Goal: Information Seeking & Learning: Learn about a topic

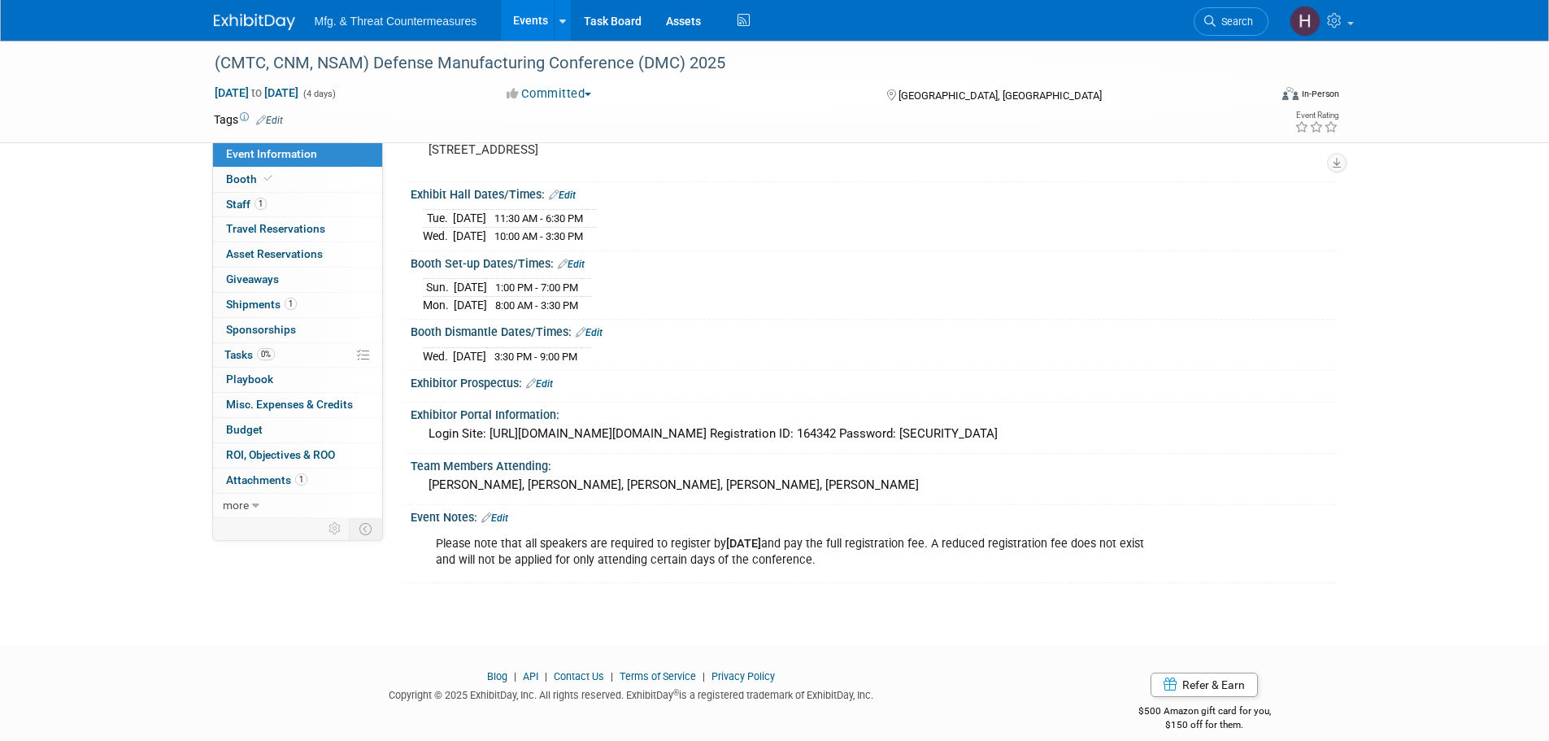
scroll to position [156, 0]
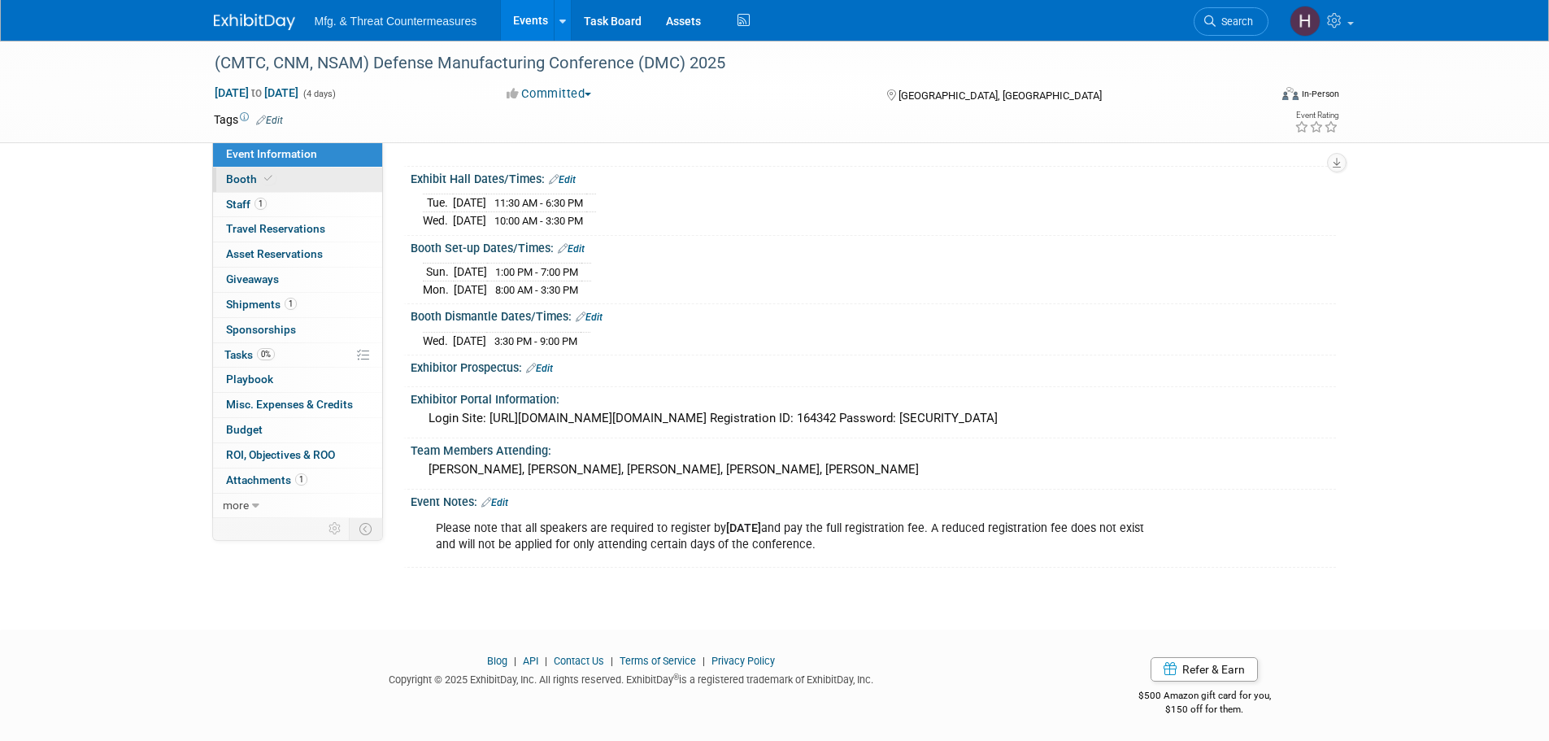
click at [277, 168] on link "Booth" at bounding box center [297, 180] width 169 height 24
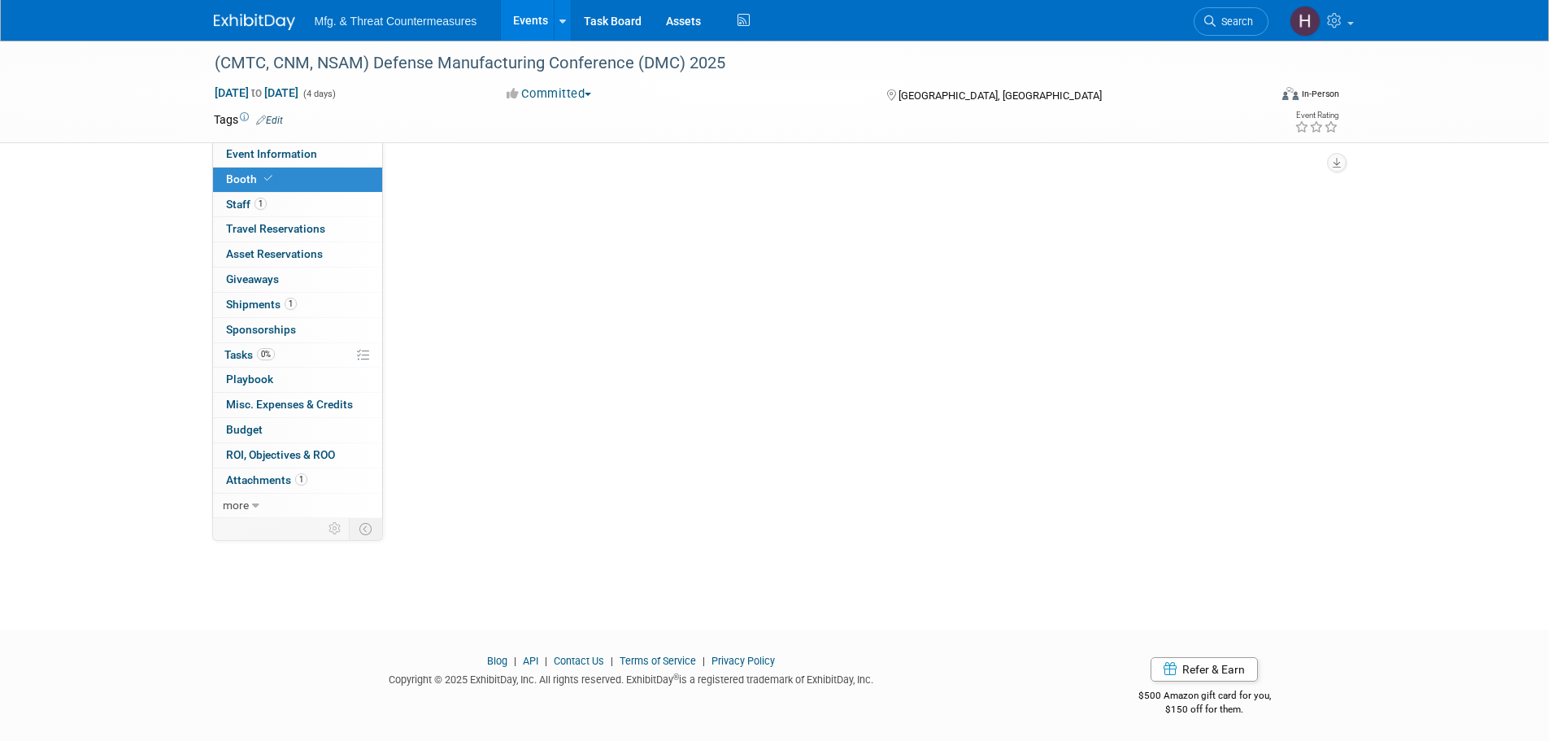
scroll to position [0, 0]
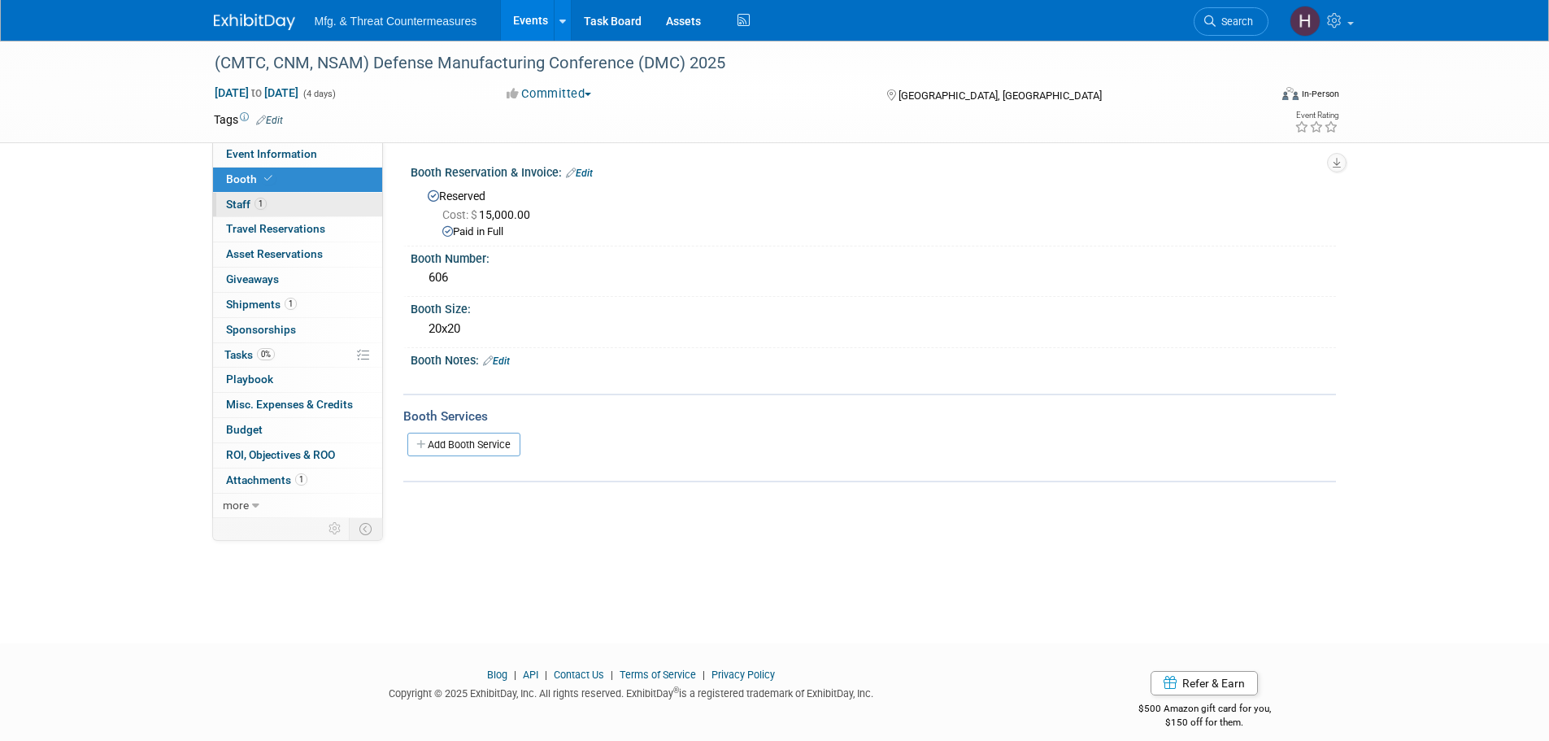
click at [268, 198] on link "1 Staff 1" at bounding box center [297, 205] width 169 height 24
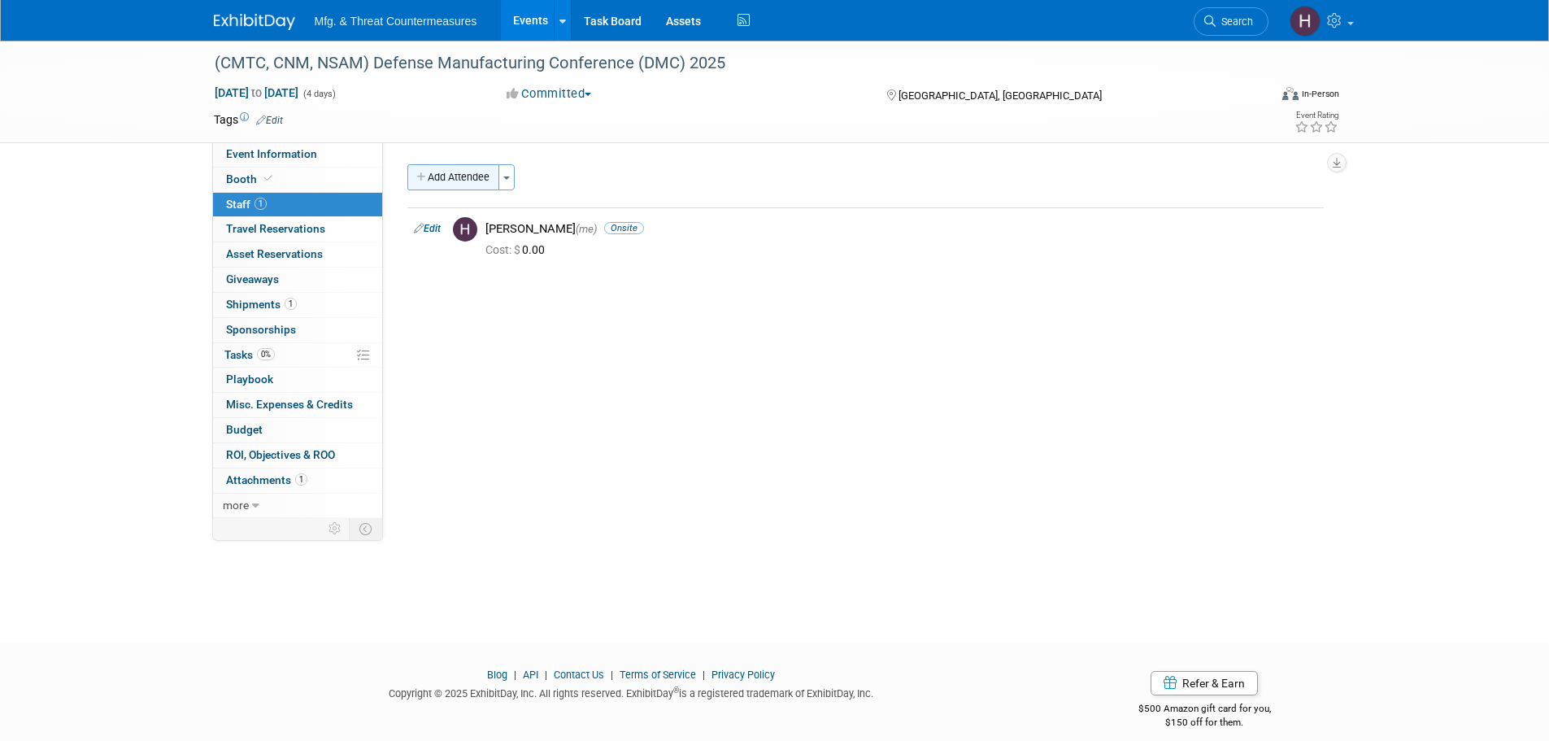
click at [450, 181] on button "Add Attendee" at bounding box center [453, 177] width 92 height 26
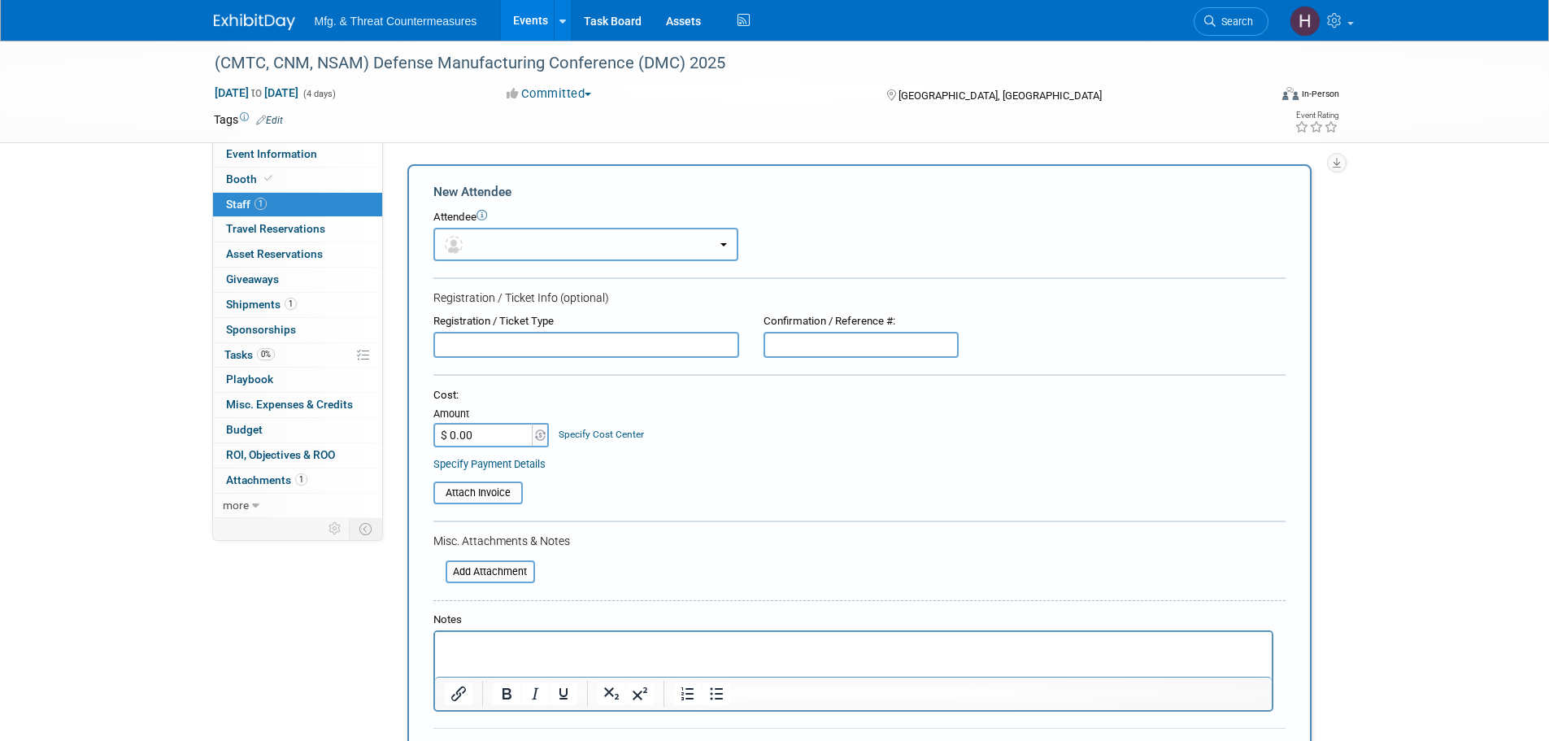
click at [503, 247] on button "button" at bounding box center [586, 244] width 305 height 33
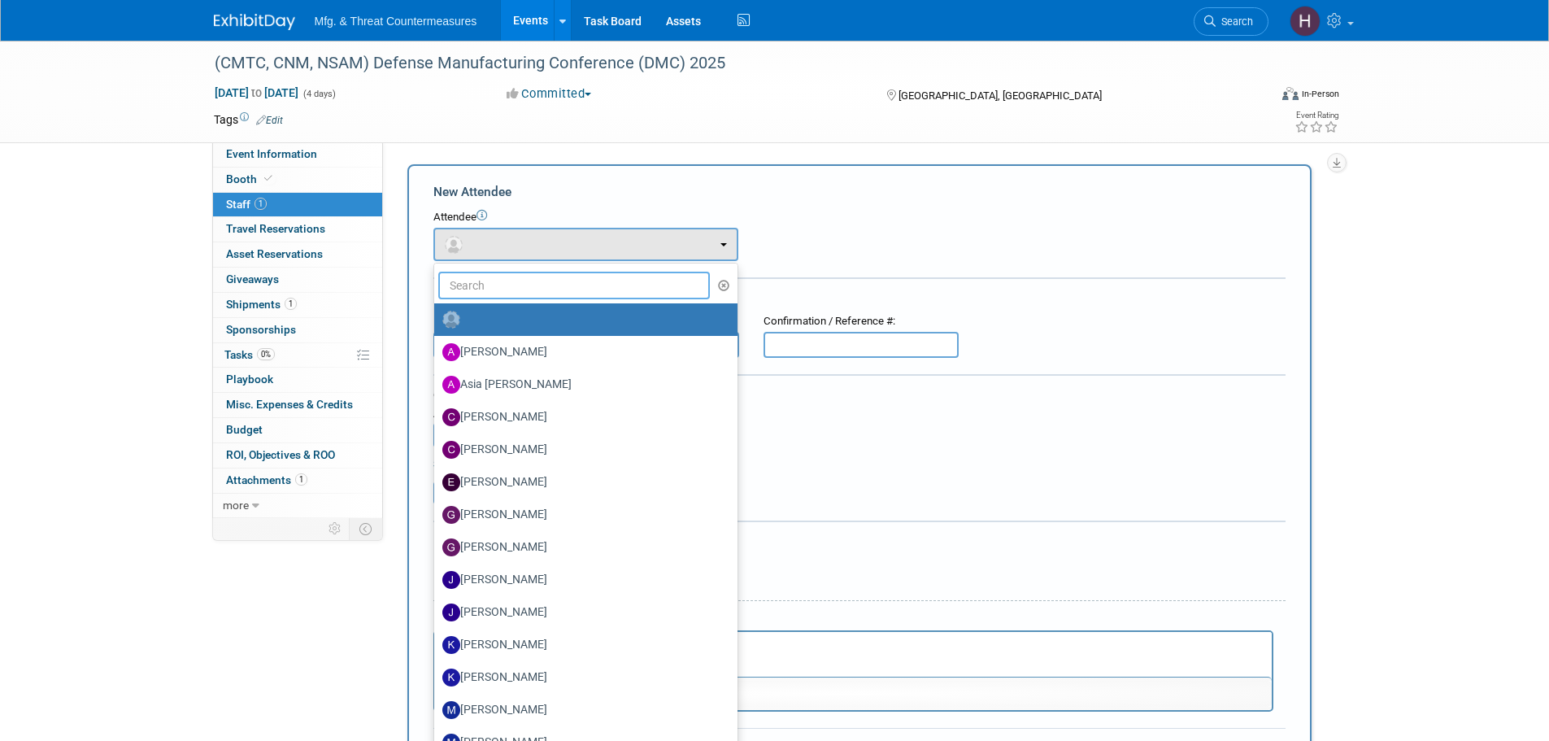
click at [510, 289] on input "text" at bounding box center [574, 286] width 272 height 28
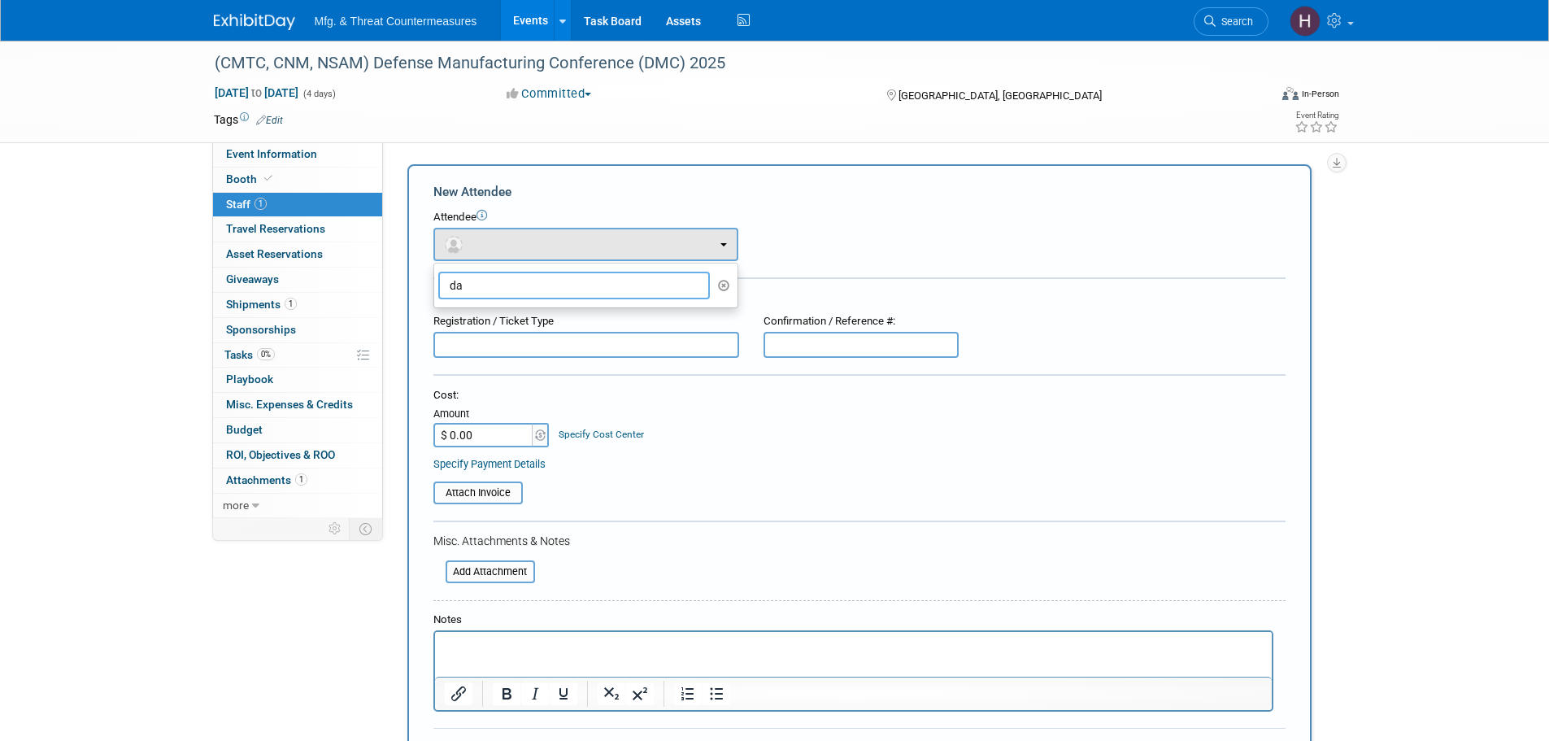
type input "d"
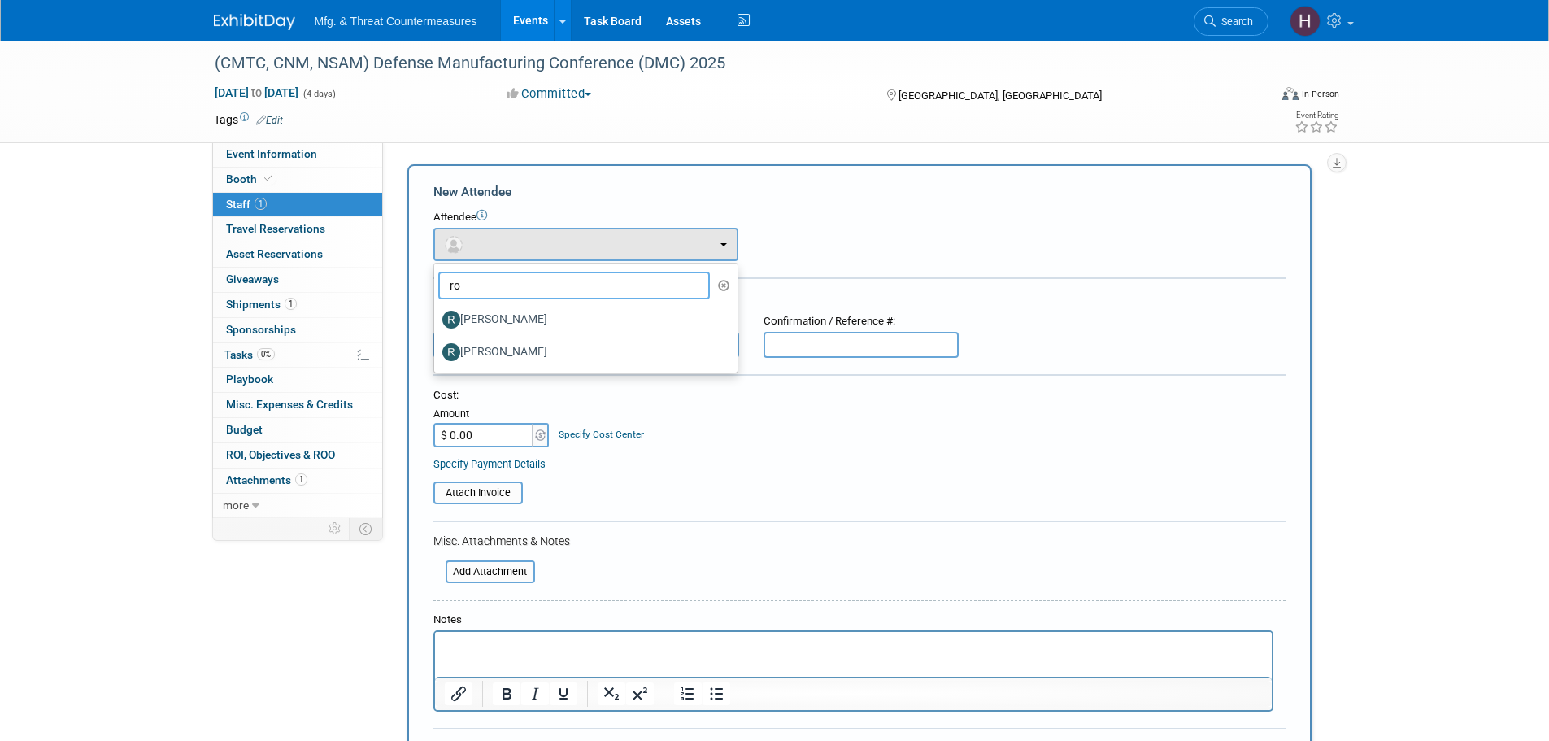
type input "r"
type input "b"
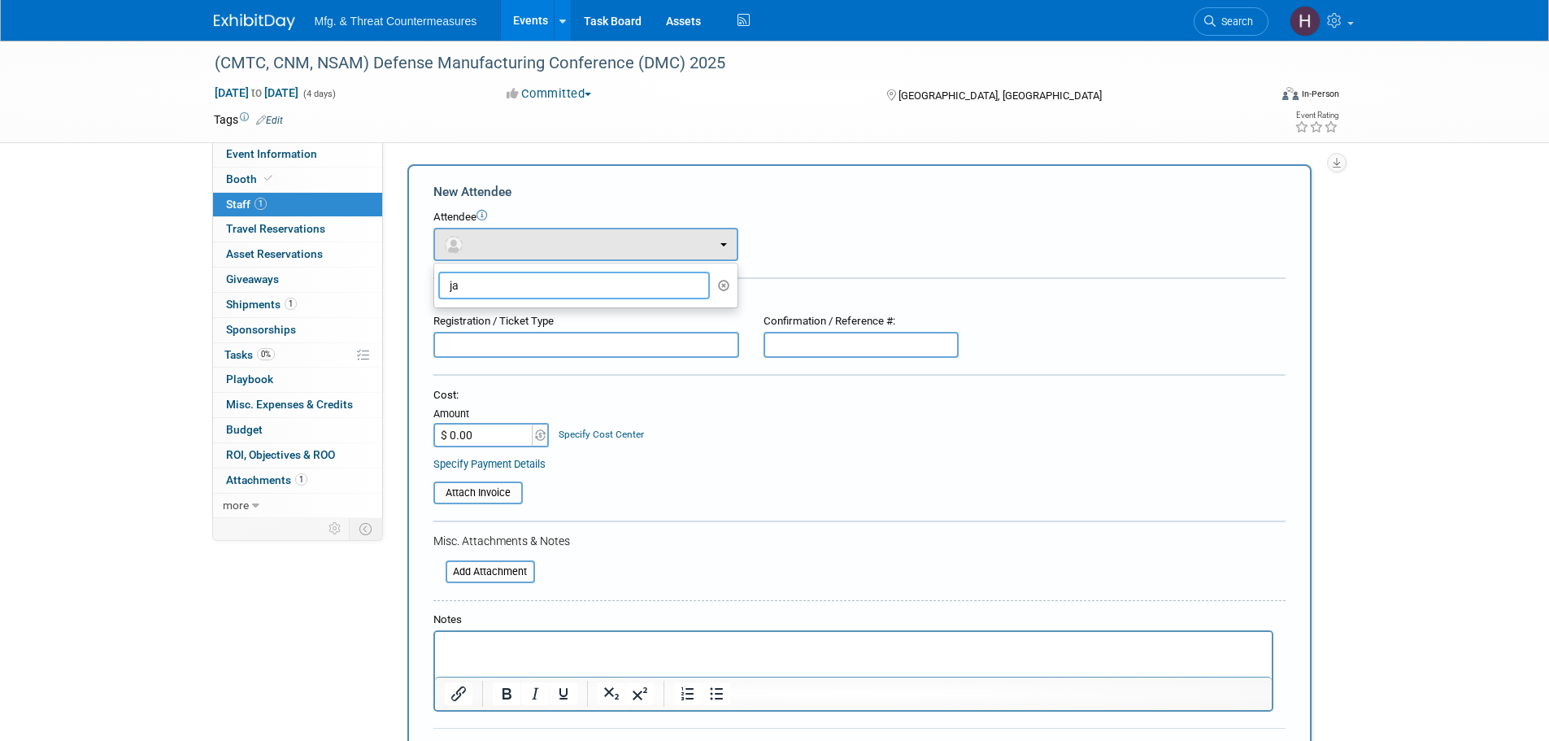
type input "j"
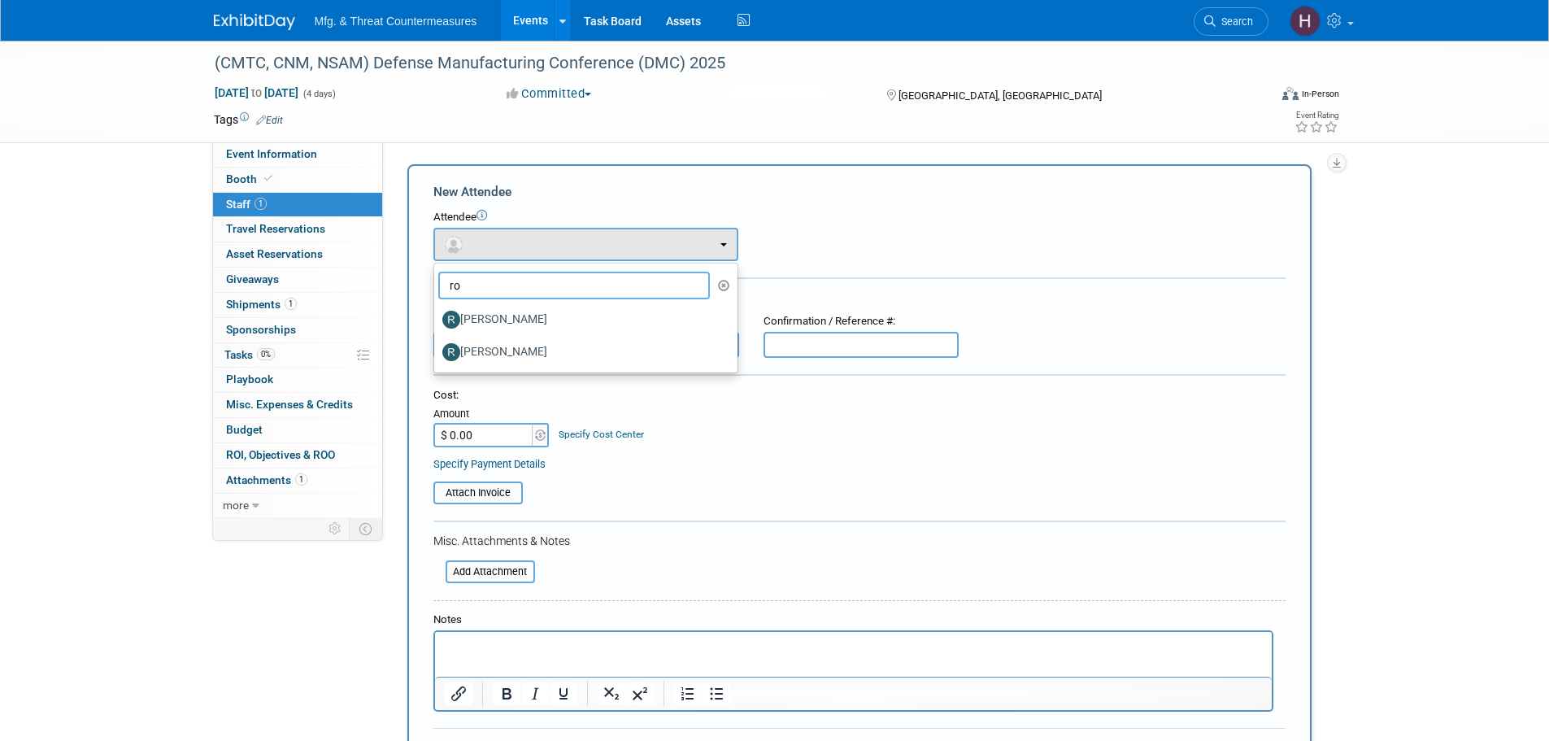
type input "r"
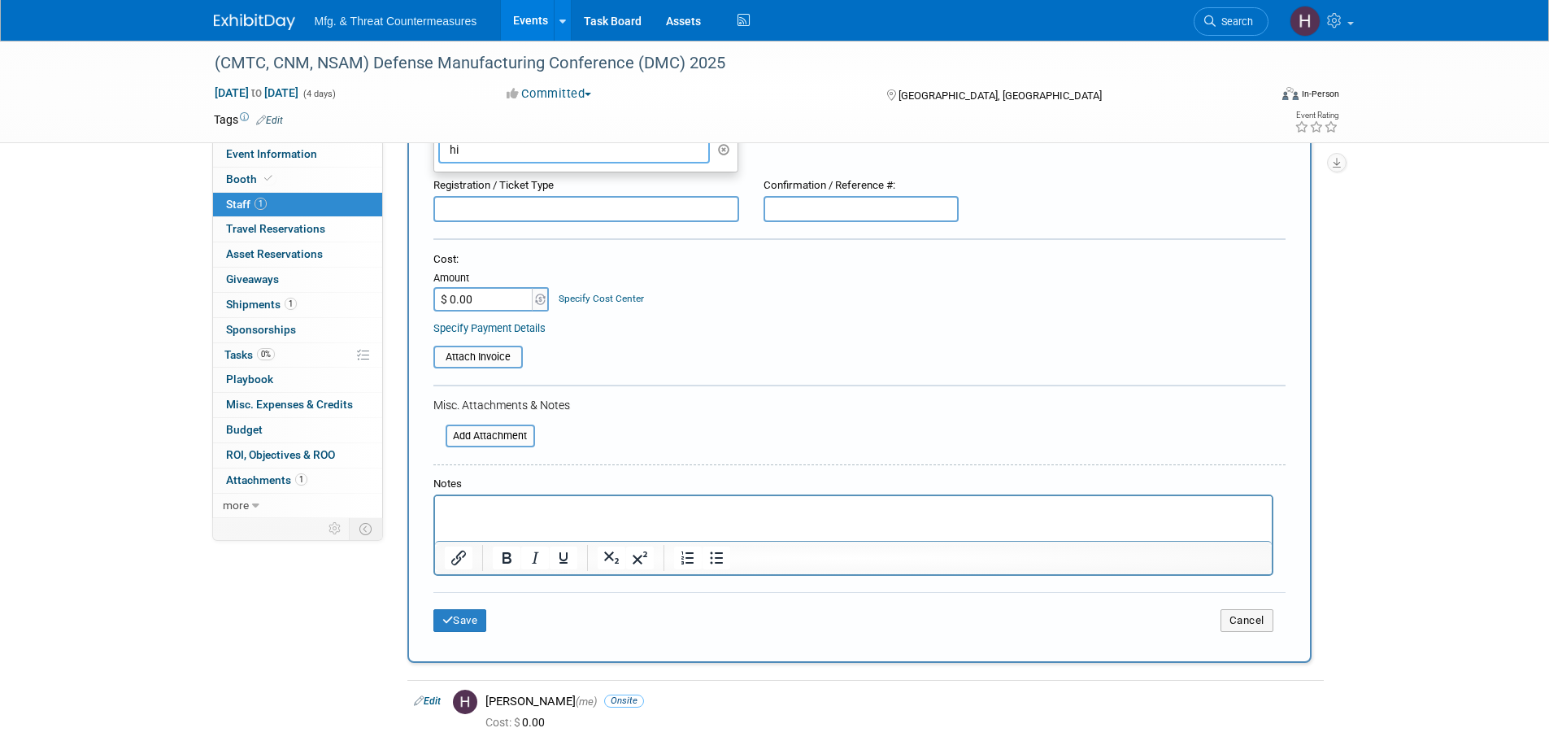
scroll to position [329, 0]
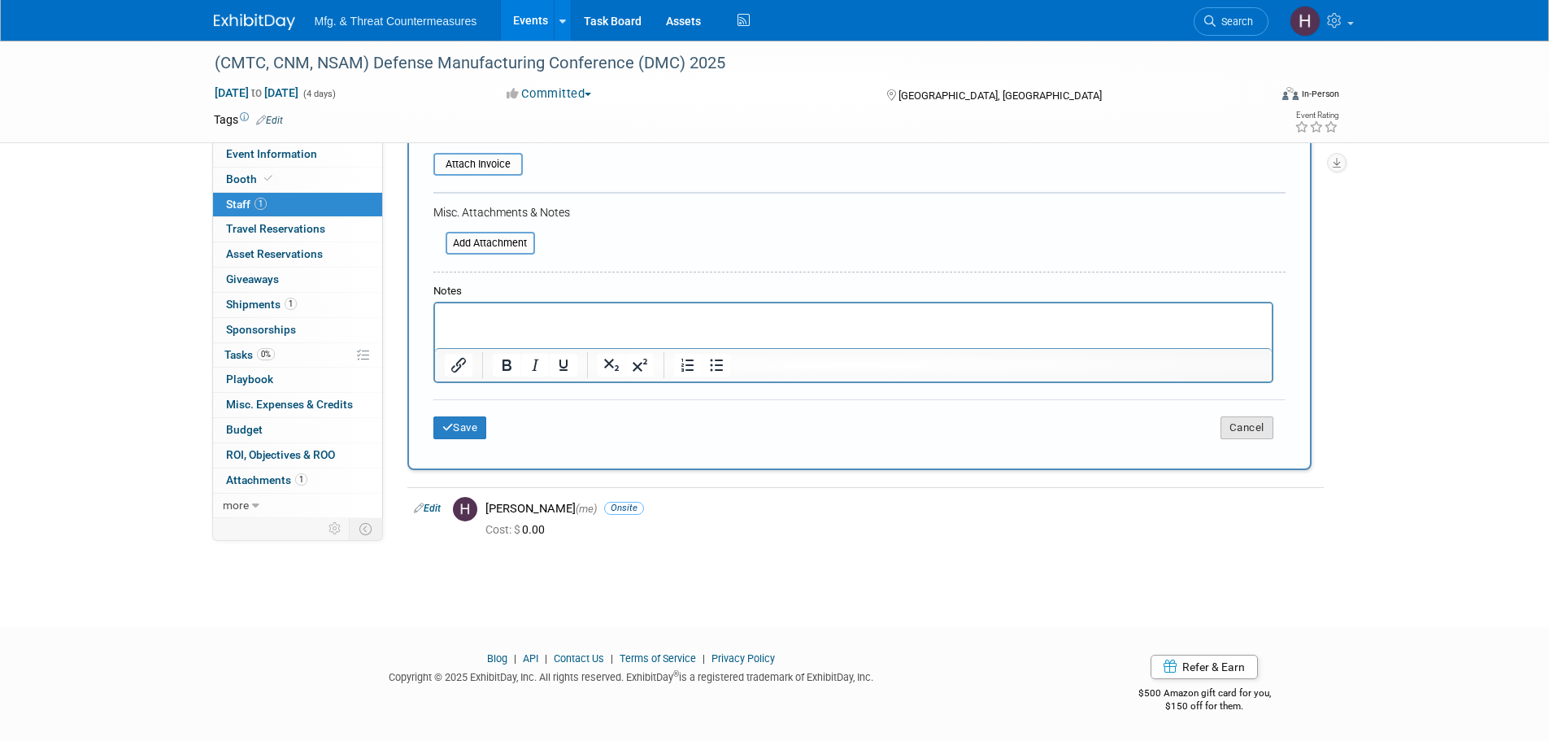
type input "hi"
drag, startPoint x: 1262, startPoint y: 422, endPoint x: 1056, endPoint y: 481, distance: 214.7
click at [1262, 422] on button "Cancel" at bounding box center [1247, 427] width 53 height 23
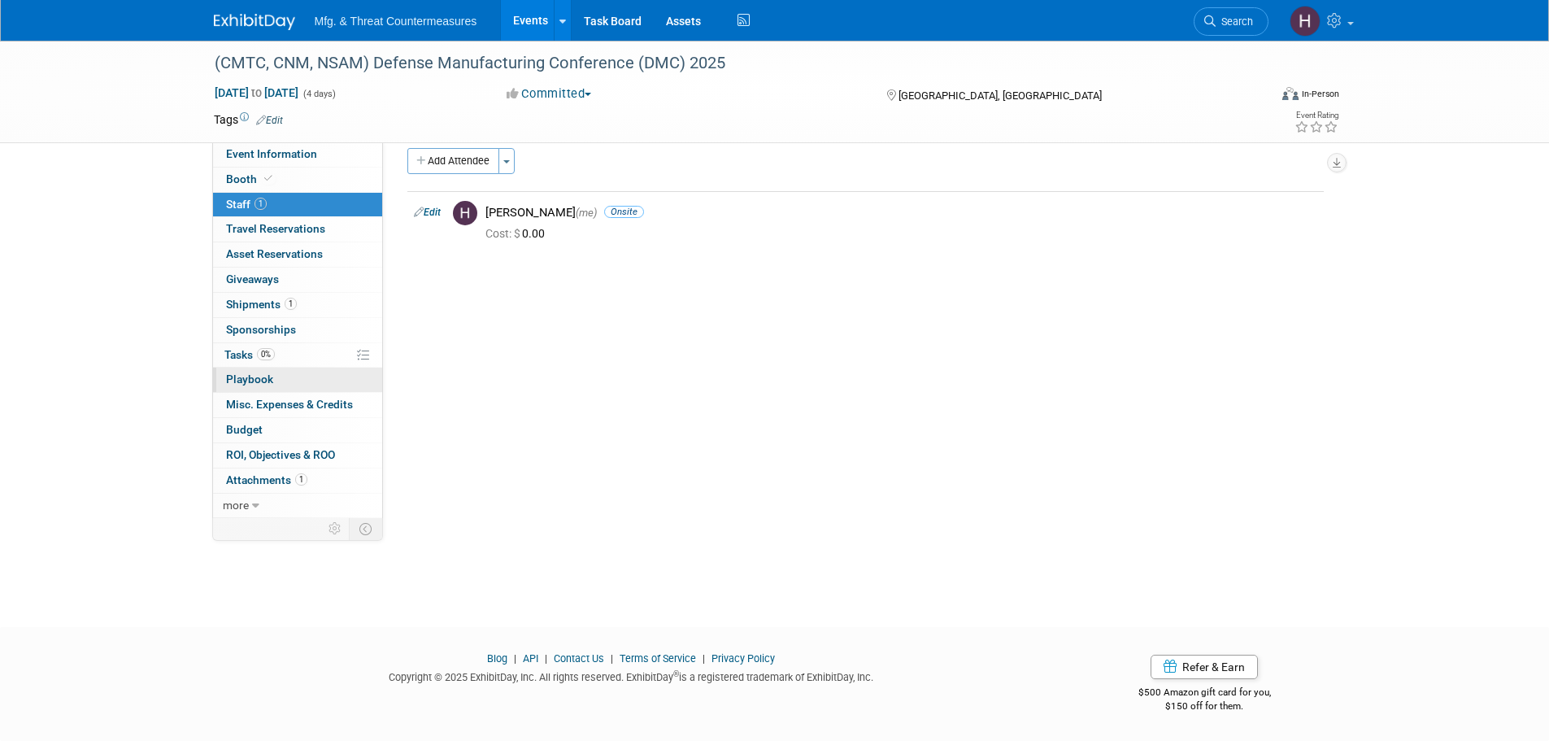
scroll to position [0, 0]
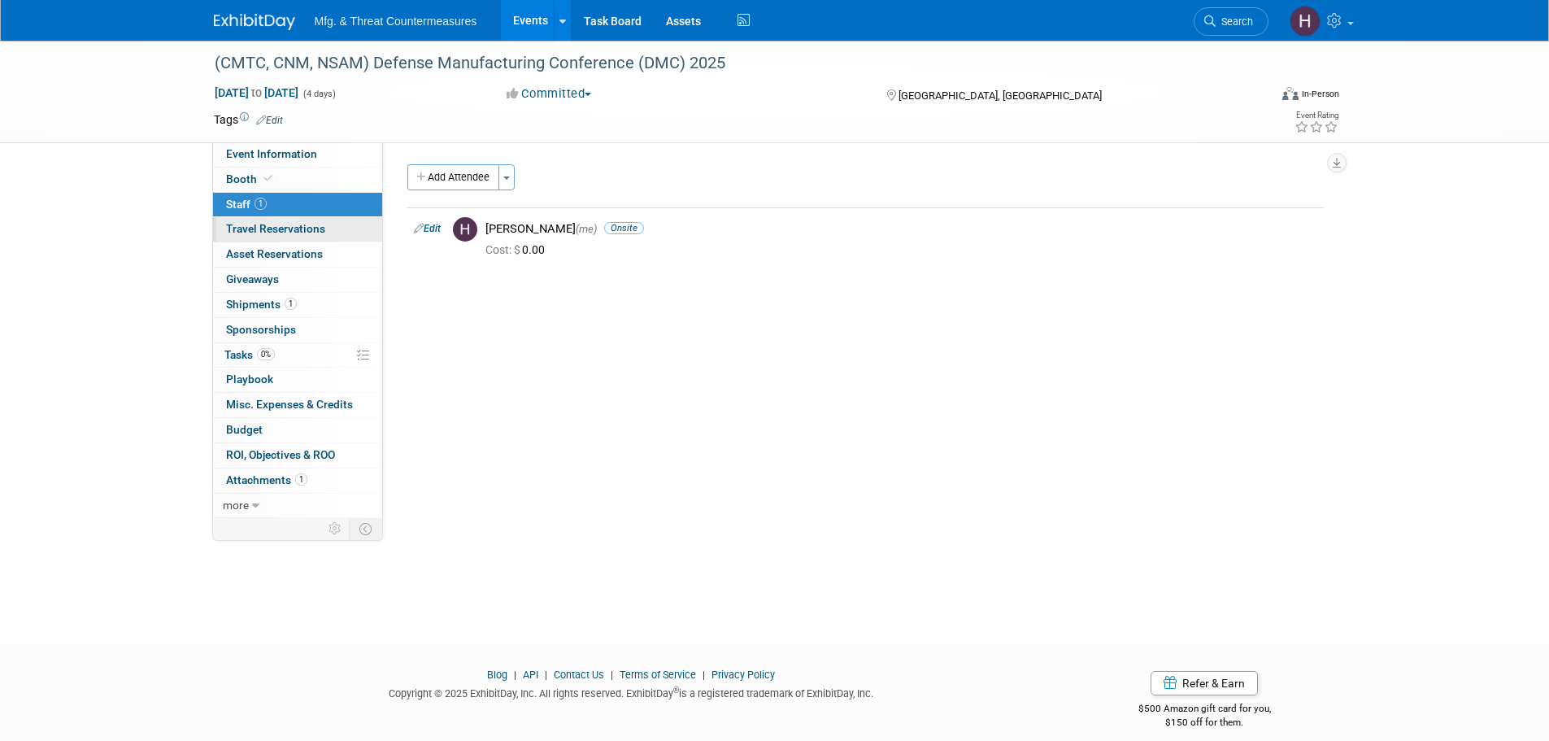
click at [269, 239] on link "0 Travel Reservations 0" at bounding box center [297, 229] width 169 height 24
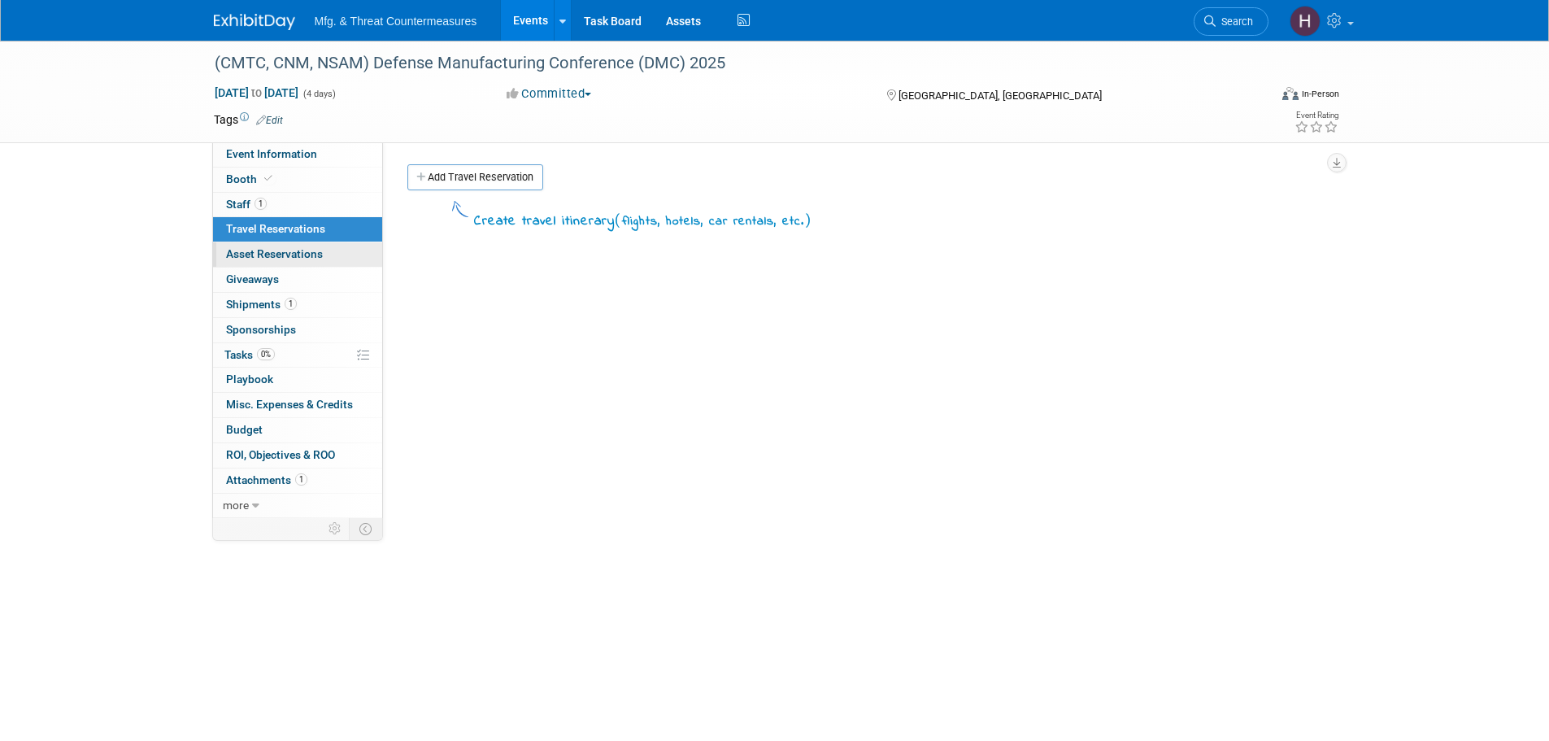
click at [257, 251] on span "Asset Reservations 0" at bounding box center [274, 253] width 97 height 13
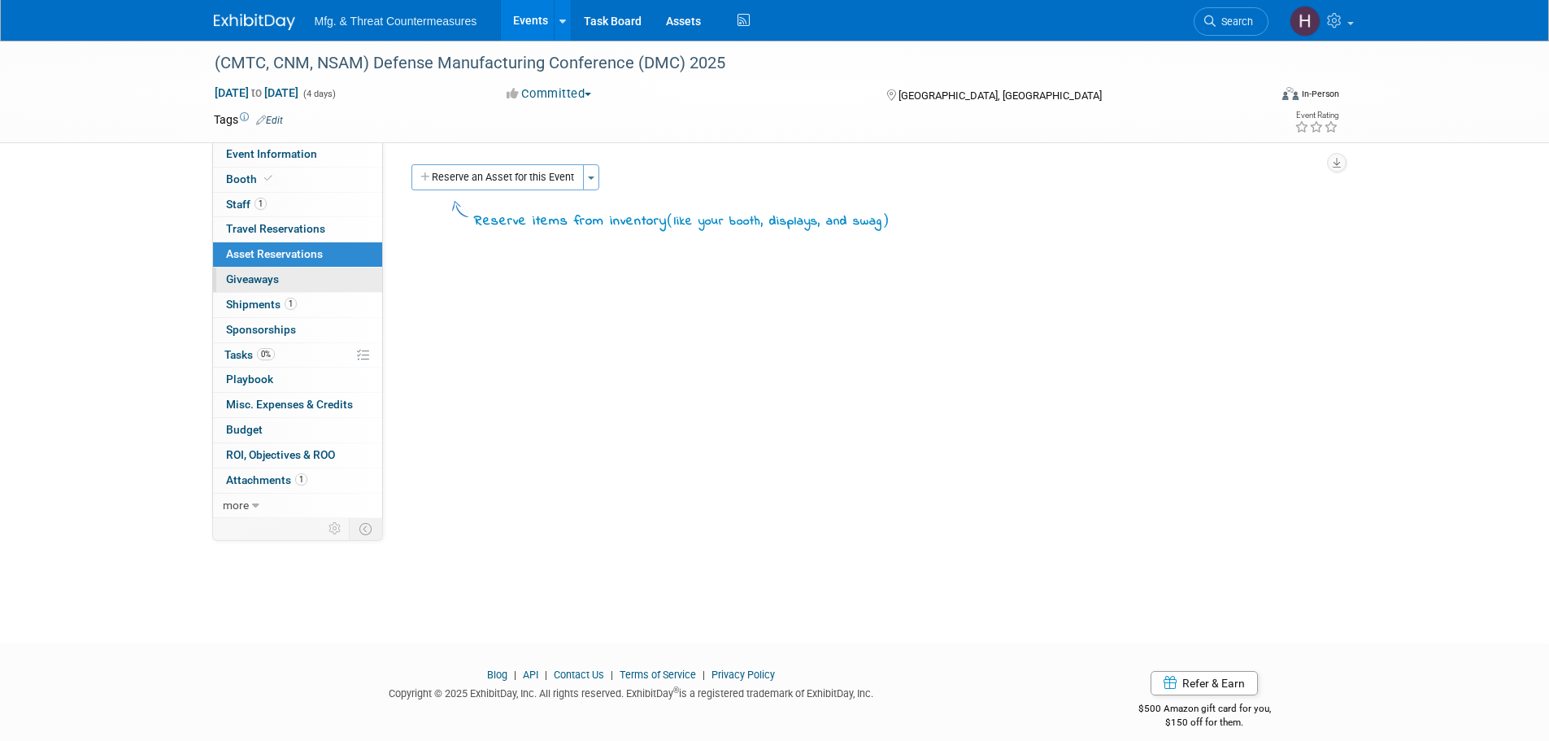
click at [238, 277] on span "Giveaways 0" at bounding box center [252, 278] width 53 height 13
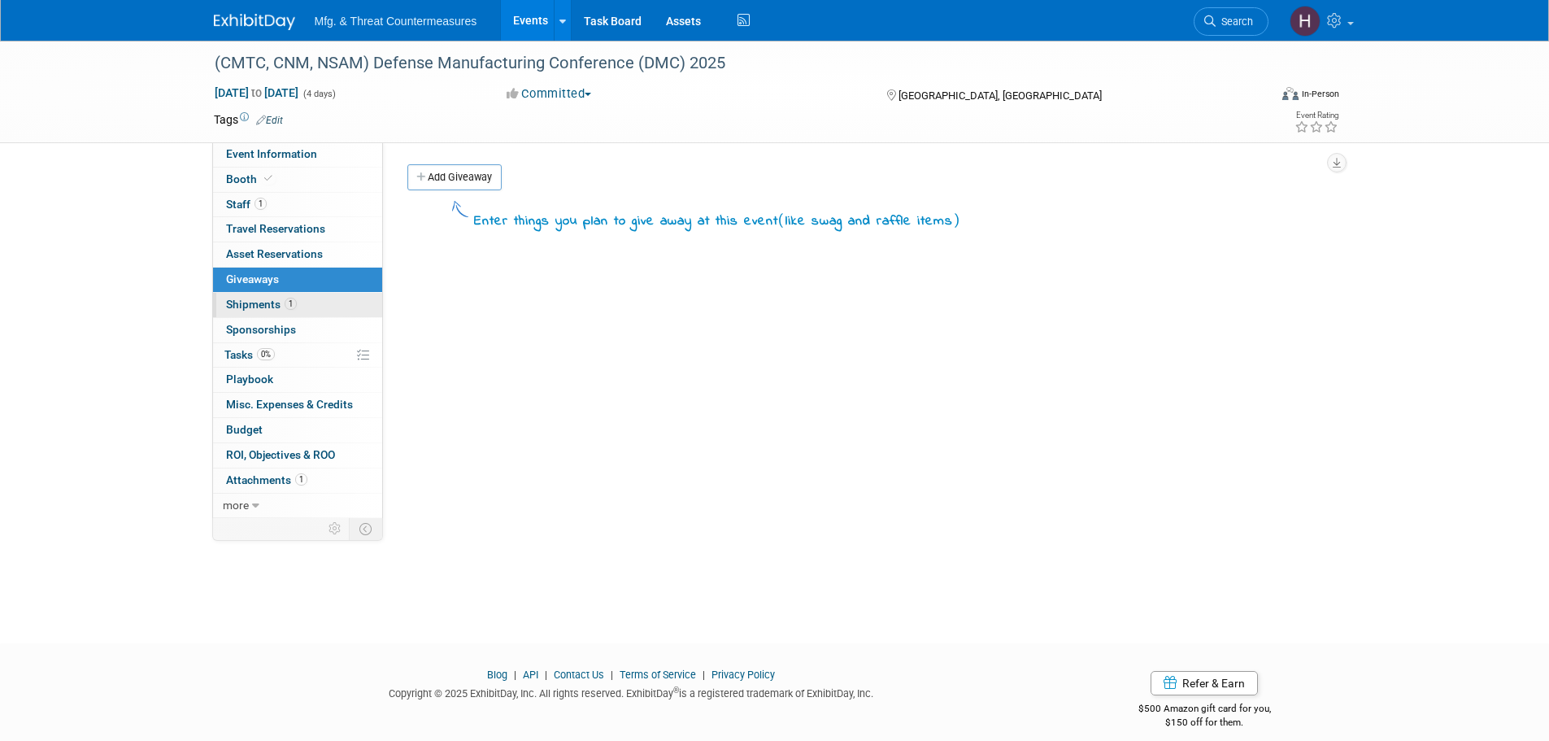
click at [251, 311] on link "1 Shipments 1" at bounding box center [297, 305] width 169 height 24
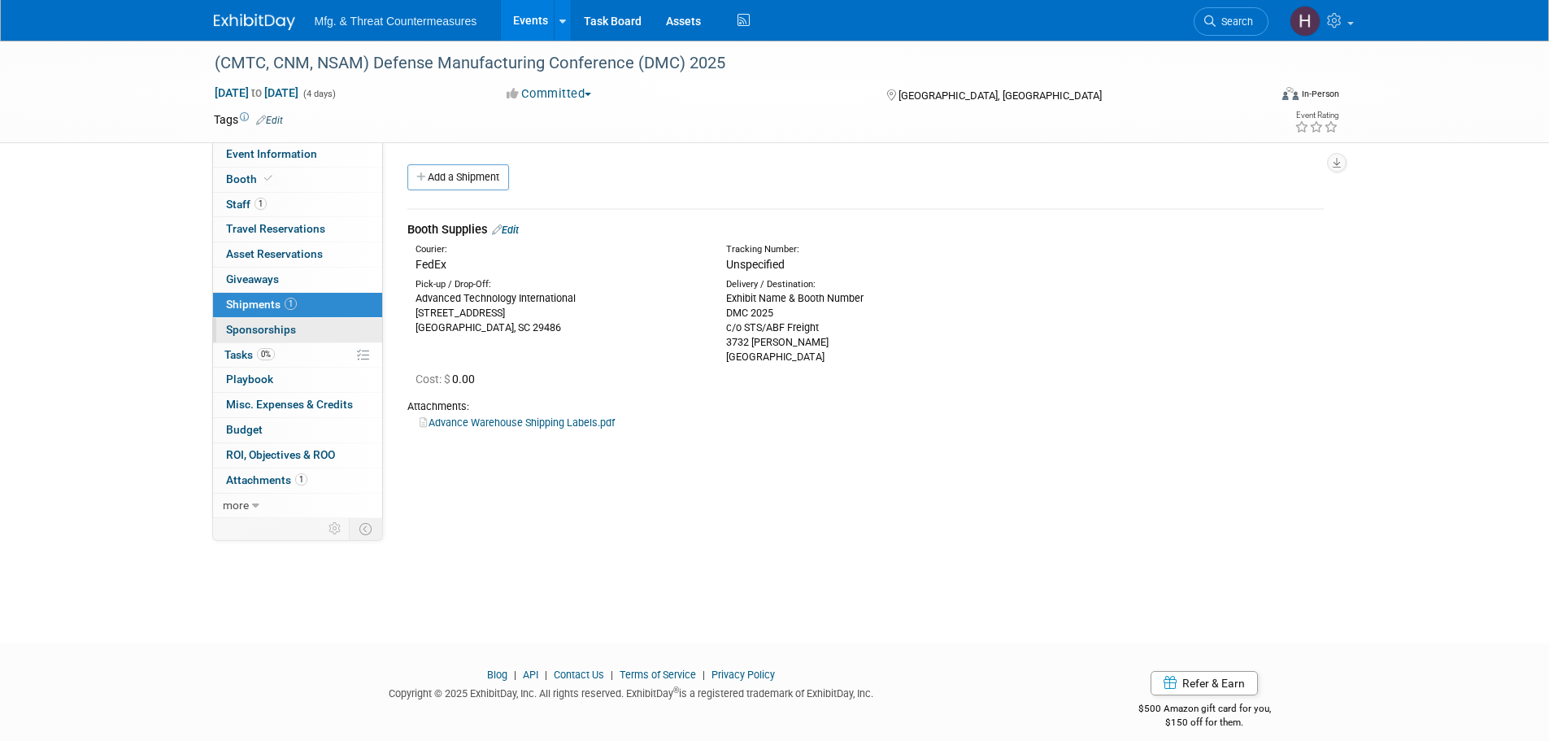
click at [286, 320] on link "0 Sponsorships 0" at bounding box center [297, 330] width 169 height 24
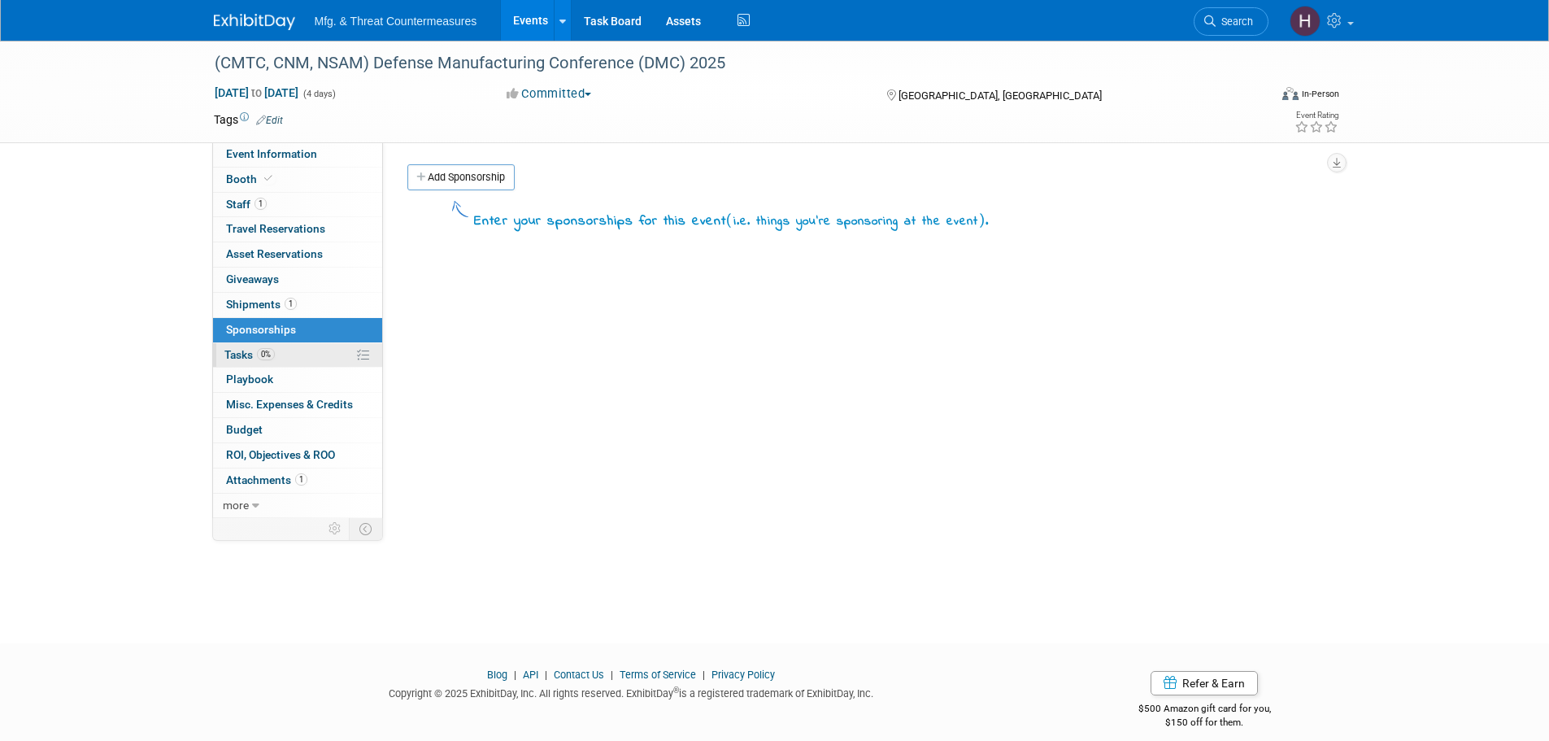
click at [259, 353] on span "0%" at bounding box center [266, 354] width 18 height 12
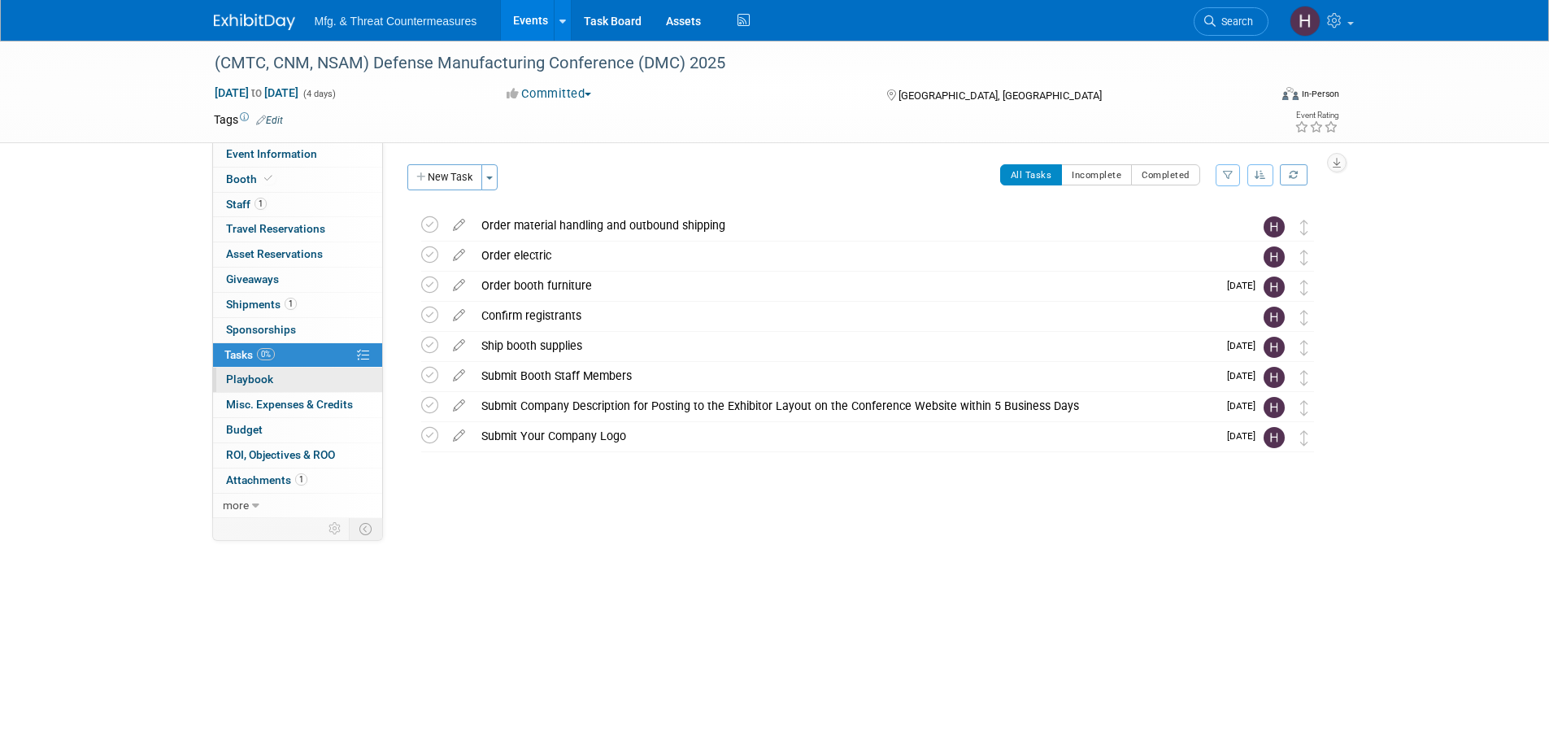
click at [346, 385] on link "0 Playbook 0" at bounding box center [297, 380] width 169 height 24
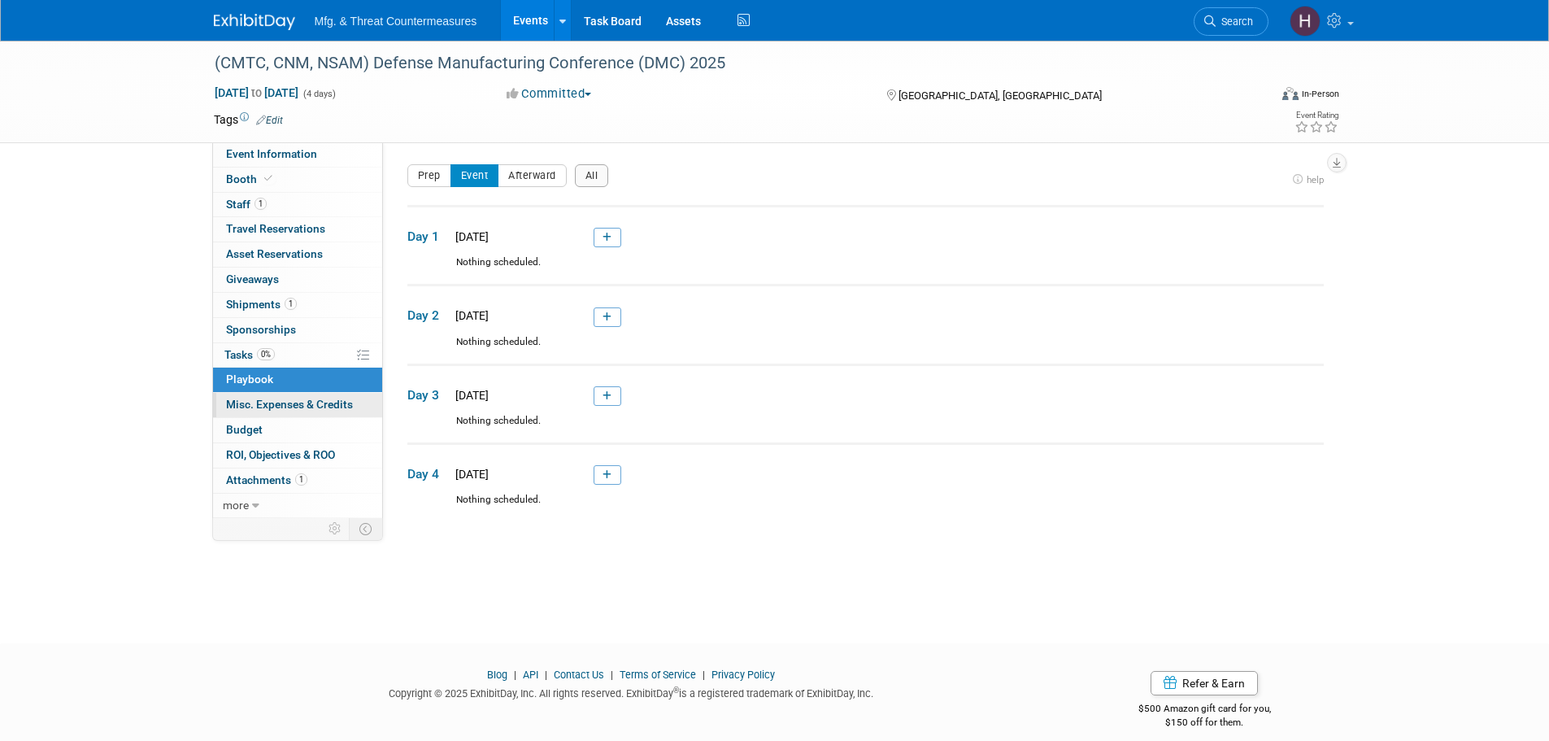
click at [339, 394] on link "0 Misc. Expenses & Credits 0" at bounding box center [297, 405] width 169 height 24
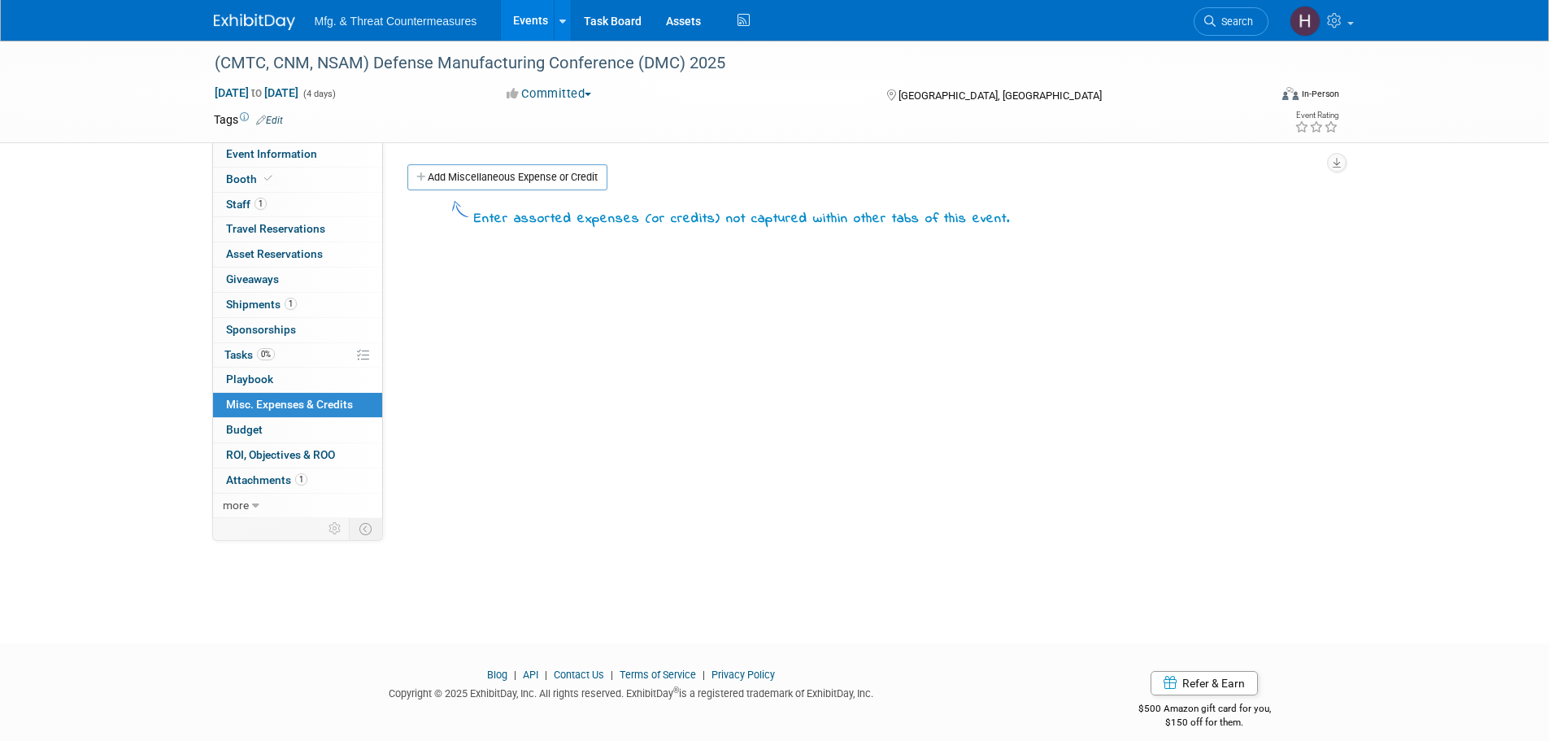
click at [307, 425] on link "Budget" at bounding box center [297, 430] width 169 height 24
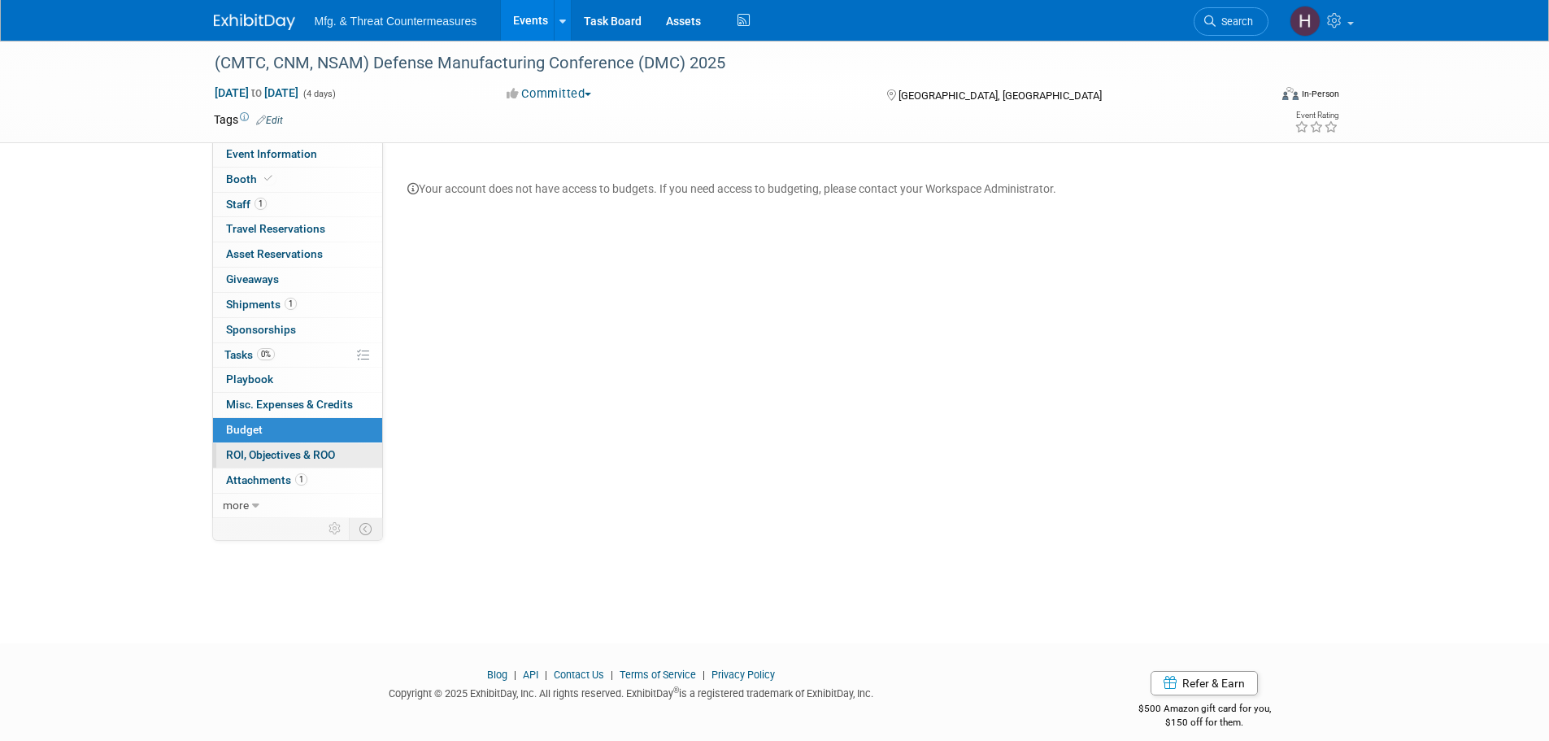
click at [283, 460] on span "ROI, Objectives & ROO 0" at bounding box center [280, 454] width 109 height 13
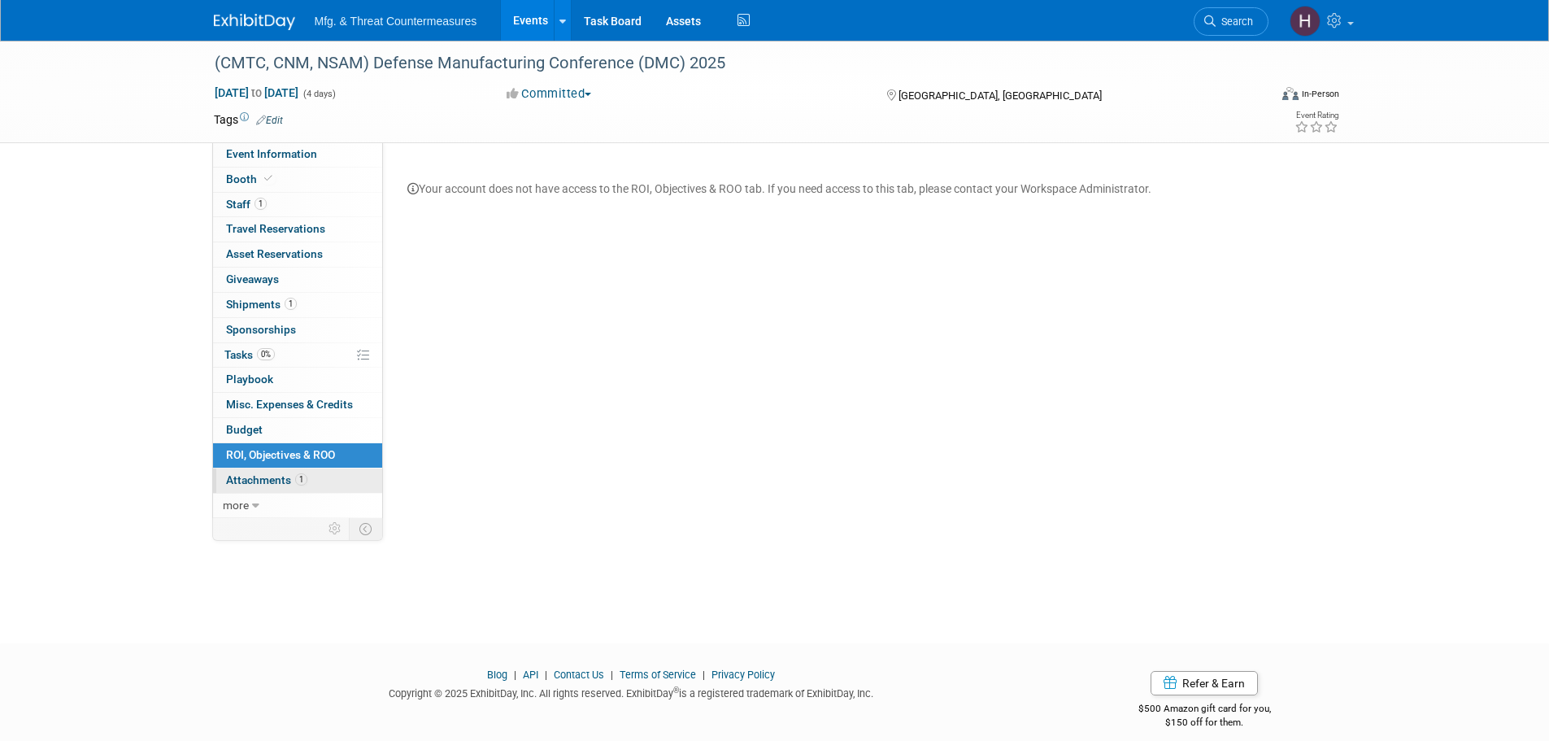
click at [276, 480] on span "Attachments 1" at bounding box center [266, 479] width 81 height 13
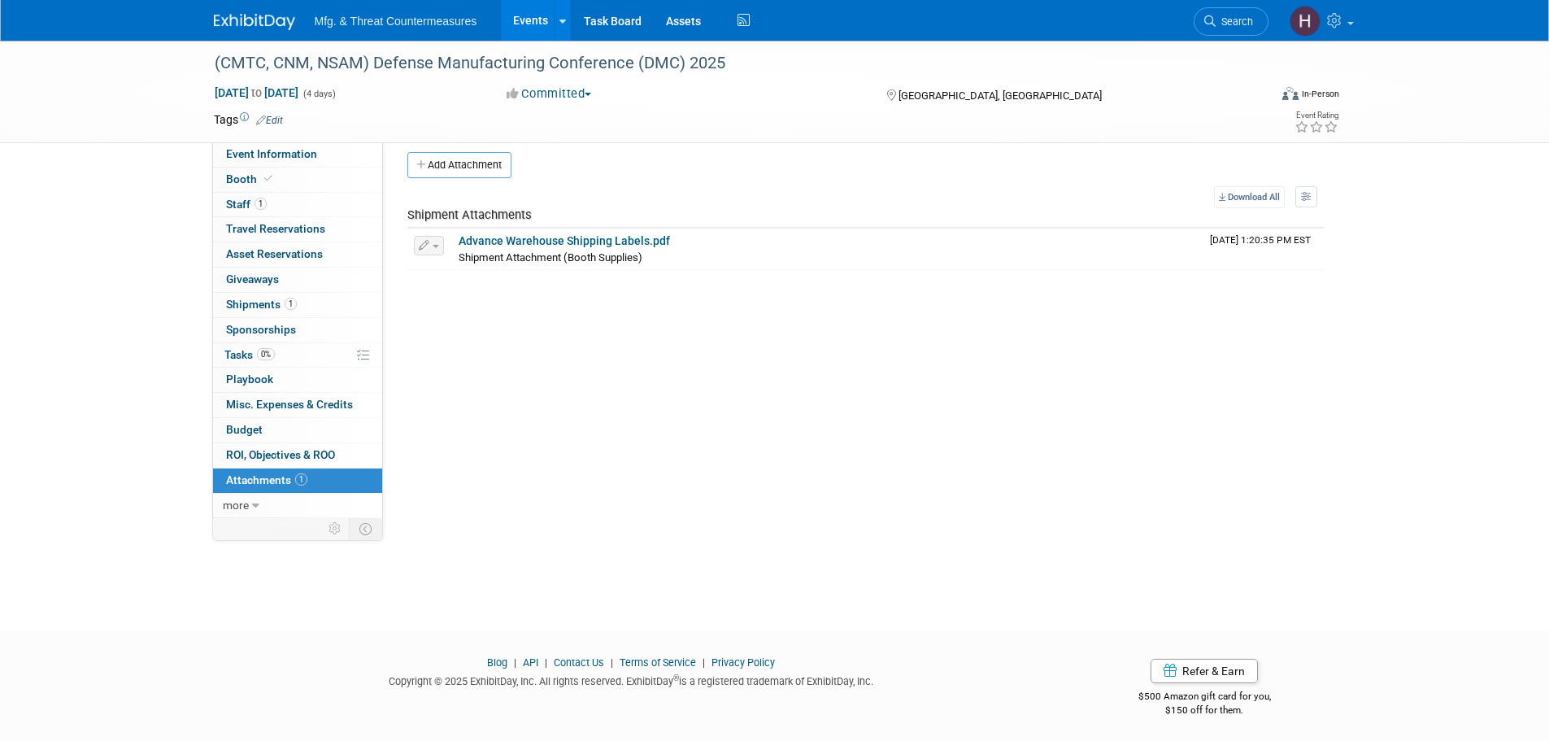
scroll to position [16, 0]
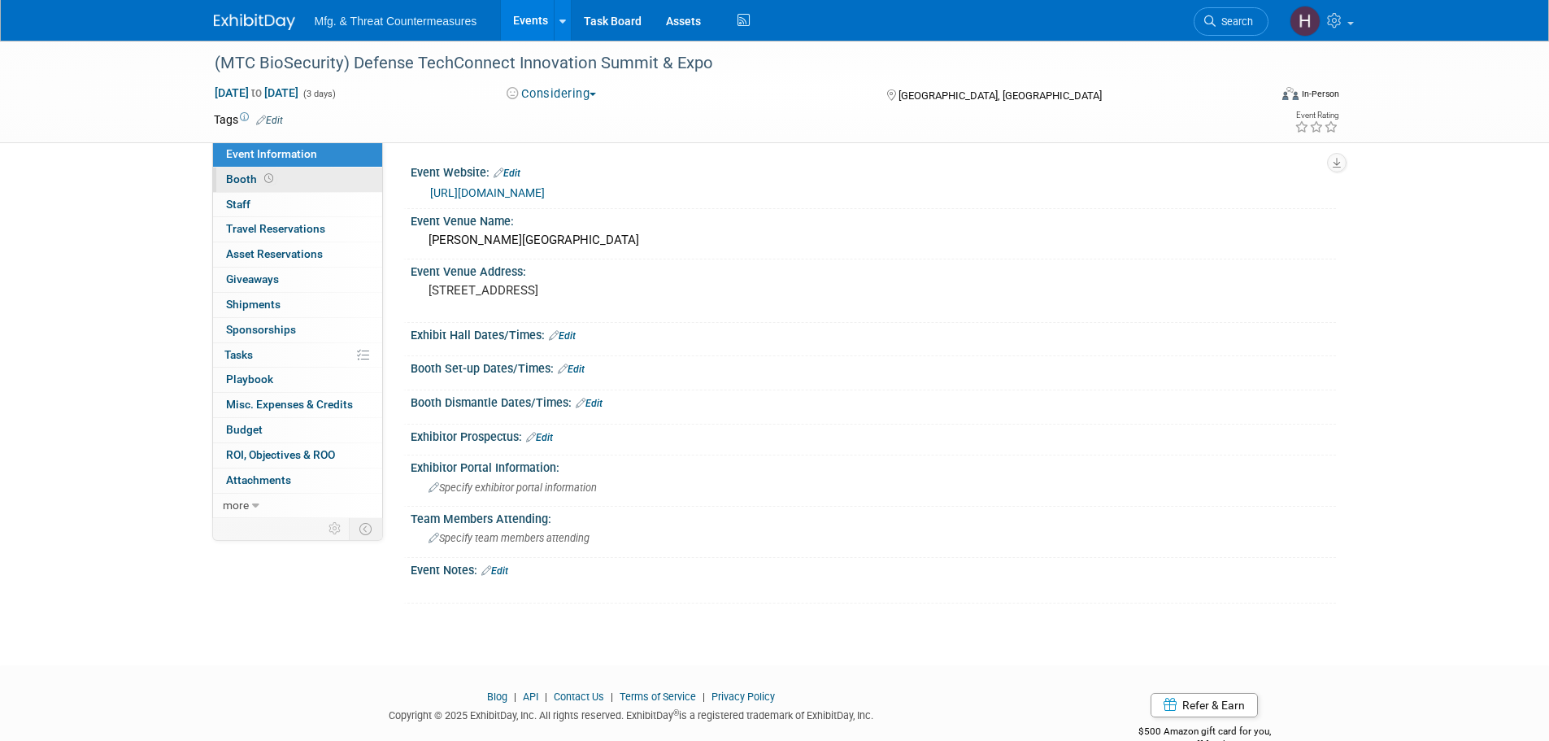
click at [281, 172] on link "Booth" at bounding box center [297, 180] width 169 height 24
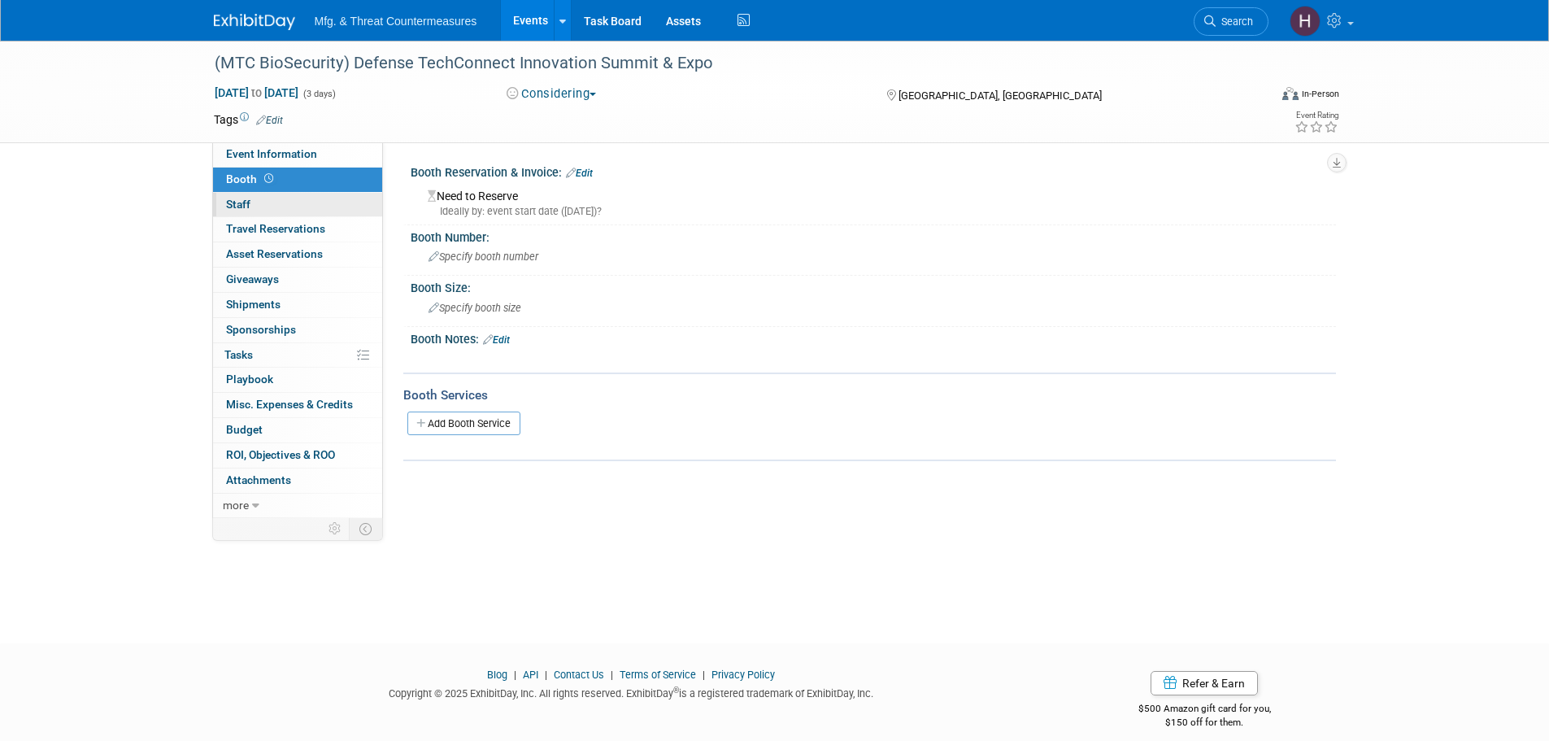
click at [262, 212] on link "0 Staff 0" at bounding box center [297, 205] width 169 height 24
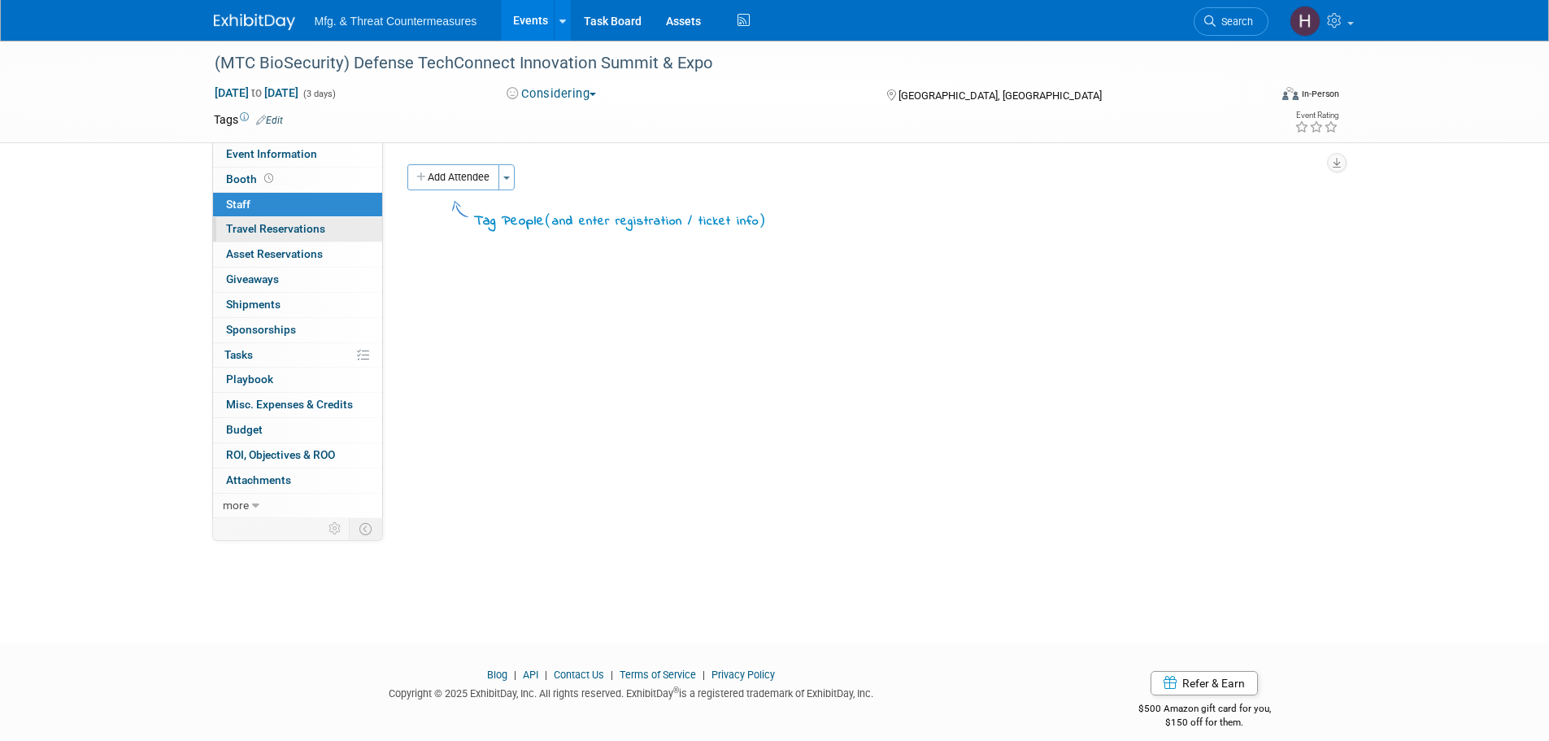
click at [255, 233] on span "Travel Reservations 0" at bounding box center [275, 228] width 99 height 13
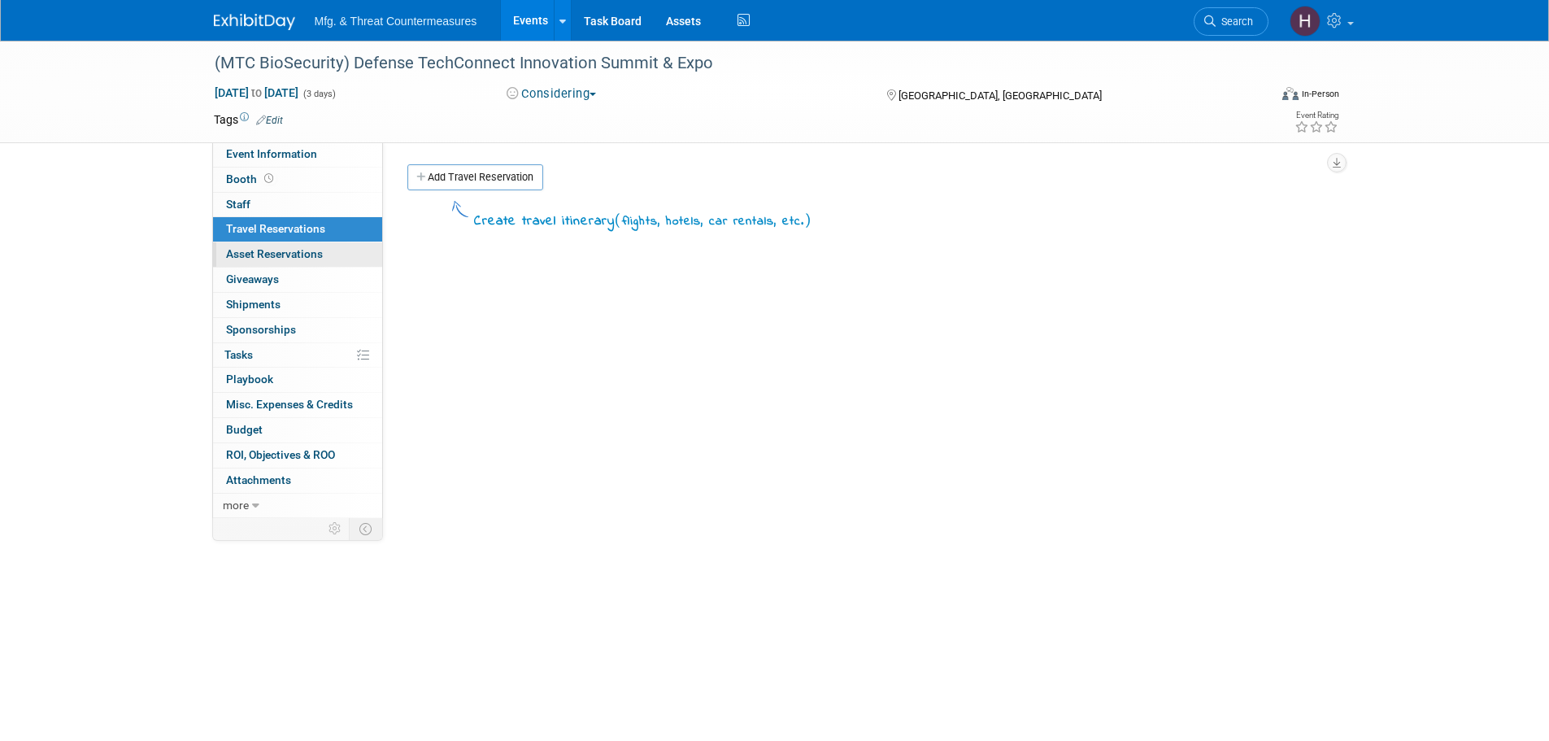
click at [251, 249] on span "Asset Reservations 0" at bounding box center [274, 253] width 97 height 13
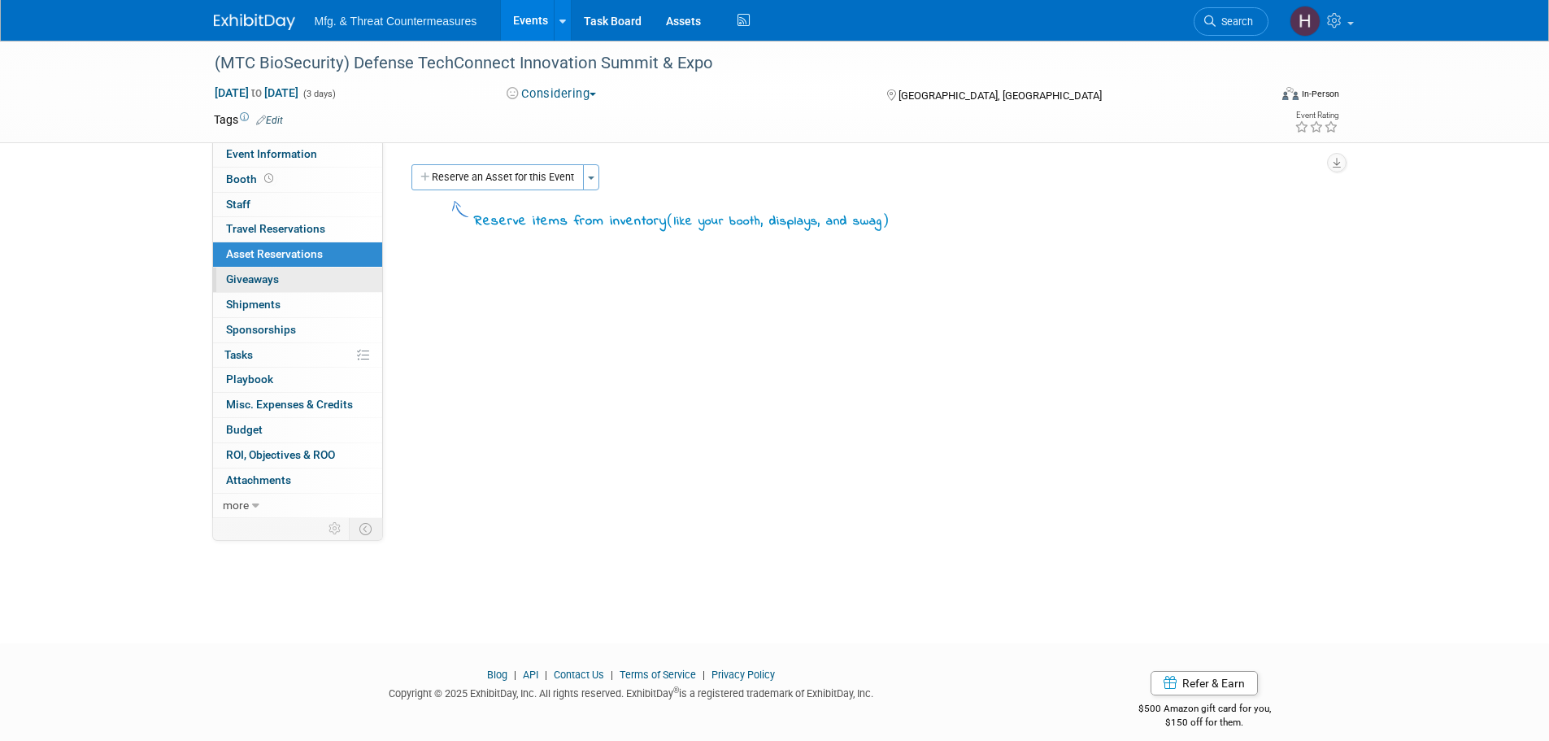
click at [243, 275] on span "Giveaways 0" at bounding box center [252, 278] width 53 height 13
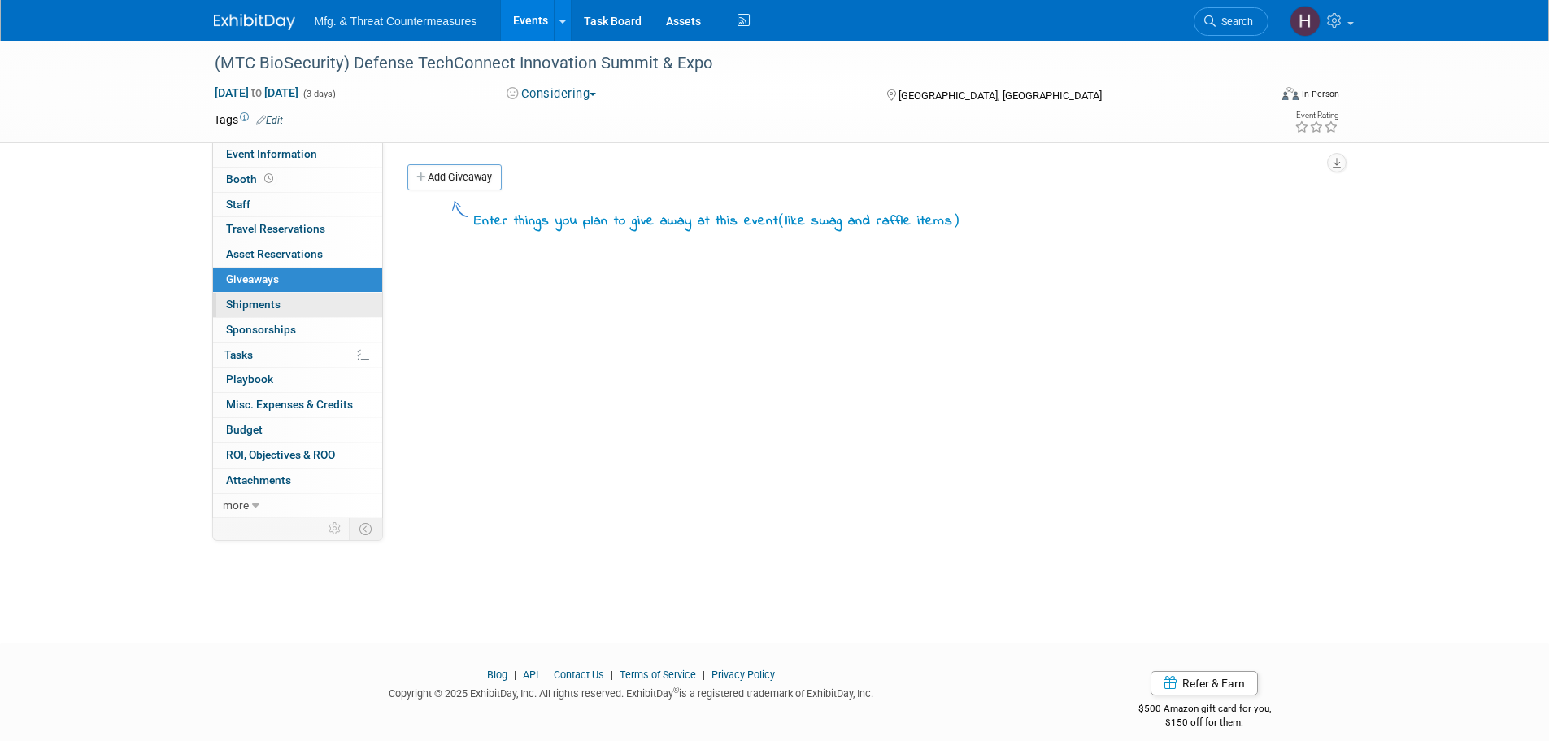
click at [245, 299] on span "Shipments 0" at bounding box center [253, 304] width 54 height 13
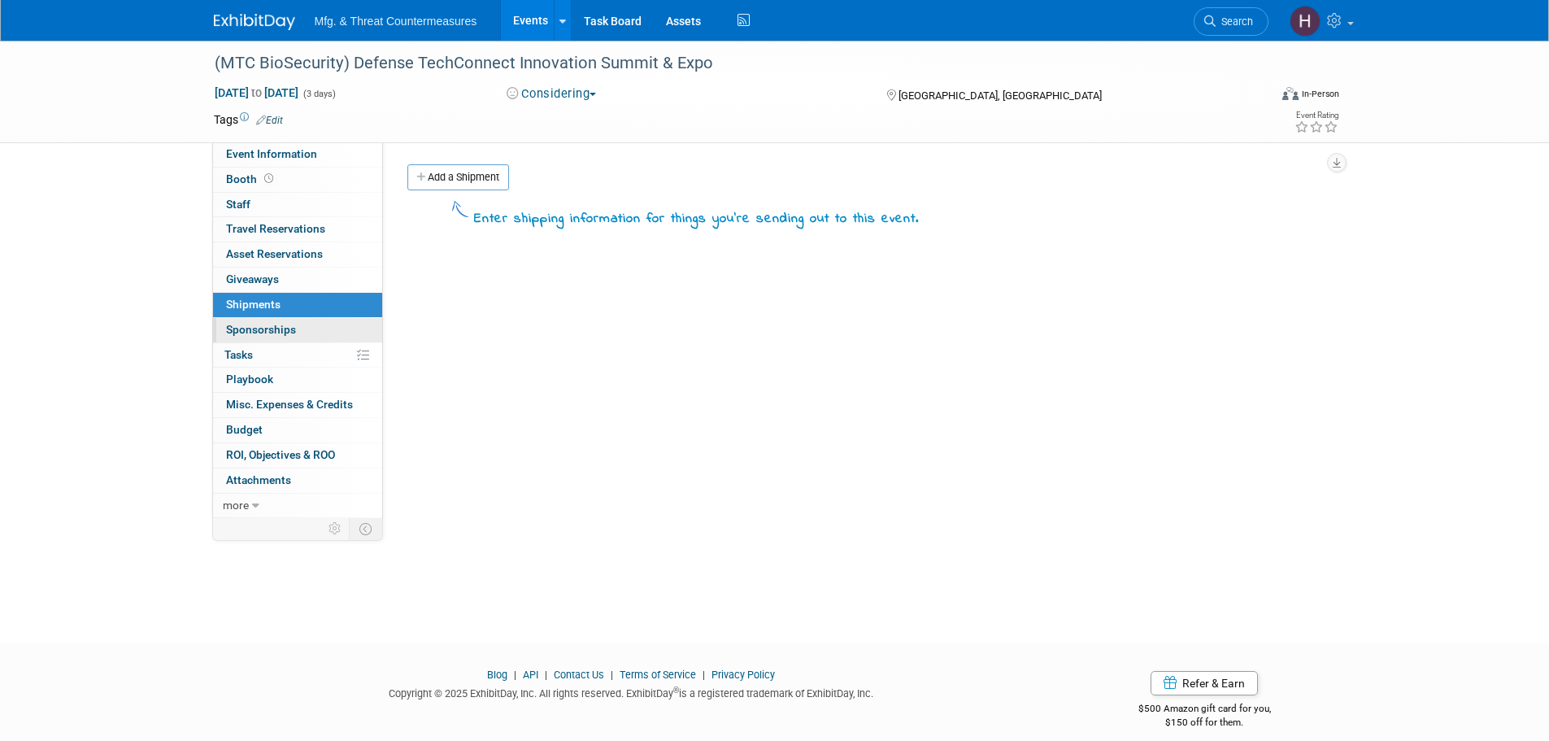
click at [236, 325] on span "Sponsorships 0" at bounding box center [261, 329] width 70 height 13
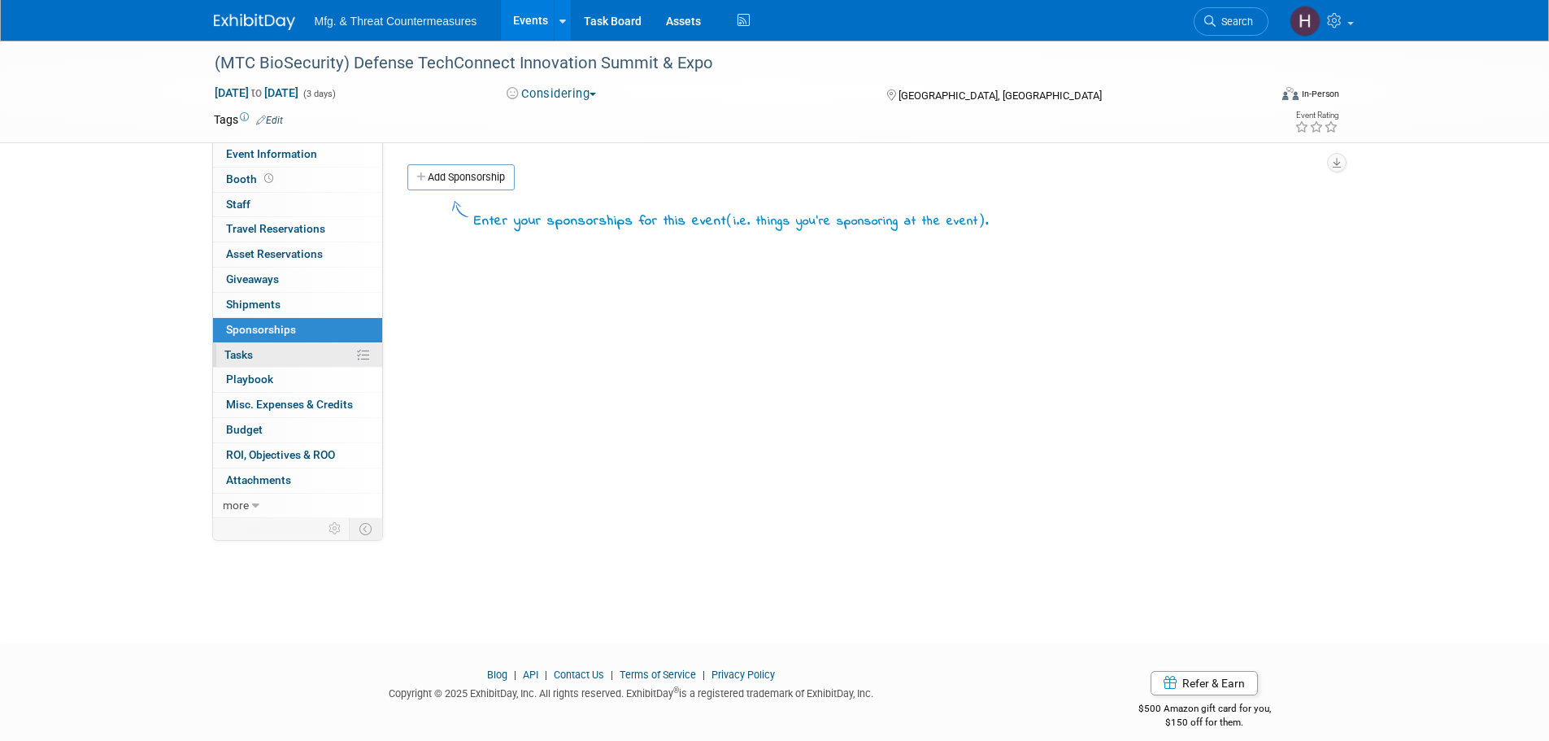
click at [239, 348] on span "Tasks 0%" at bounding box center [238, 354] width 28 height 13
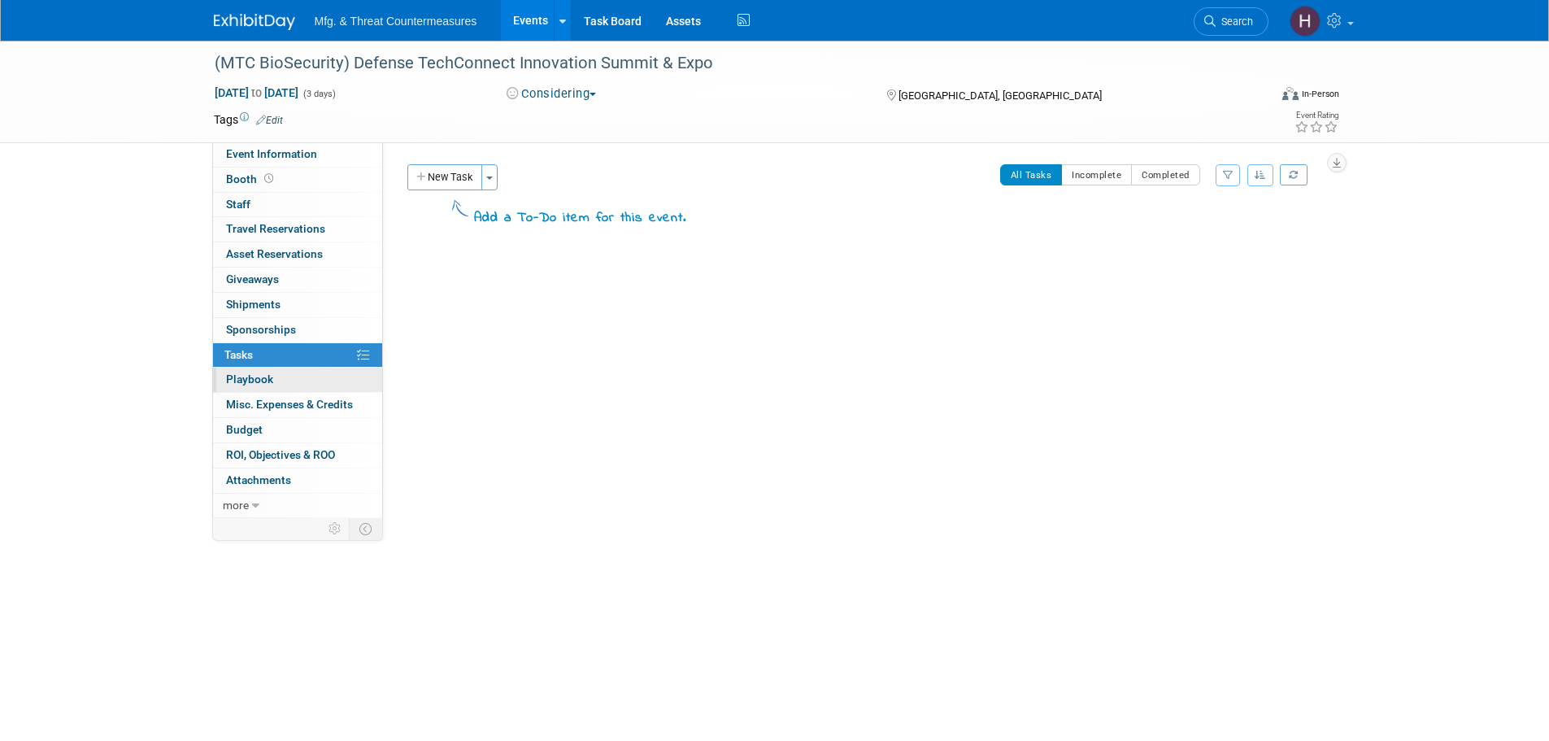
click at [240, 370] on link "0 Playbook 0" at bounding box center [297, 380] width 169 height 24
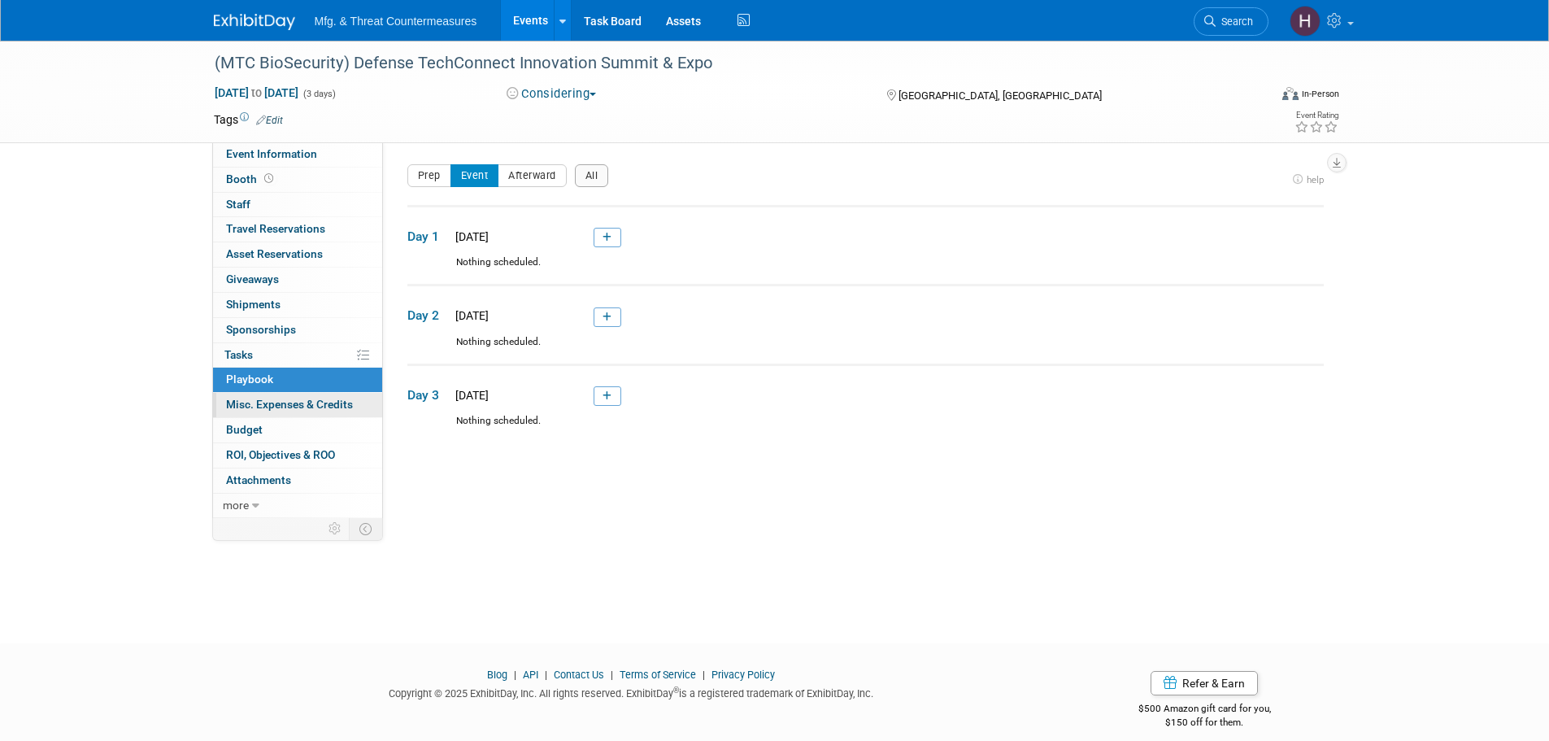
click at [237, 395] on link "0 Misc. Expenses & Credits 0" at bounding box center [297, 405] width 169 height 24
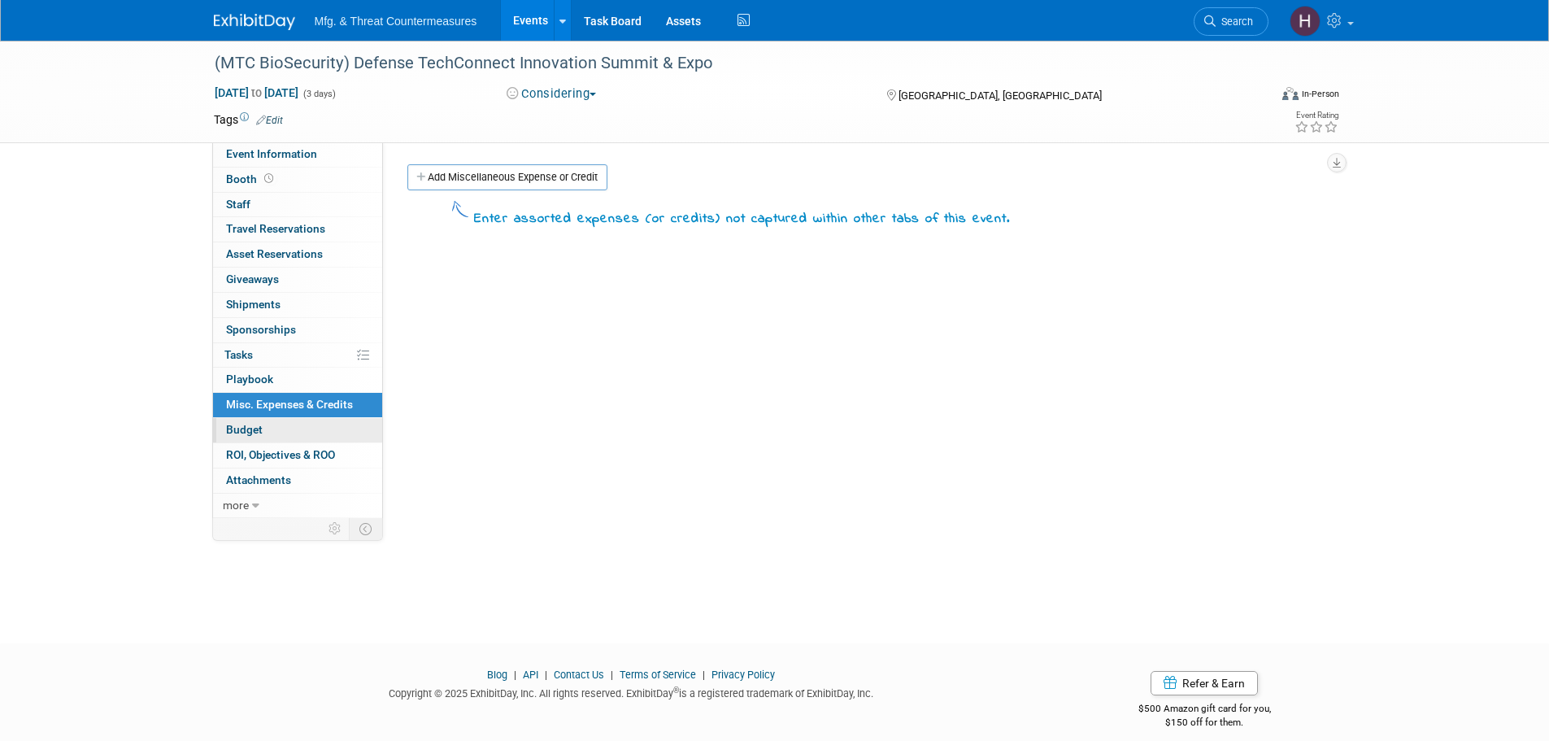
click at [294, 425] on link "Budget" at bounding box center [297, 430] width 169 height 24
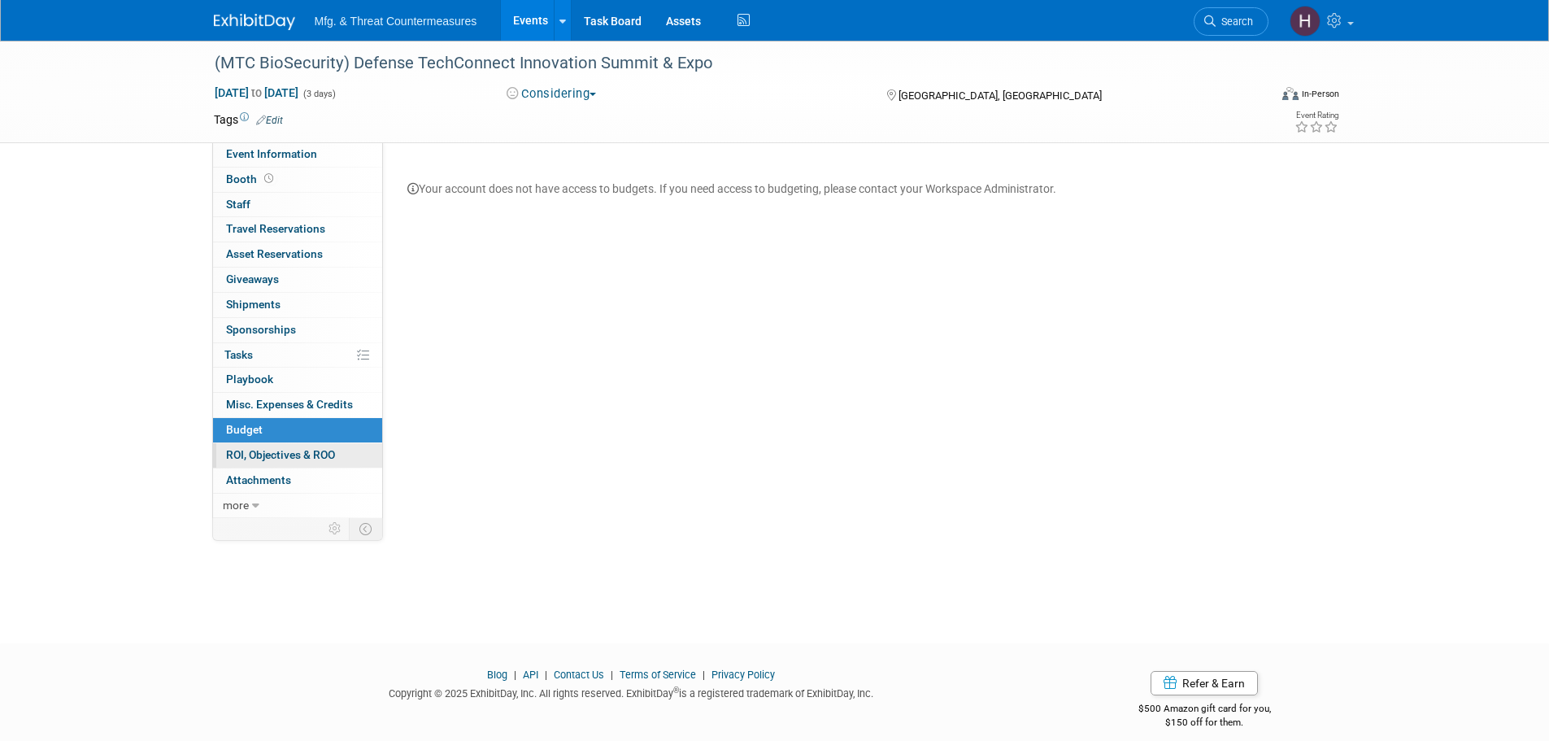
click at [275, 457] on span "ROI, Objectives & ROO 0" at bounding box center [280, 454] width 109 height 13
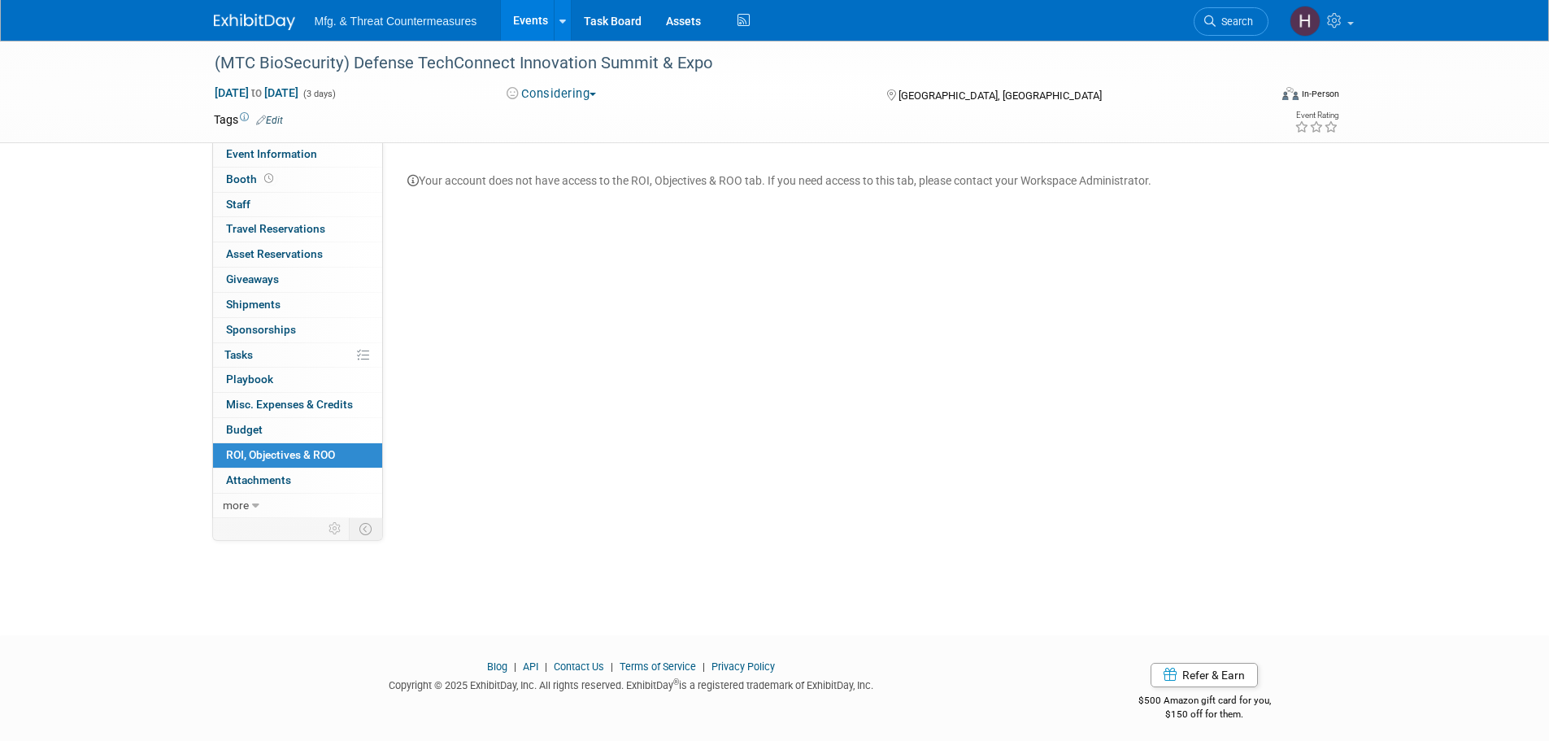
scroll to position [16, 0]
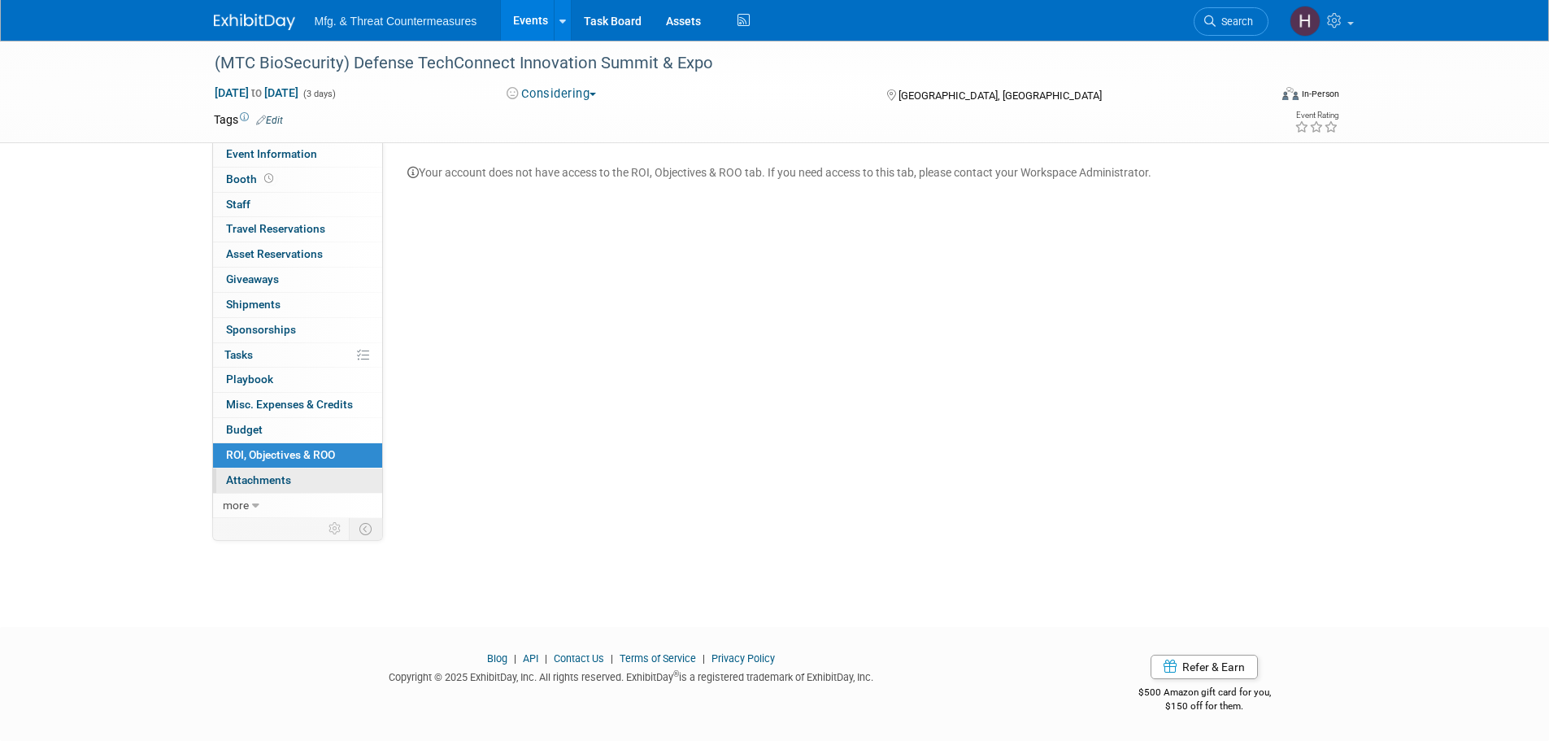
click at [285, 475] on span "Attachments 0" at bounding box center [258, 479] width 65 height 13
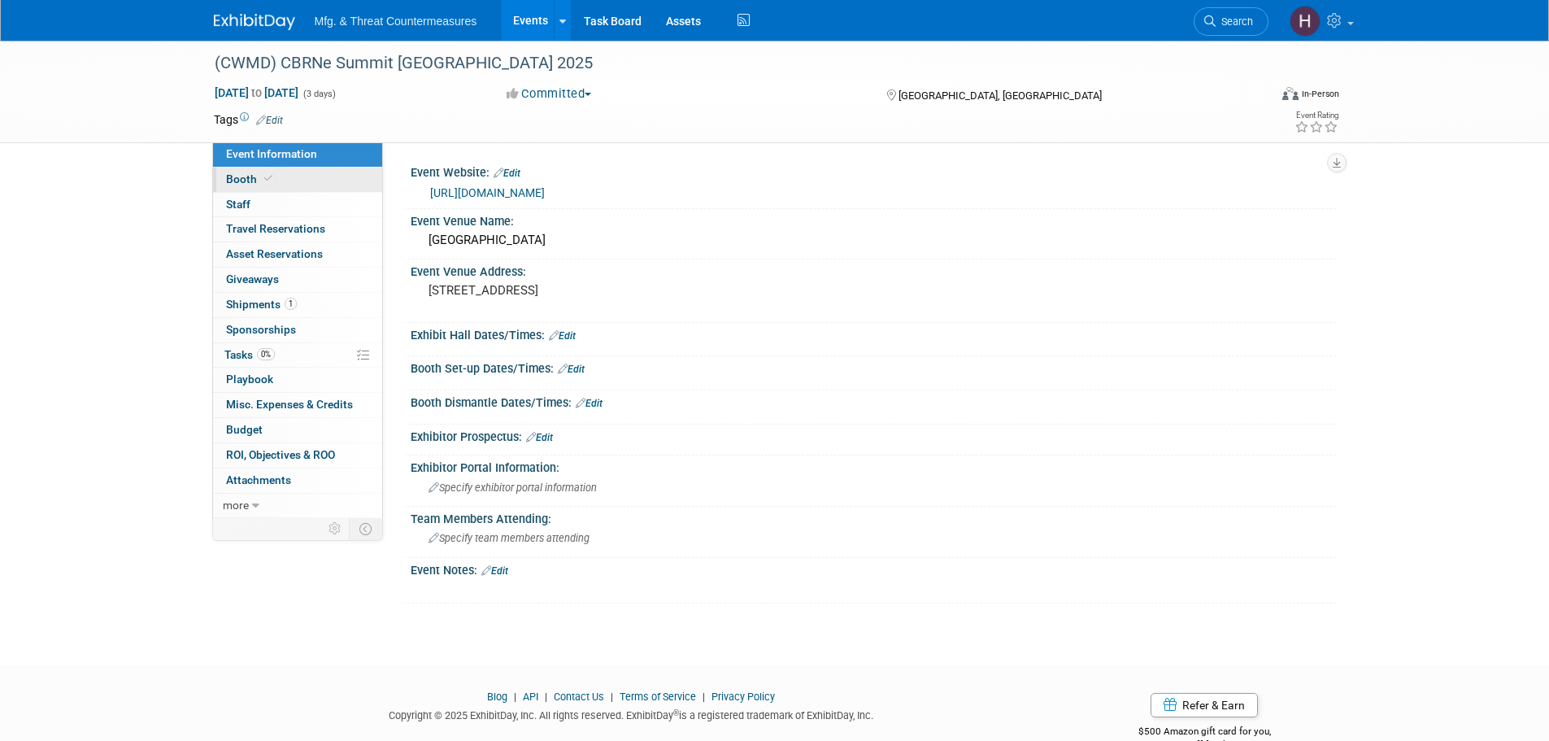
click at [290, 184] on link "Booth" at bounding box center [297, 180] width 169 height 24
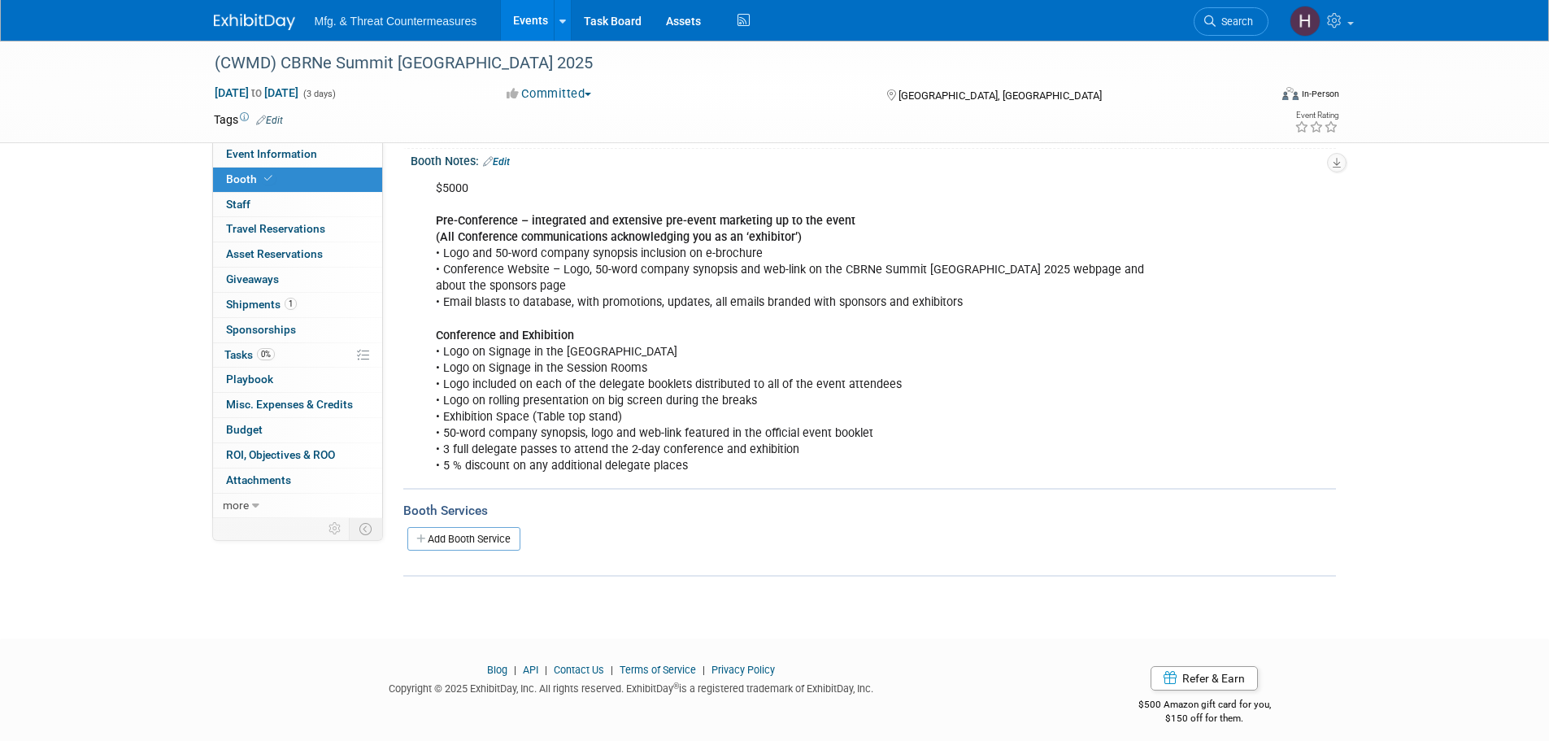
scroll to position [195, 0]
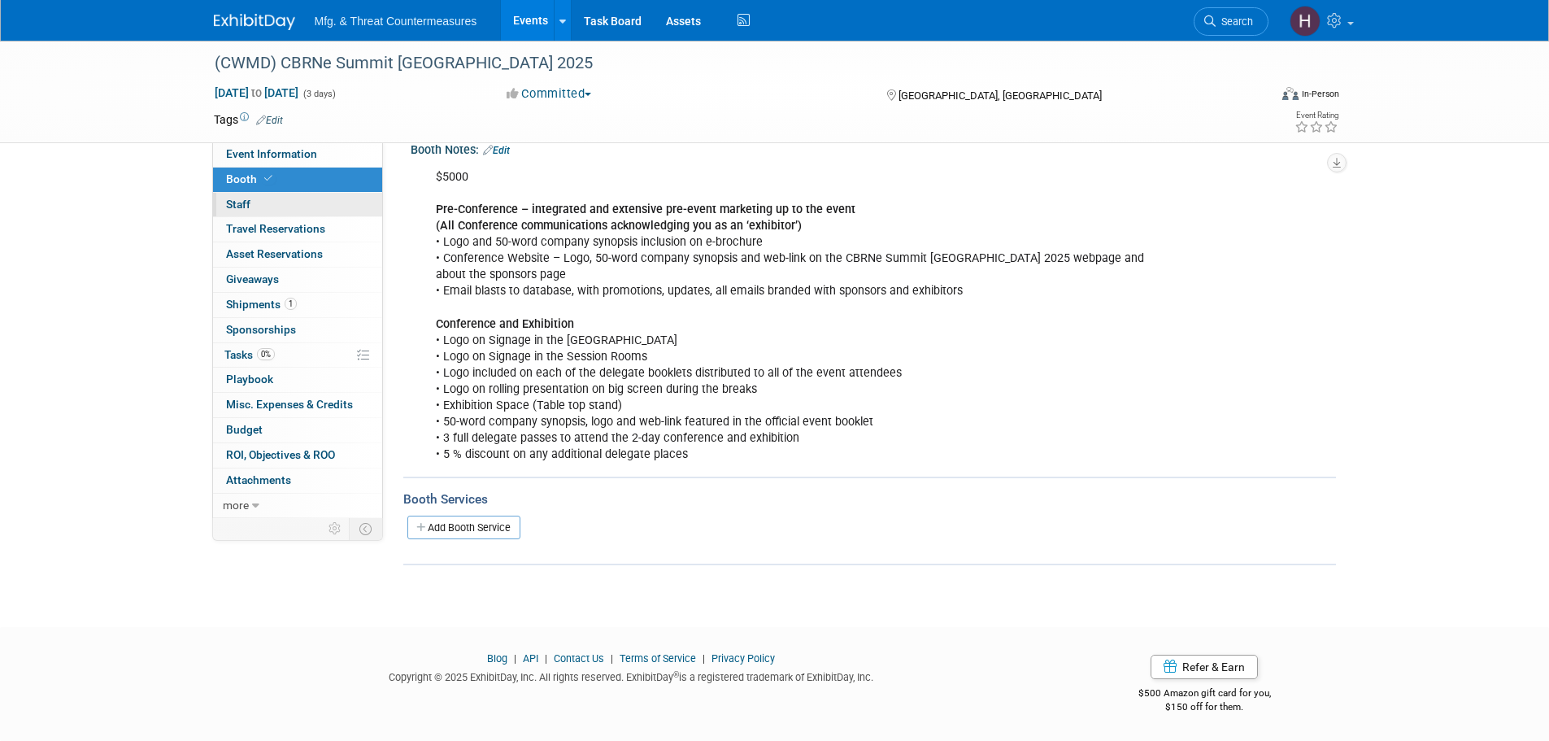
click at [253, 207] on link "0 Staff 0" at bounding box center [297, 205] width 169 height 24
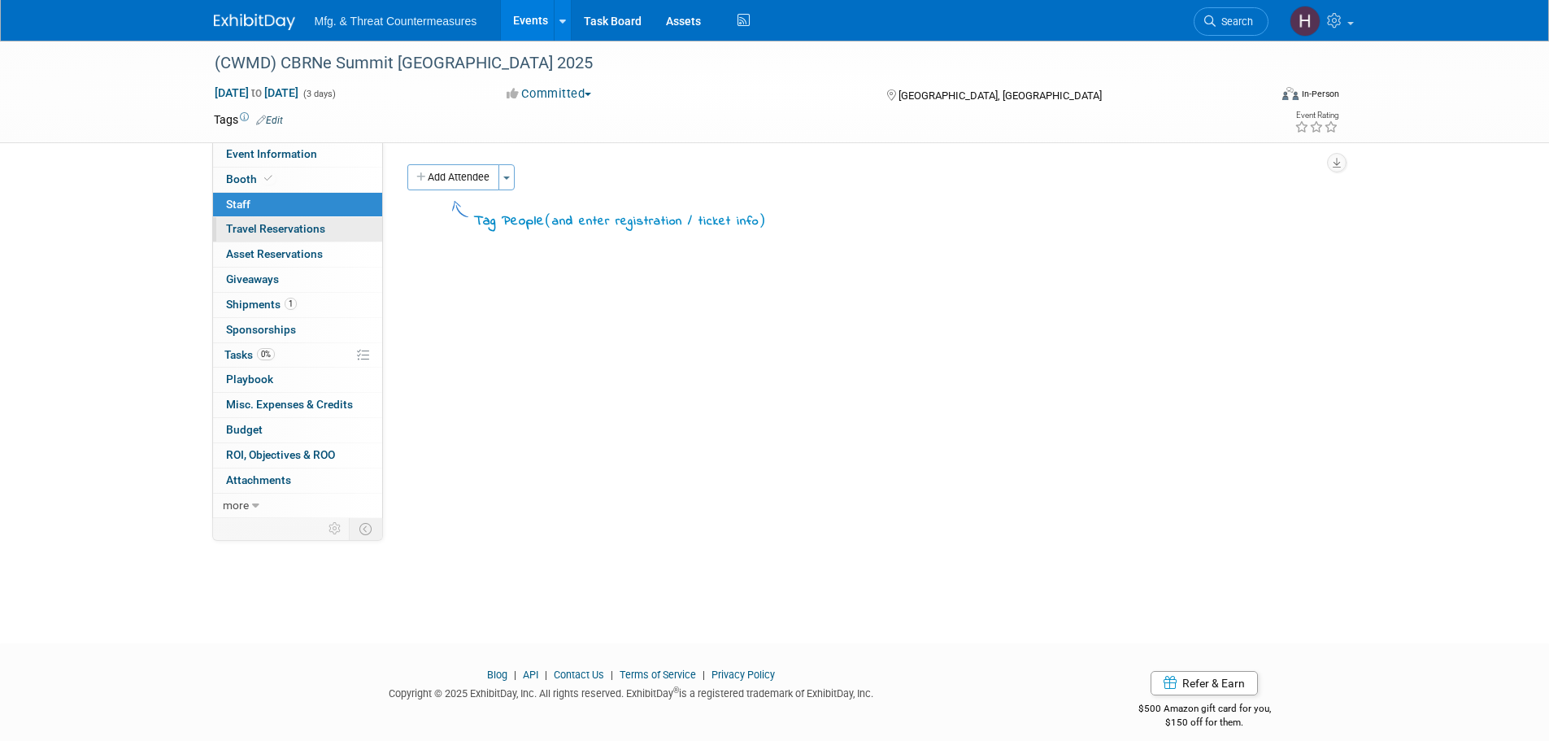
click at [248, 233] on span "Travel Reservations 0" at bounding box center [275, 228] width 99 height 13
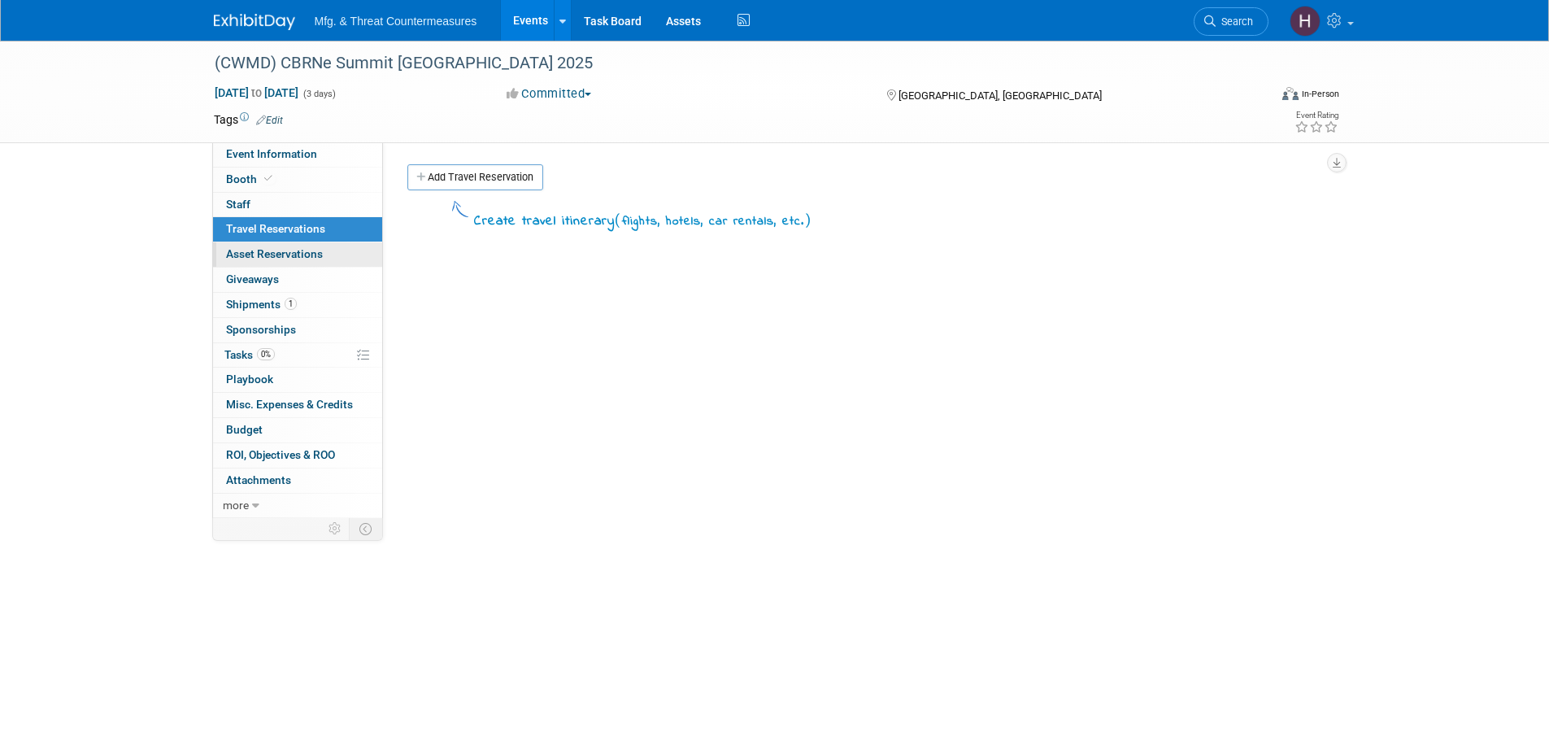
click at [246, 253] on span "Asset Reservations 0" at bounding box center [274, 253] width 97 height 13
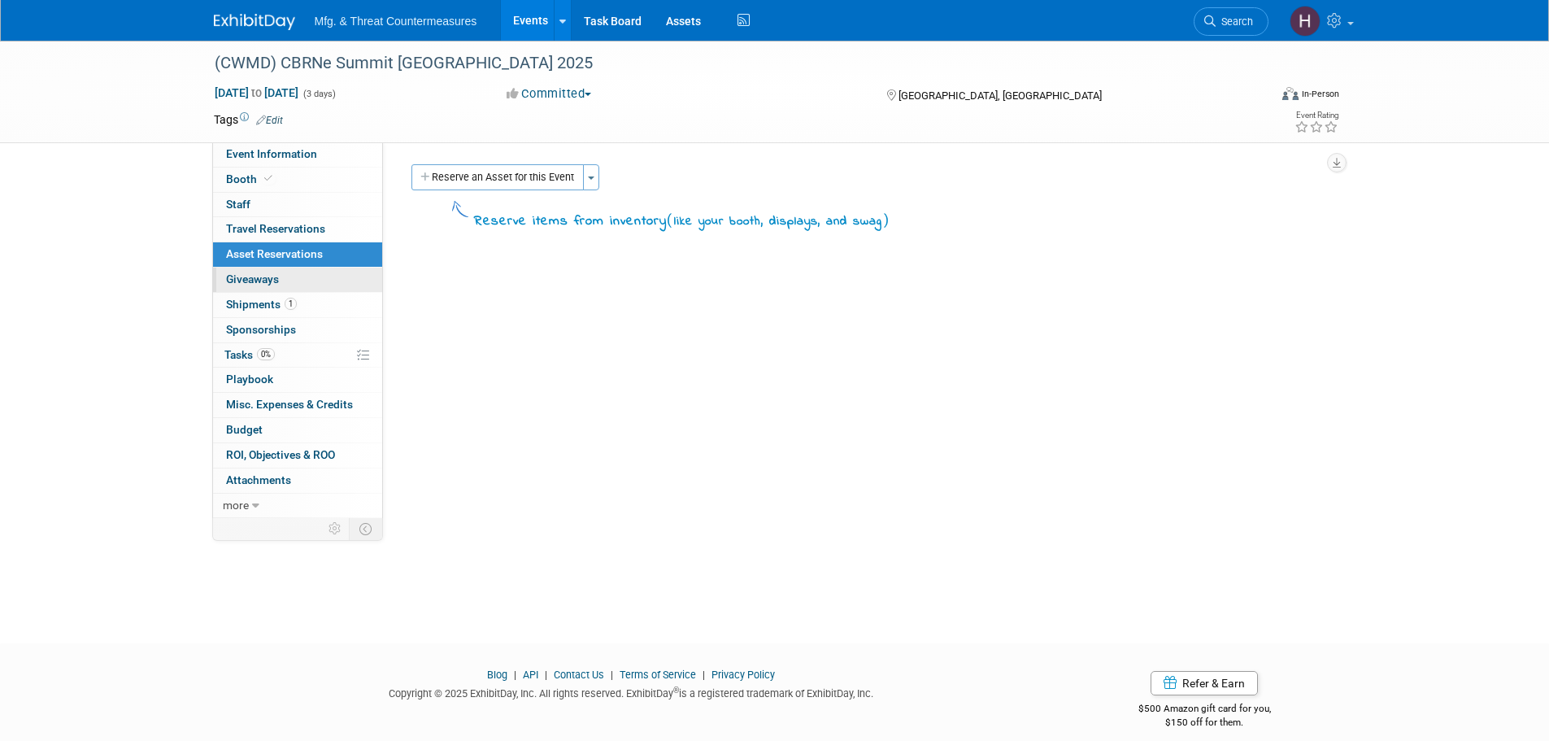
click at [237, 280] on span "Giveaways 0" at bounding box center [252, 278] width 53 height 13
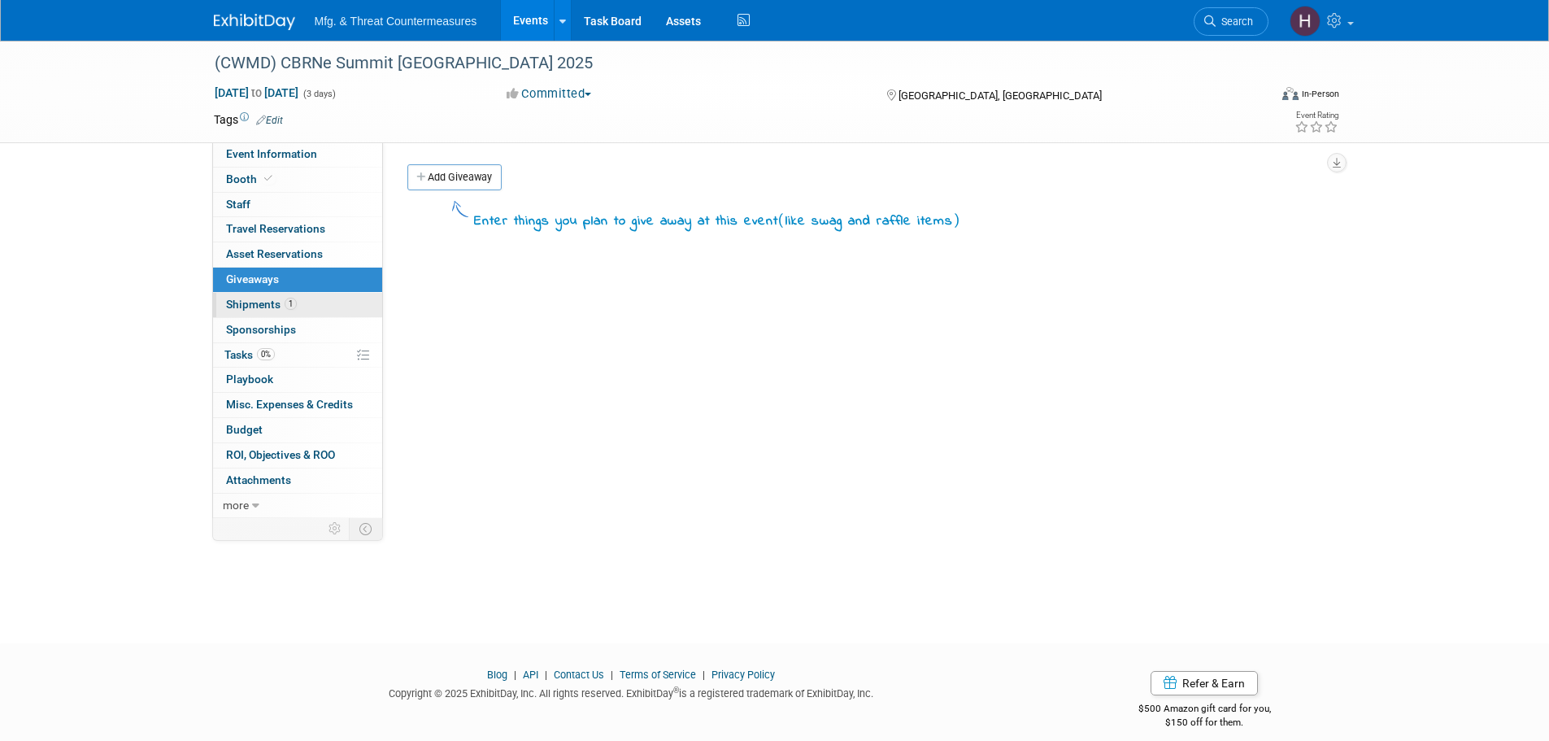
click at [231, 303] on span "Shipments 1" at bounding box center [261, 304] width 71 height 13
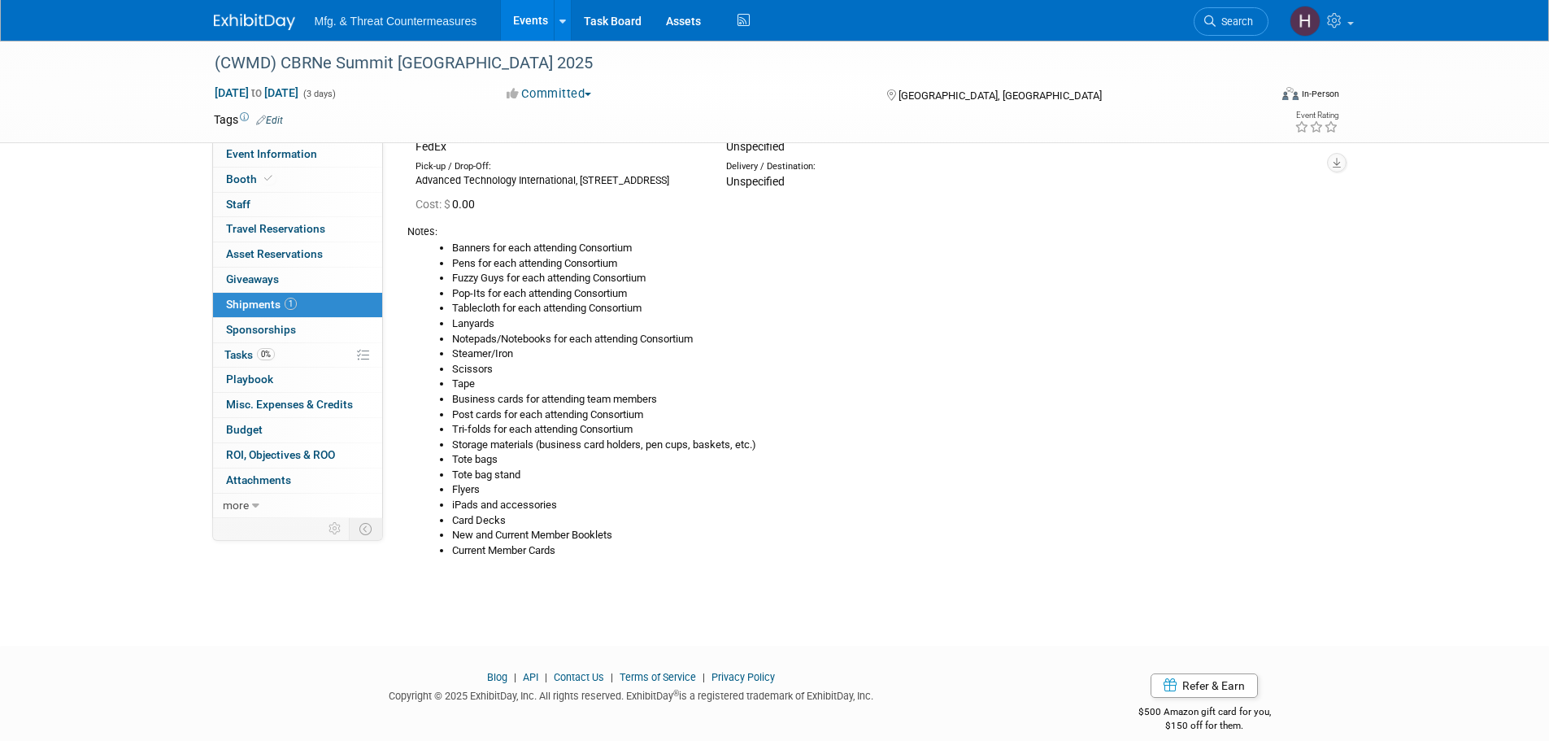
scroll to position [150, 0]
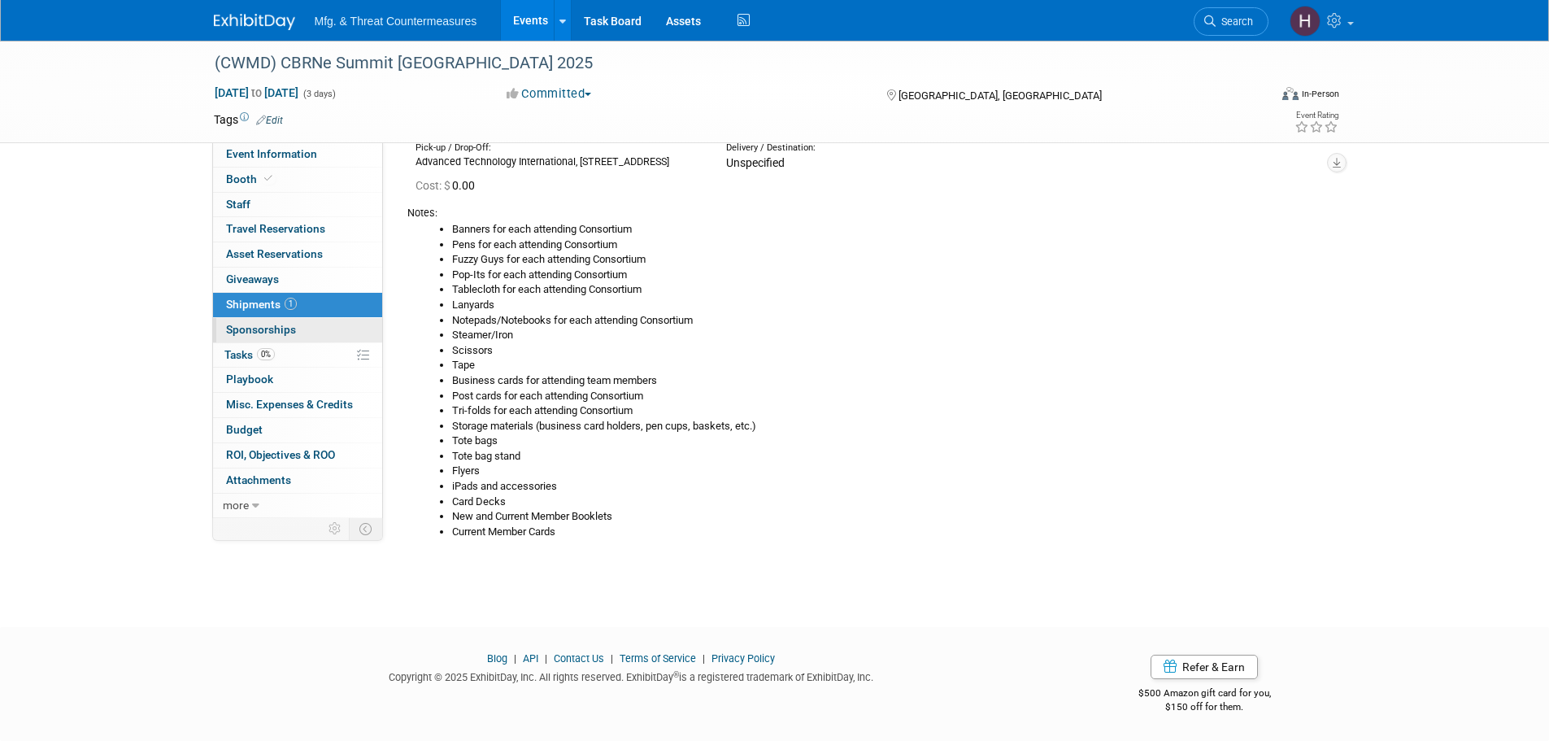
click at [263, 323] on span "Sponsorships 0" at bounding box center [261, 329] width 70 height 13
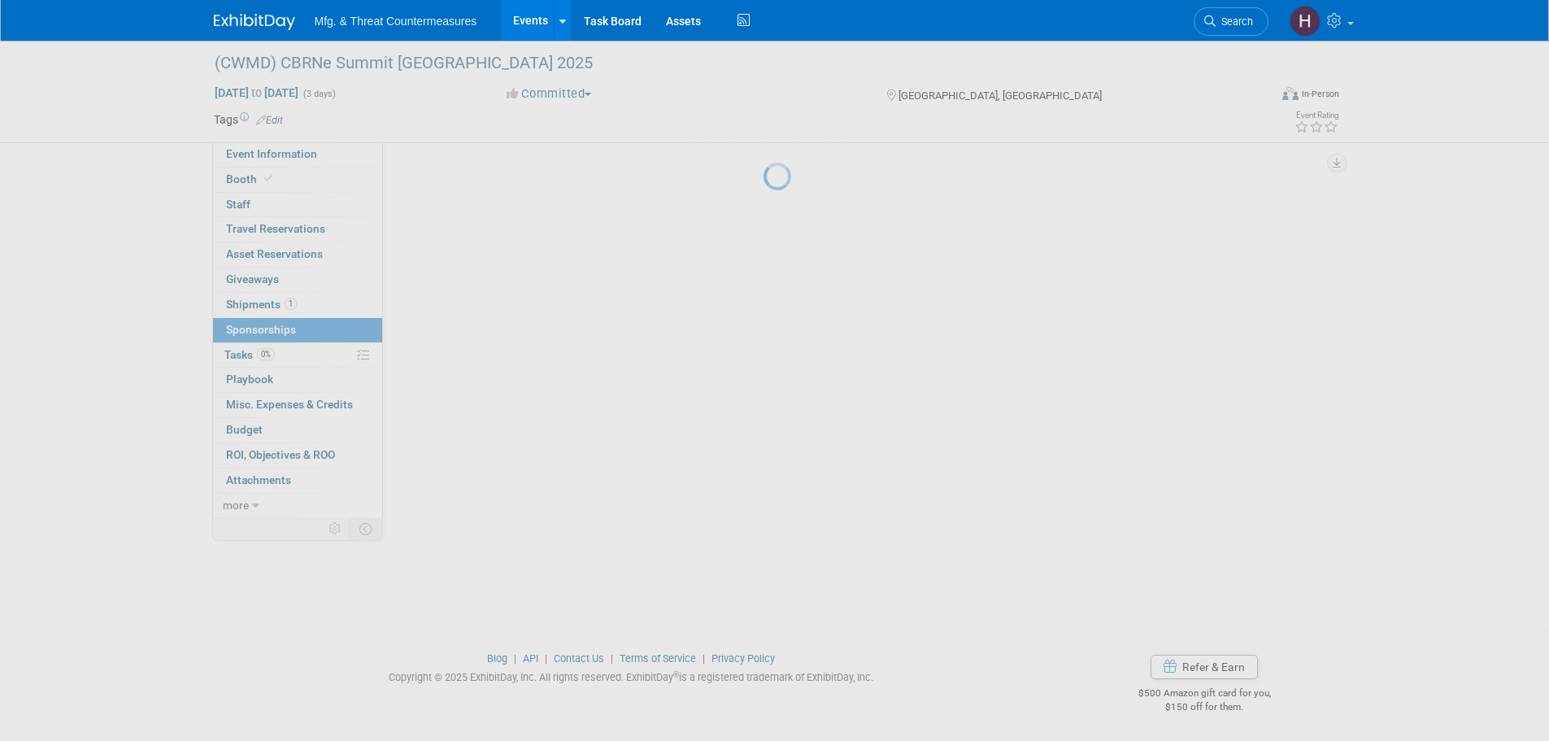
scroll to position [0, 0]
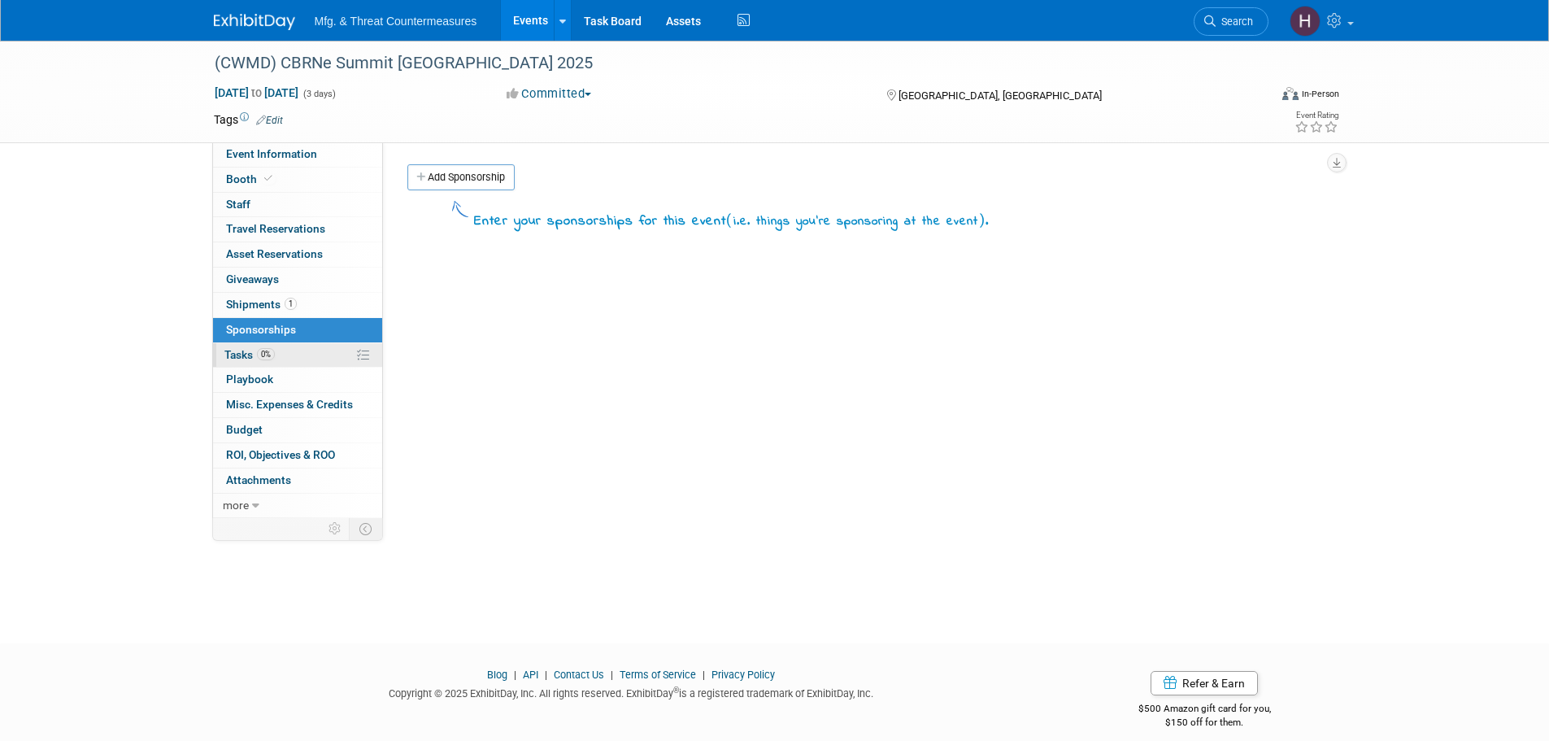
click at [268, 357] on span "0%" at bounding box center [266, 354] width 18 height 12
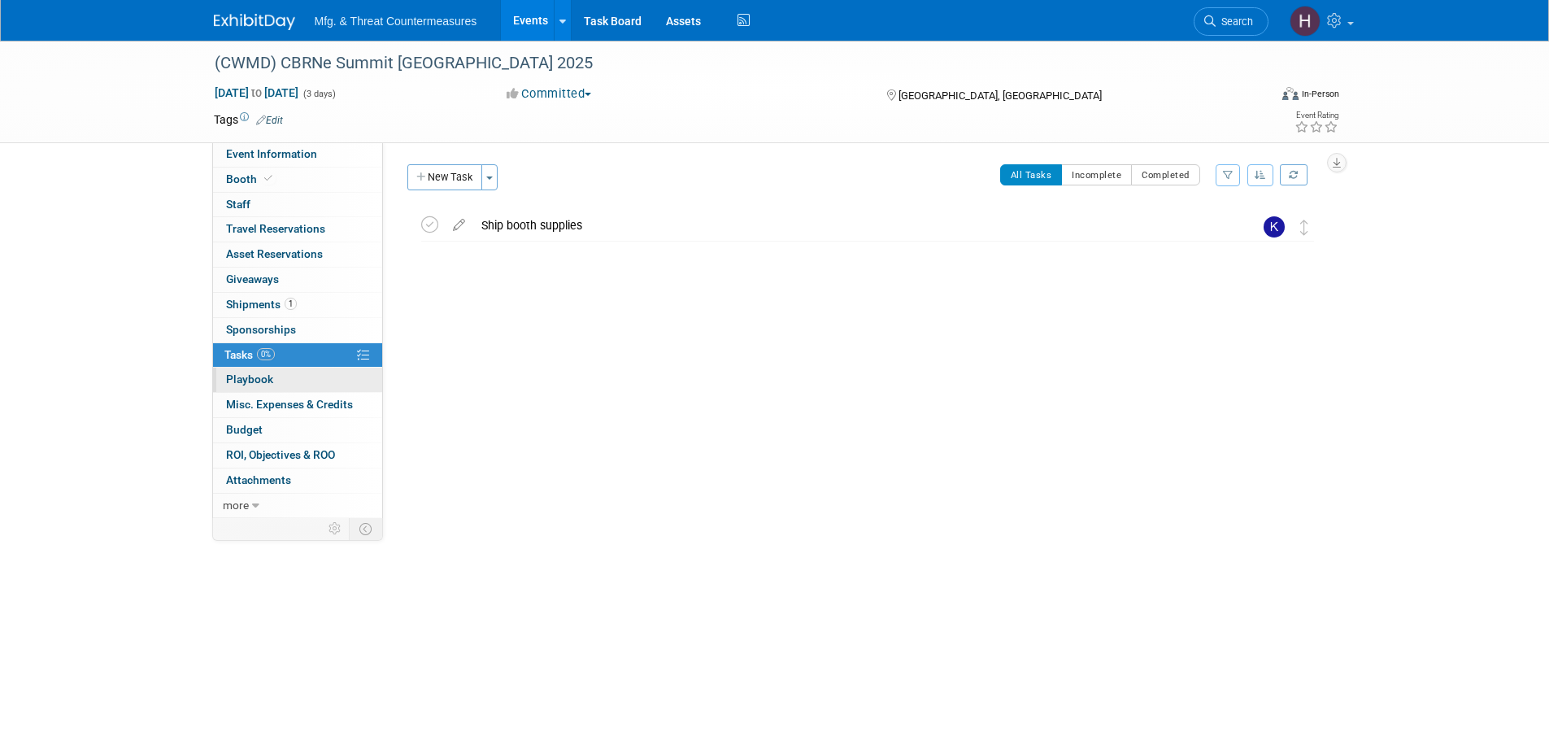
click at [263, 377] on span "Playbook 0" at bounding box center [249, 379] width 47 height 13
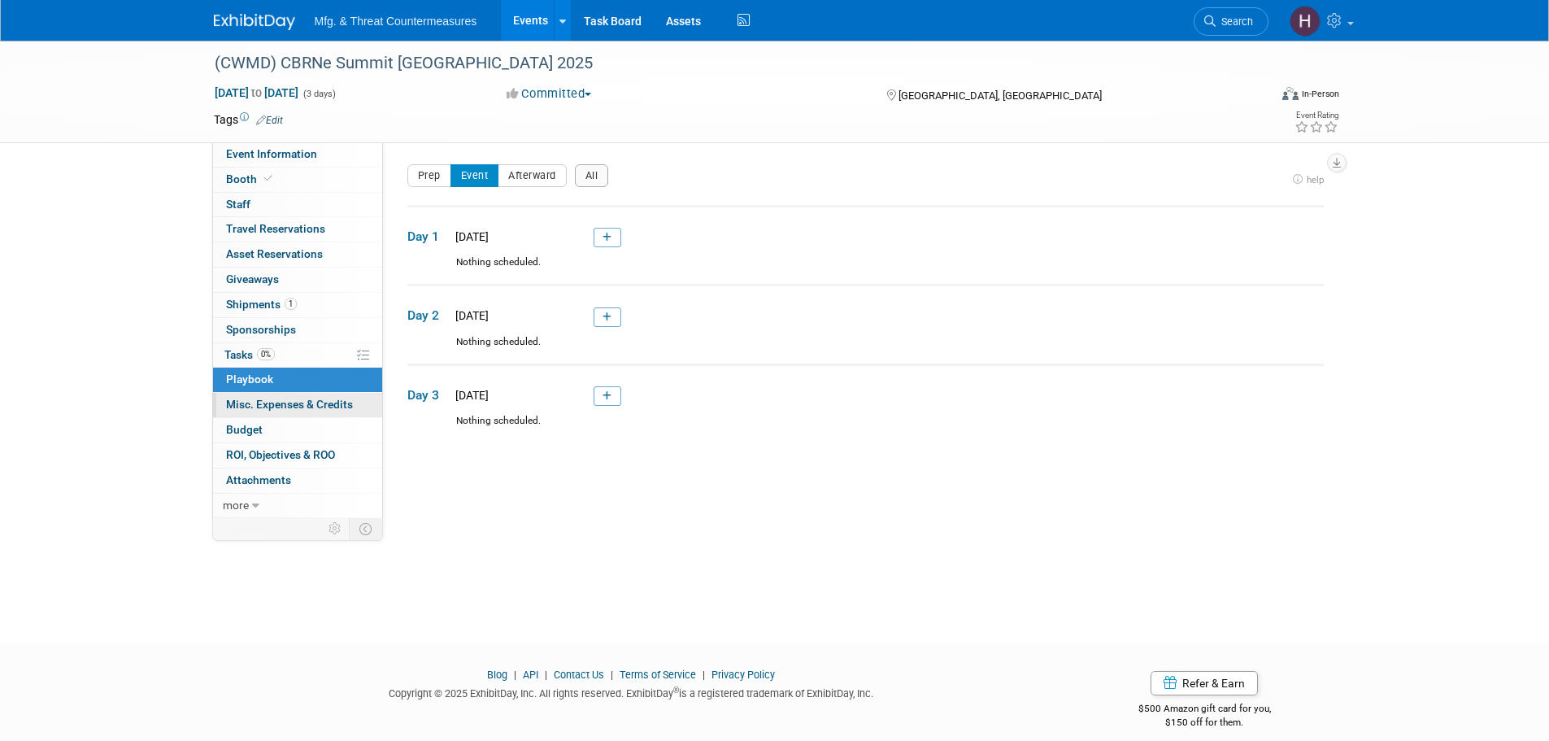
click at [257, 407] on span "Misc. Expenses & Credits 0" at bounding box center [289, 404] width 127 height 13
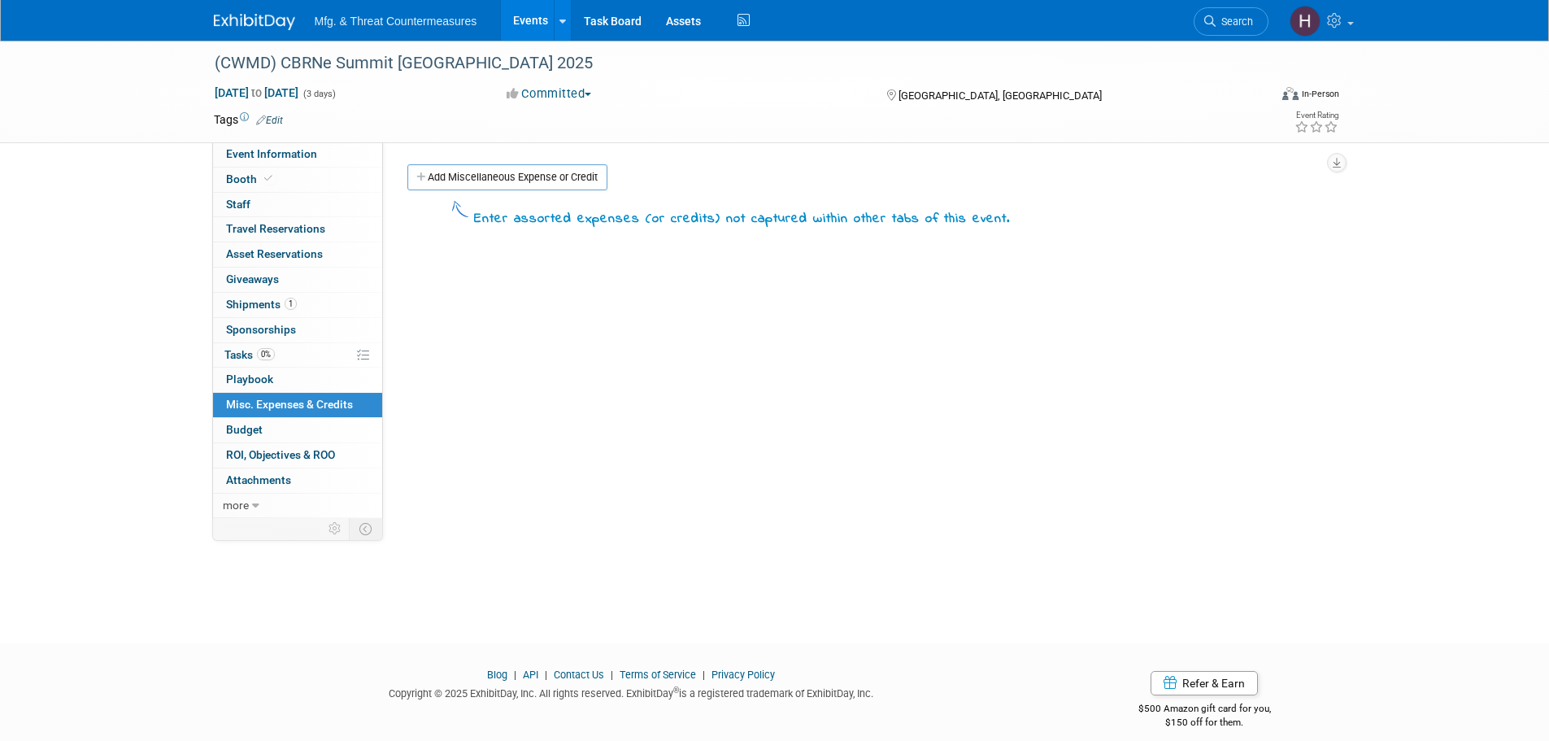
click at [253, 430] on span "Budget" at bounding box center [244, 429] width 37 height 13
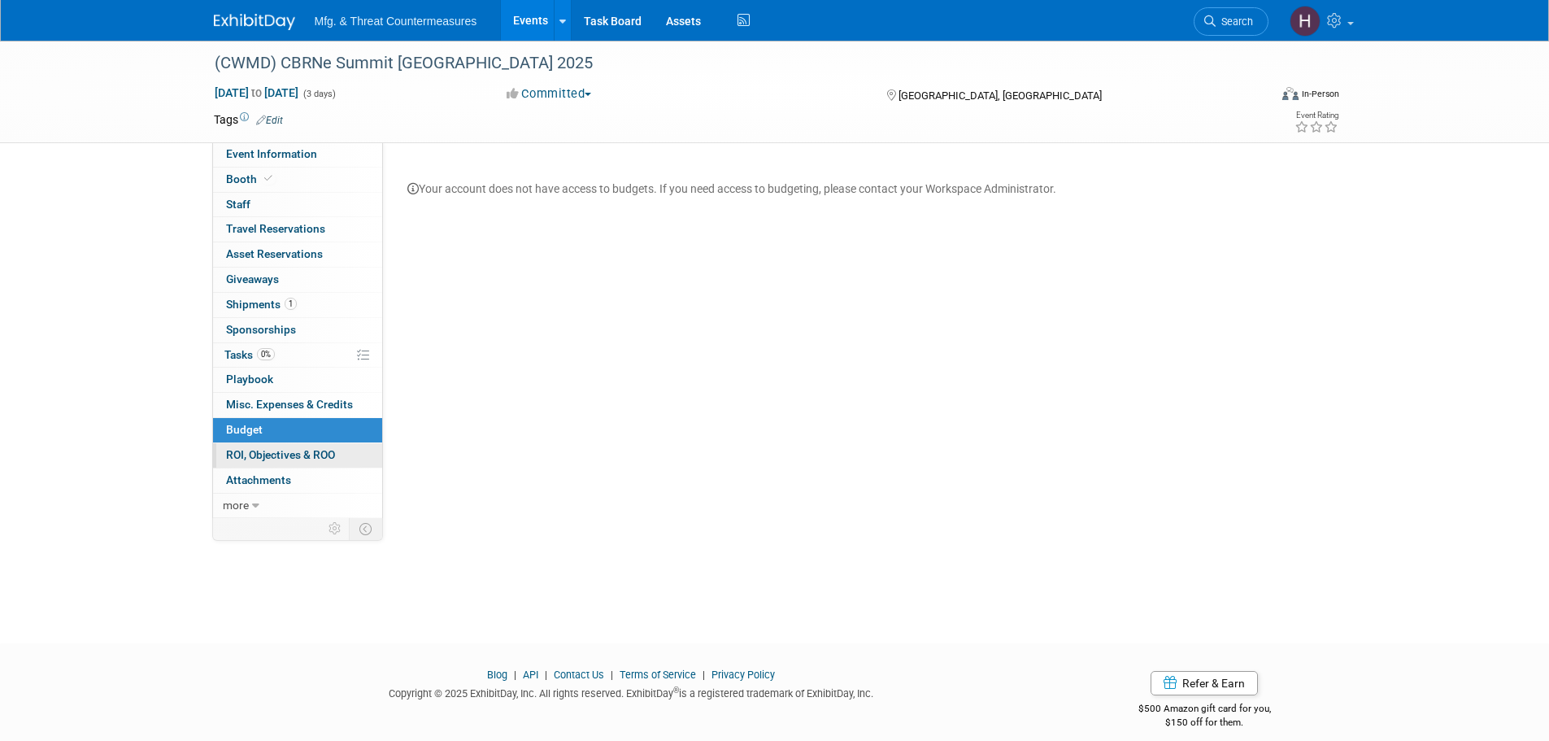
click at [243, 454] on span "ROI, Objectives & ROO 0" at bounding box center [280, 454] width 109 height 13
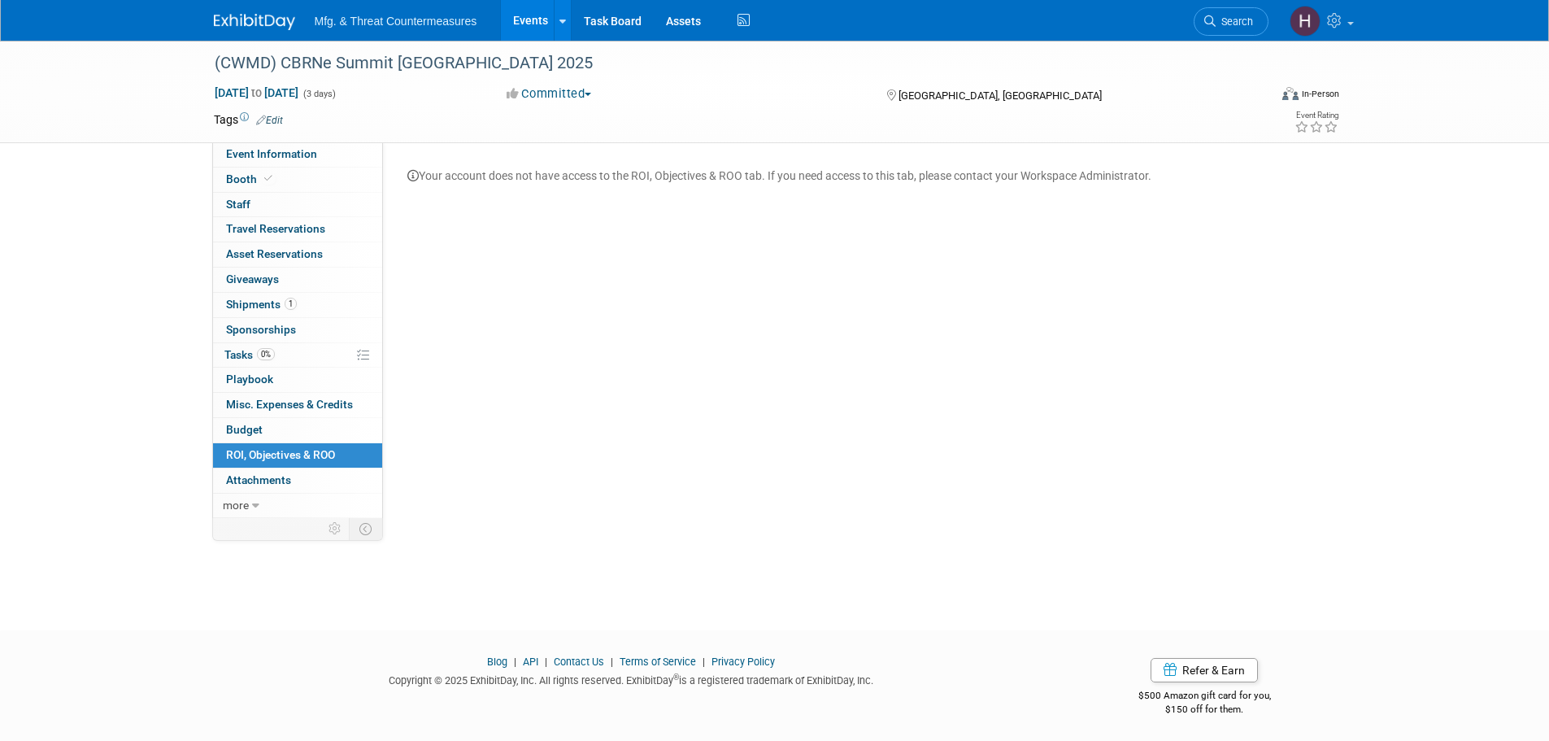
scroll to position [16, 0]
click at [282, 481] on span "Attachments 0" at bounding box center [258, 479] width 65 height 13
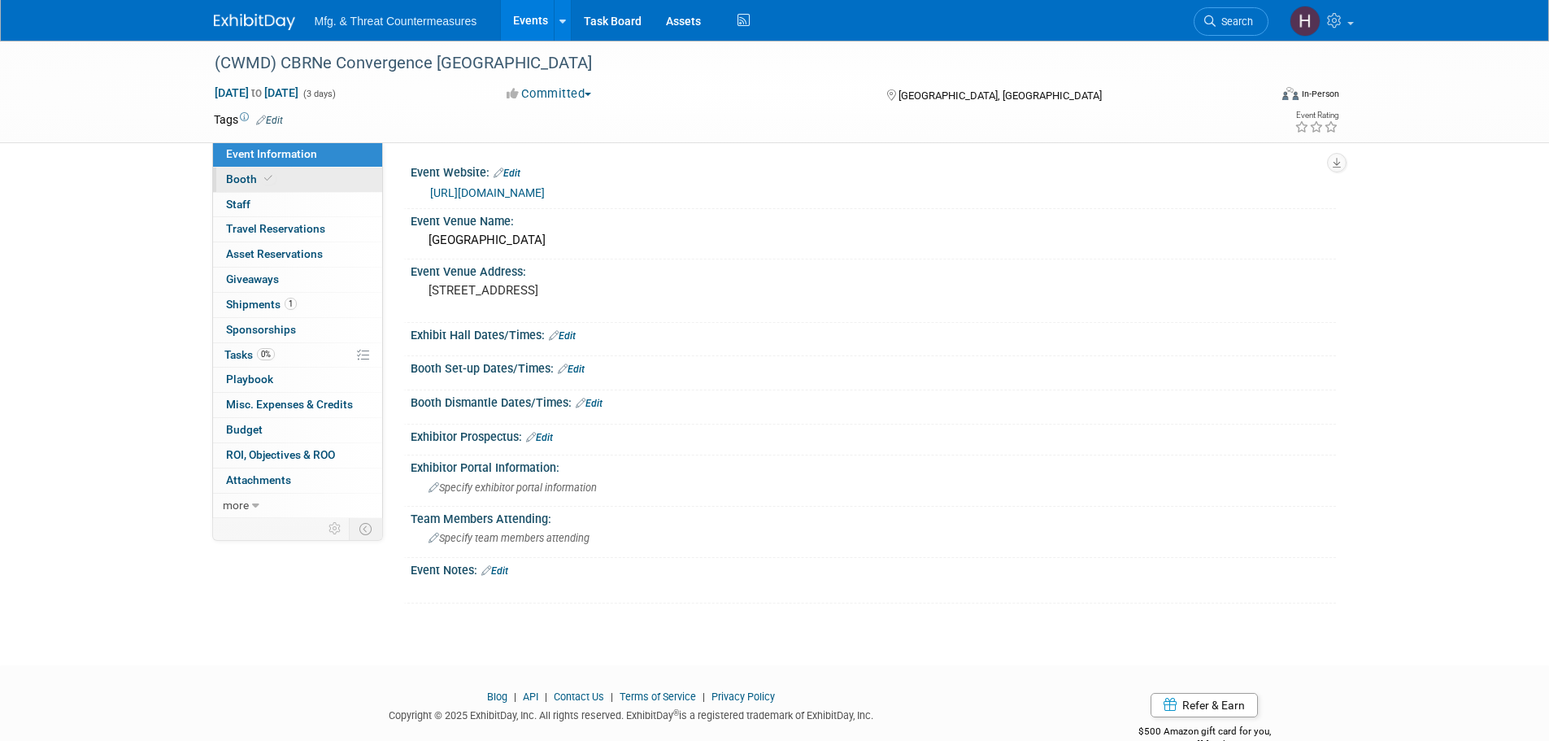
click at [233, 170] on link "Booth" at bounding box center [297, 180] width 169 height 24
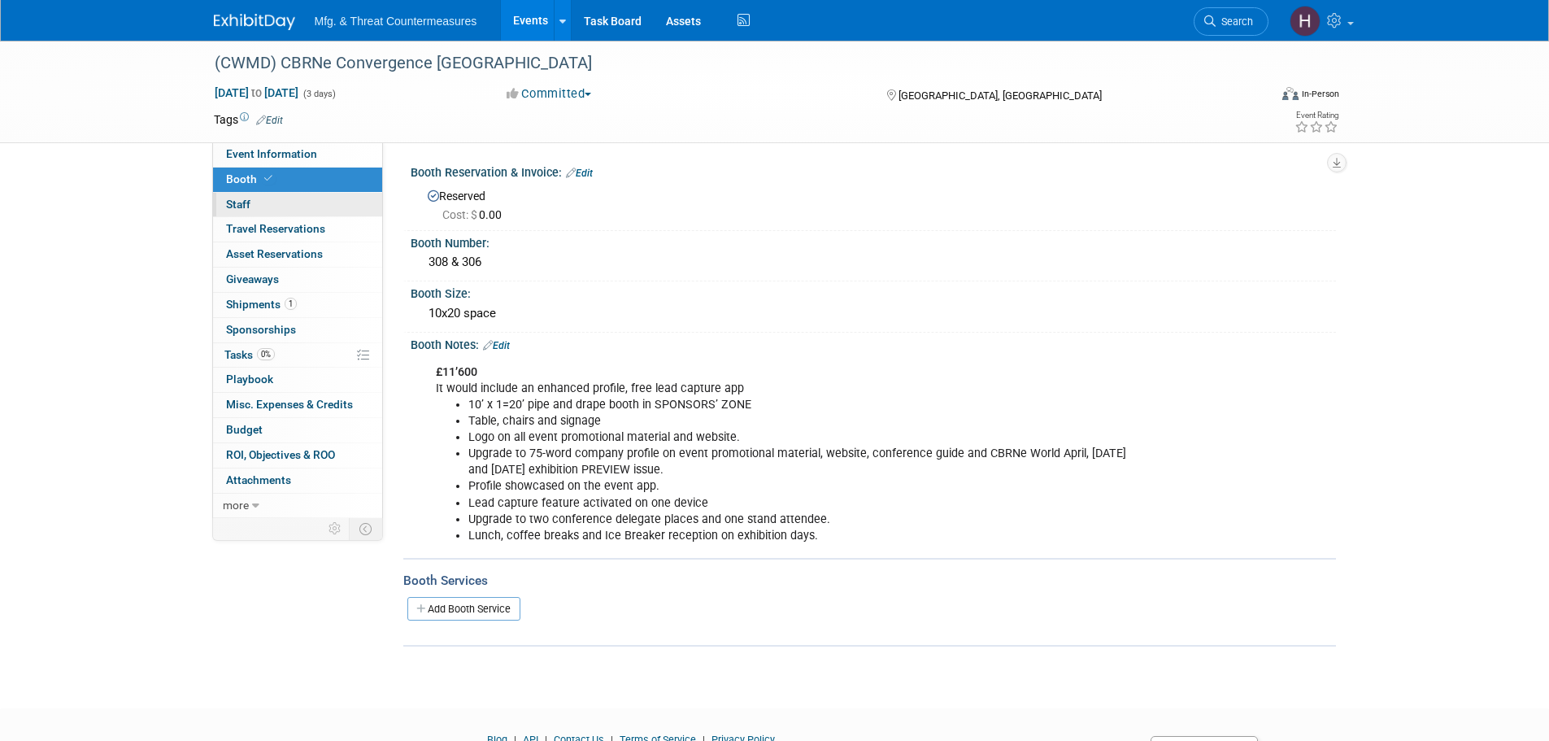
click at [236, 210] on span "Staff 0" at bounding box center [238, 204] width 24 height 13
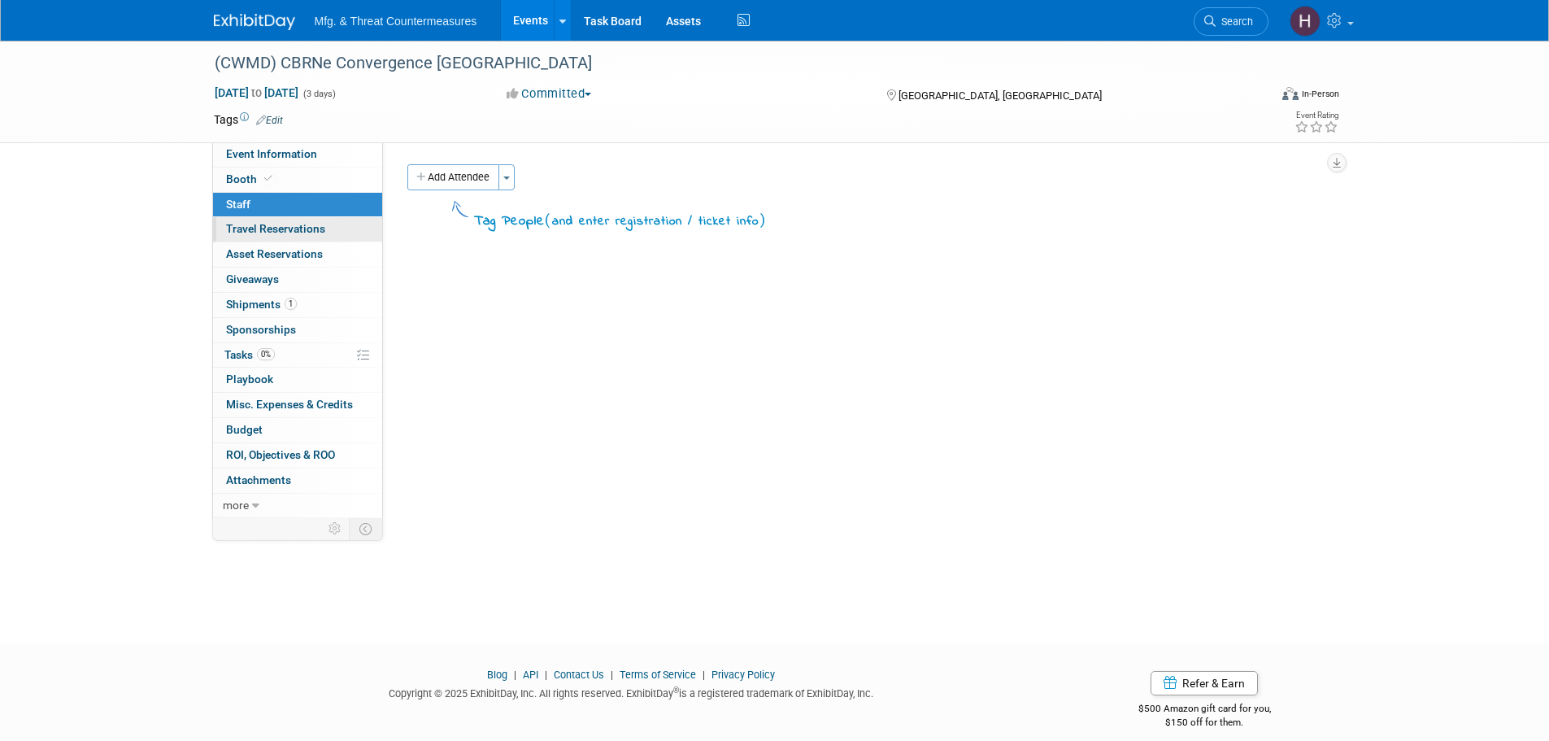
click at [237, 233] on span "Travel Reservations 0" at bounding box center [275, 228] width 99 height 13
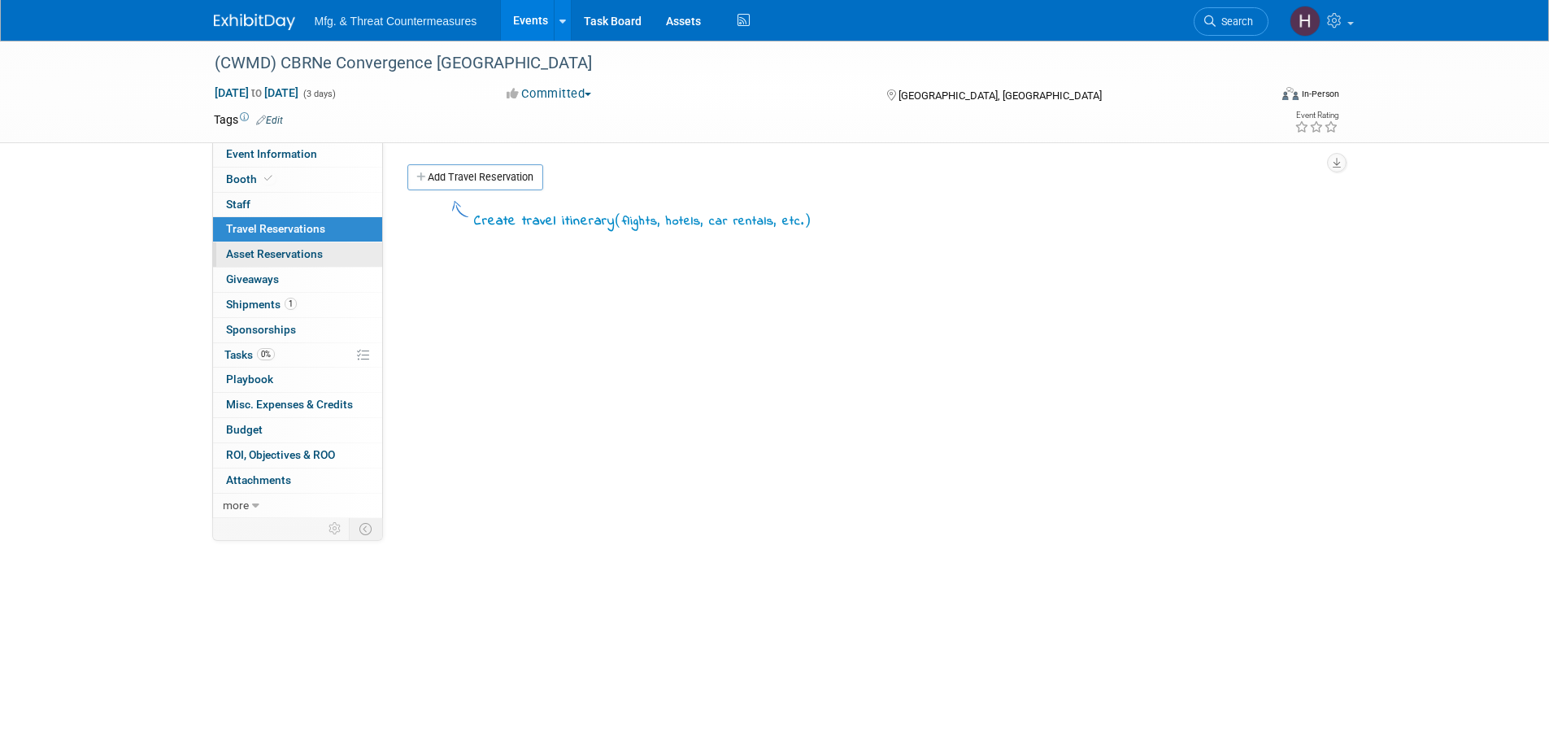
click at [229, 255] on span "Asset Reservations 0" at bounding box center [274, 253] width 97 height 13
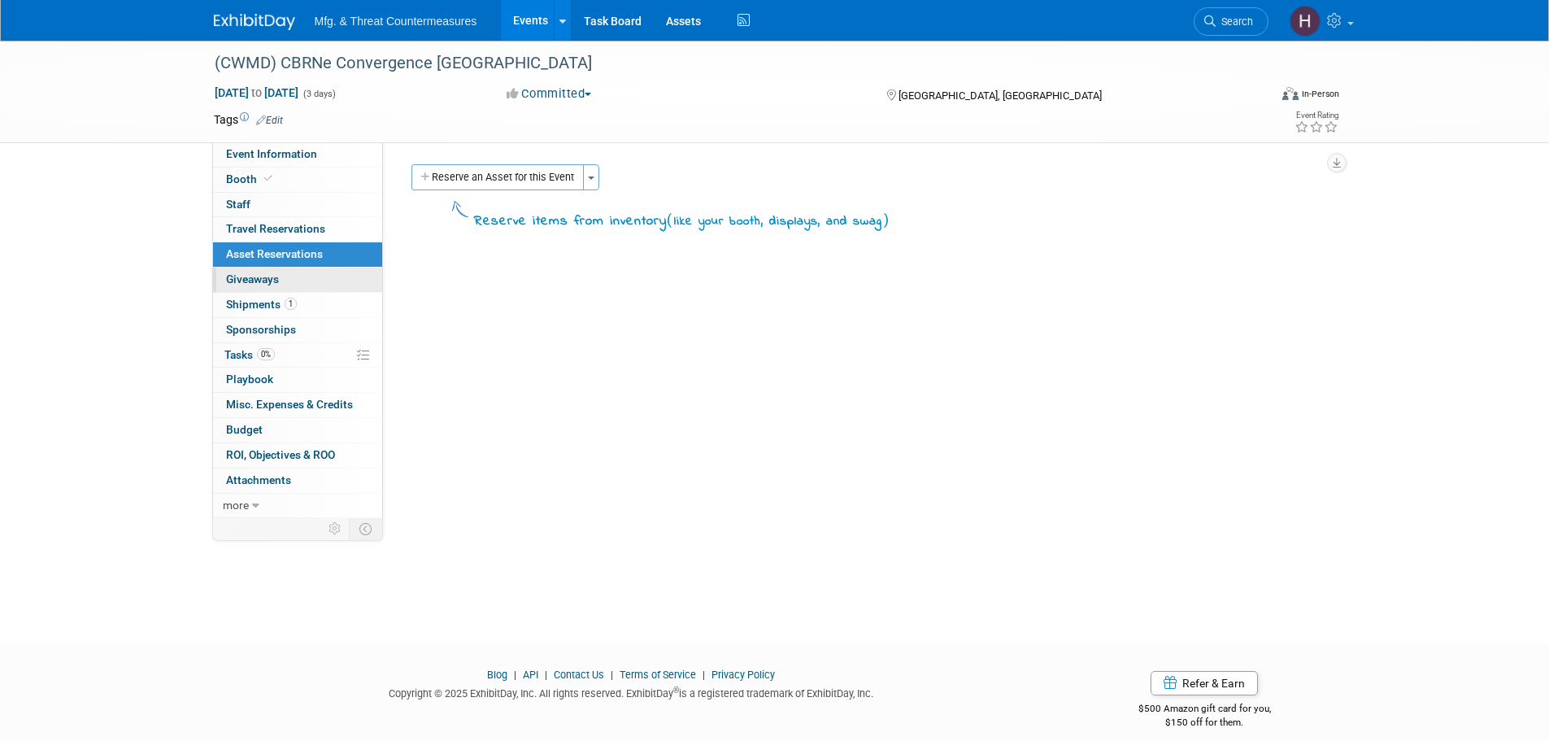
click at [234, 273] on span "Giveaways 0" at bounding box center [252, 278] width 53 height 13
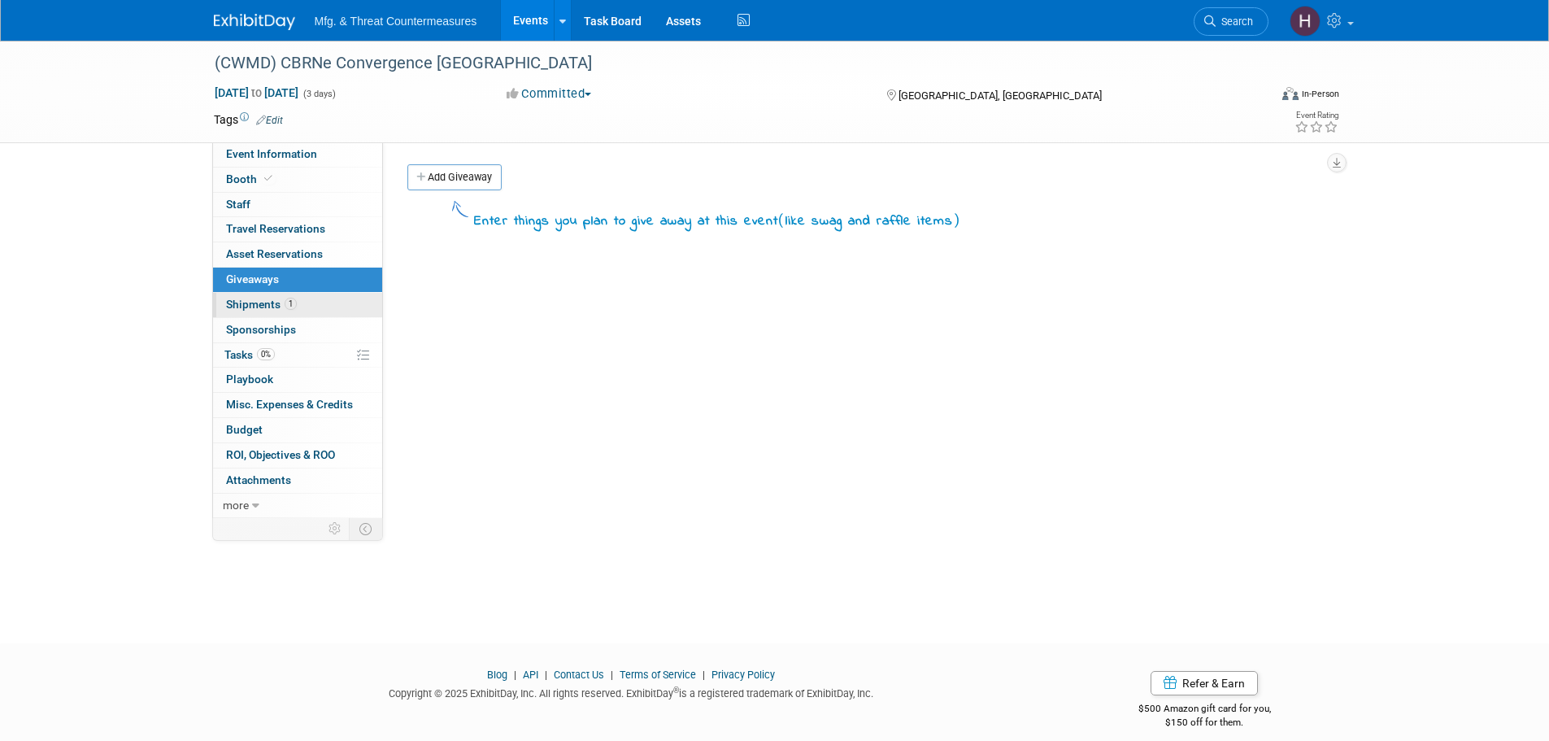
click at [239, 297] on link "1 Shipments 1" at bounding box center [297, 305] width 169 height 24
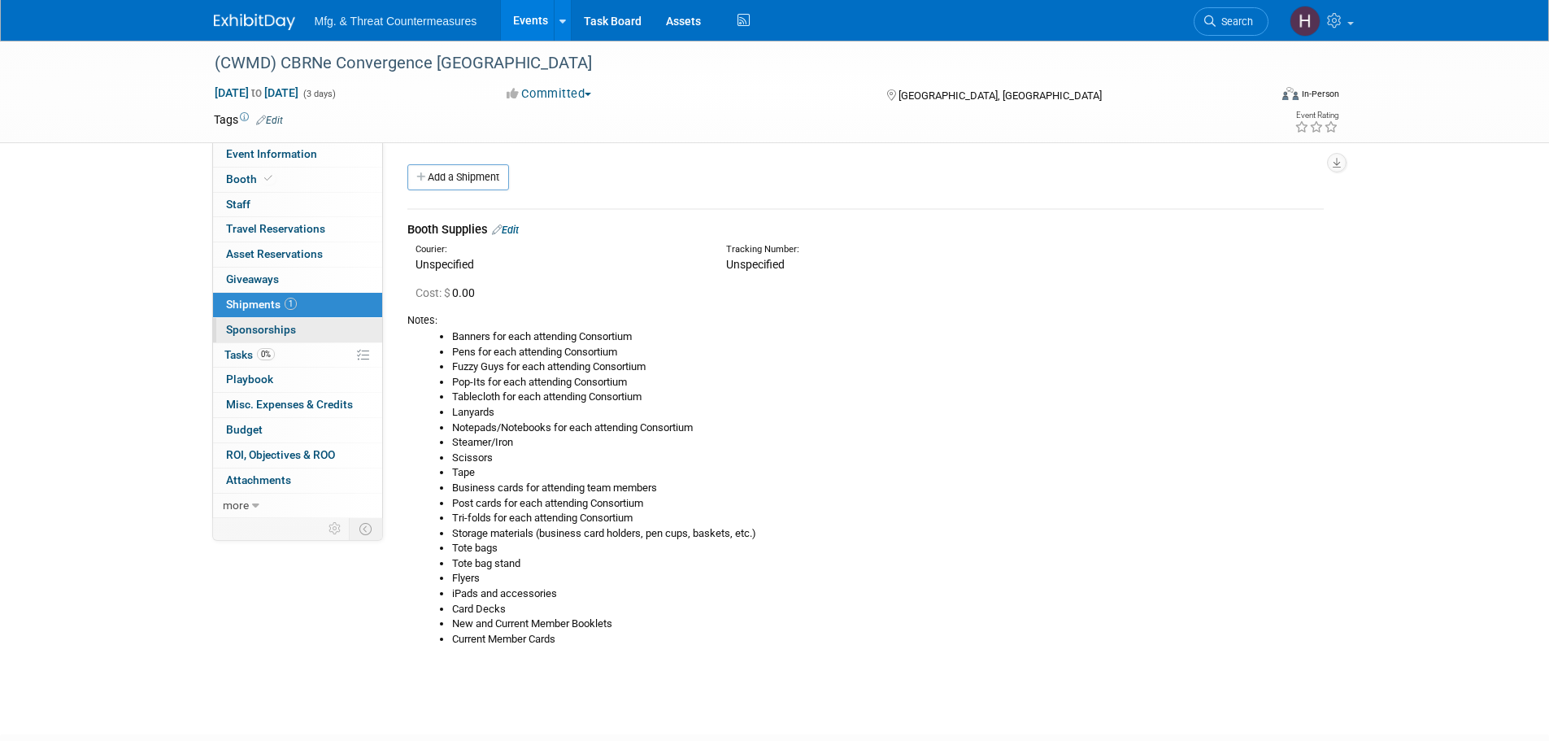
click at [237, 329] on span "Sponsorships 0" at bounding box center [261, 329] width 70 height 13
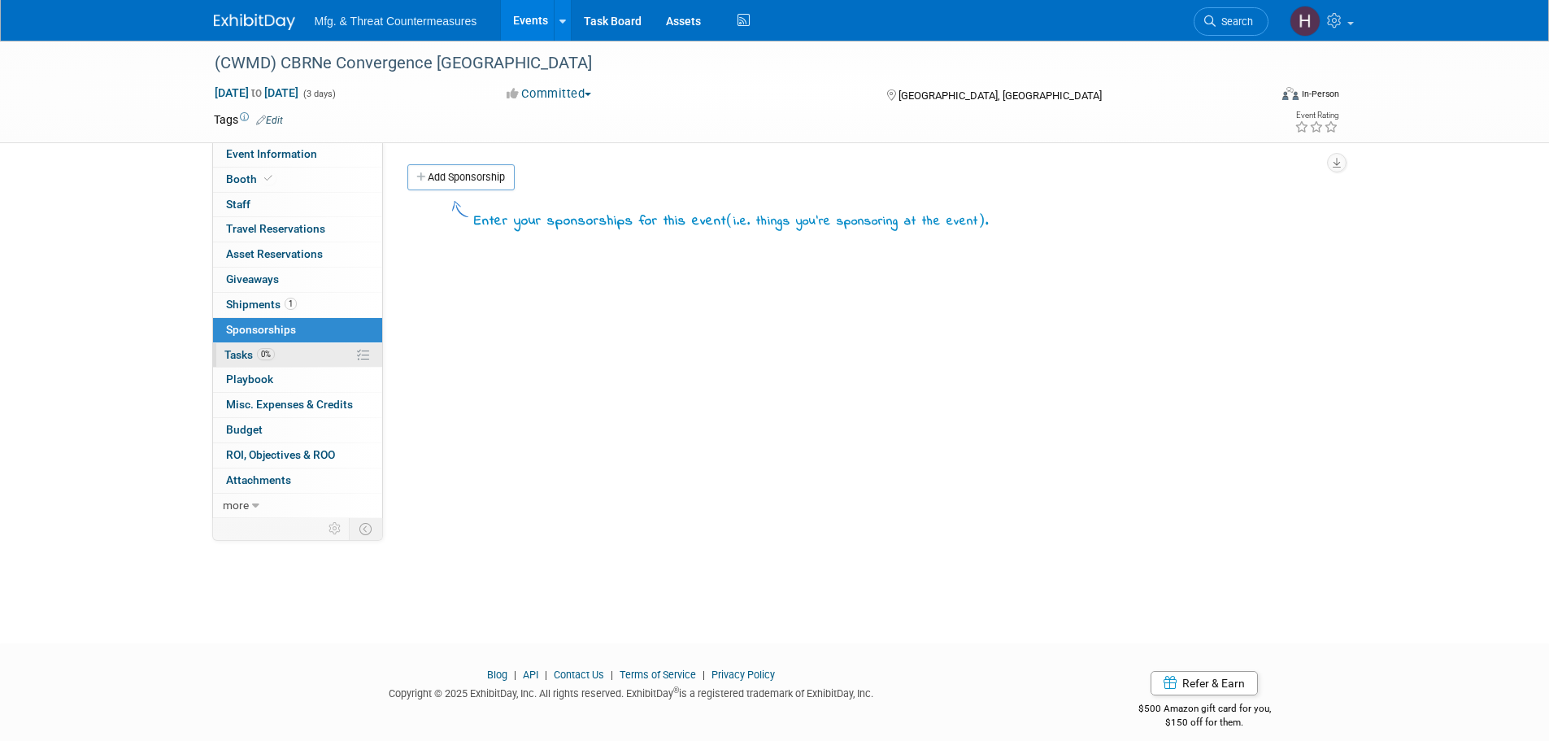
click at [239, 355] on span "Tasks 0%" at bounding box center [249, 354] width 50 height 13
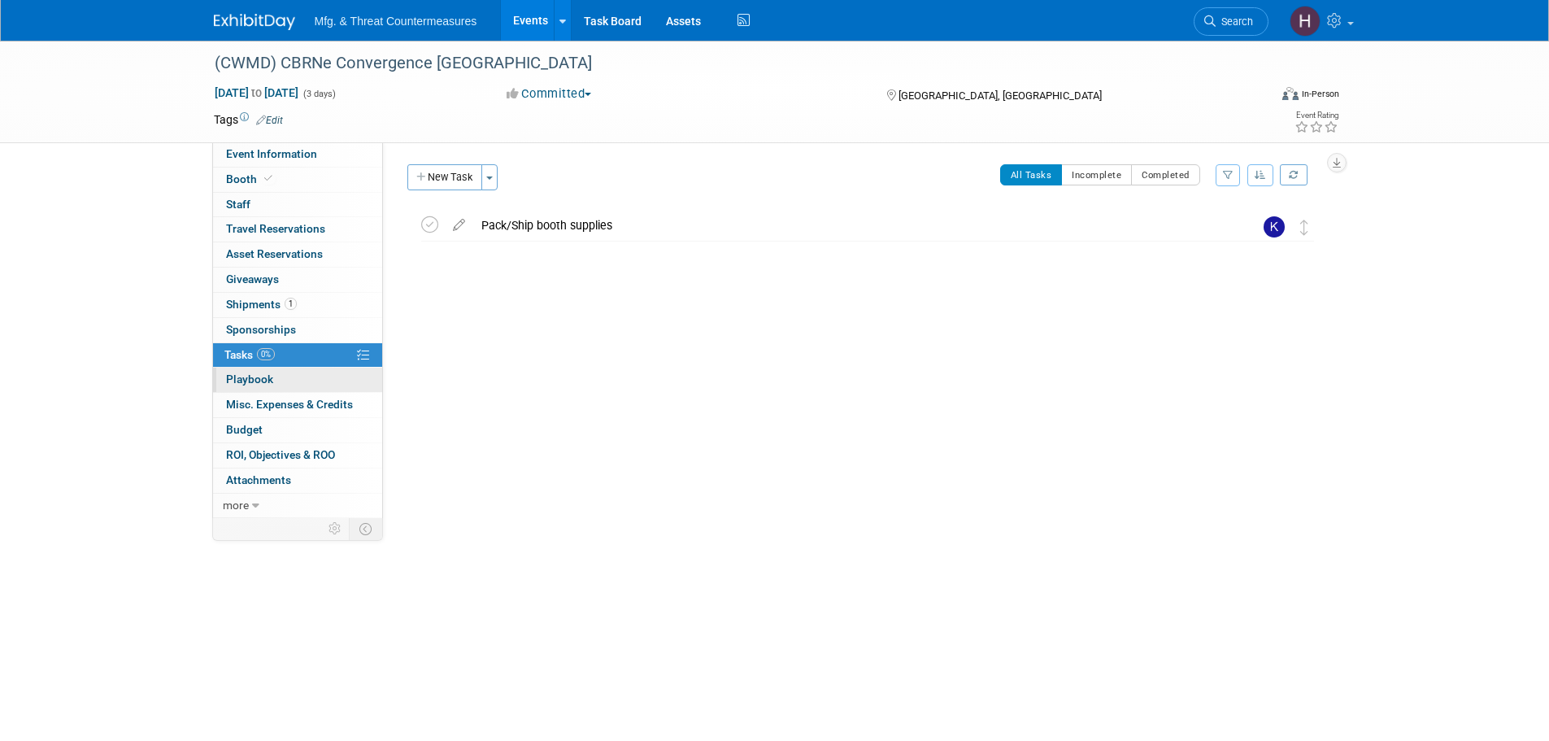
click at [238, 368] on link "0 Playbook 0" at bounding box center [297, 380] width 169 height 24
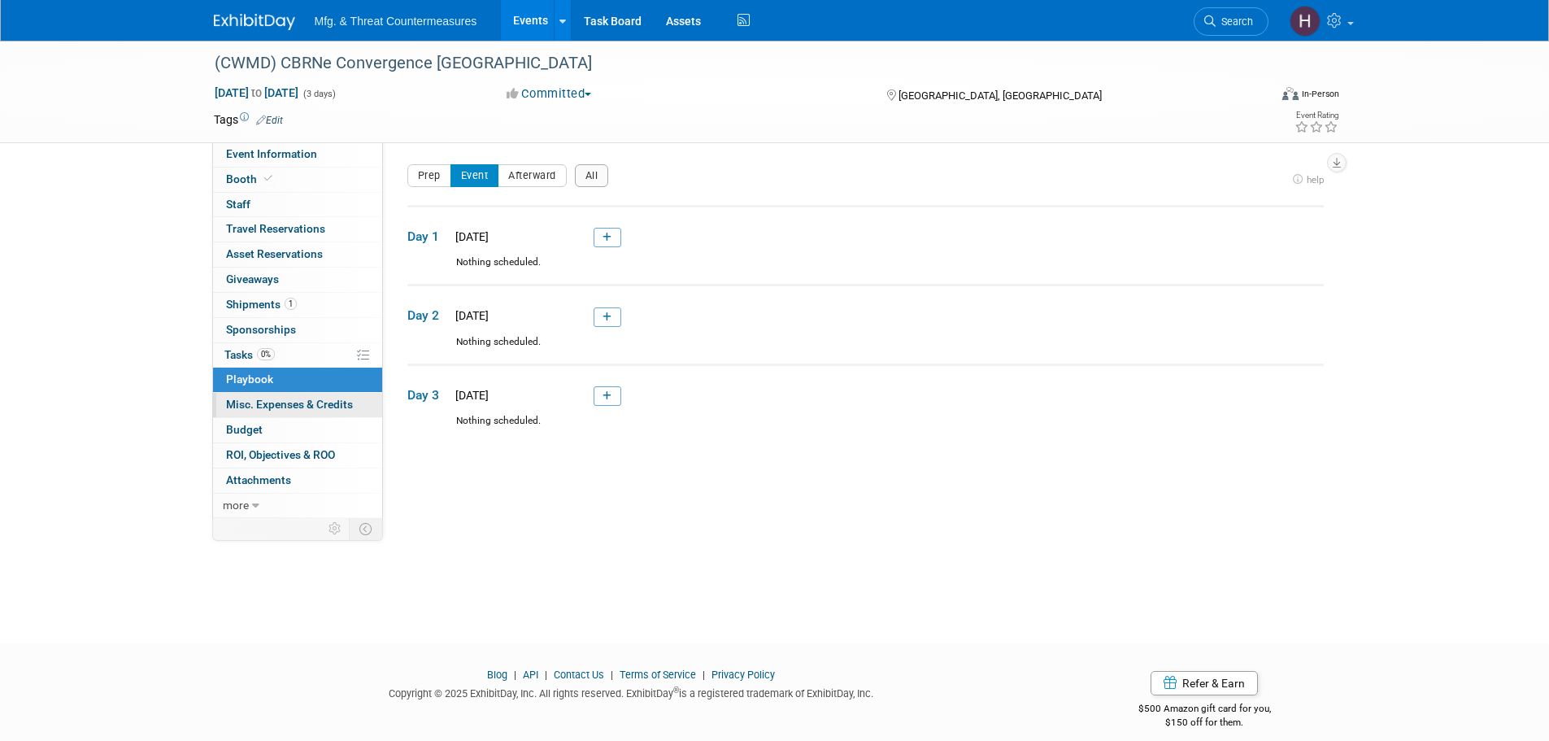
click at [254, 406] on span "Misc. Expenses & Credits 0" at bounding box center [289, 404] width 127 height 13
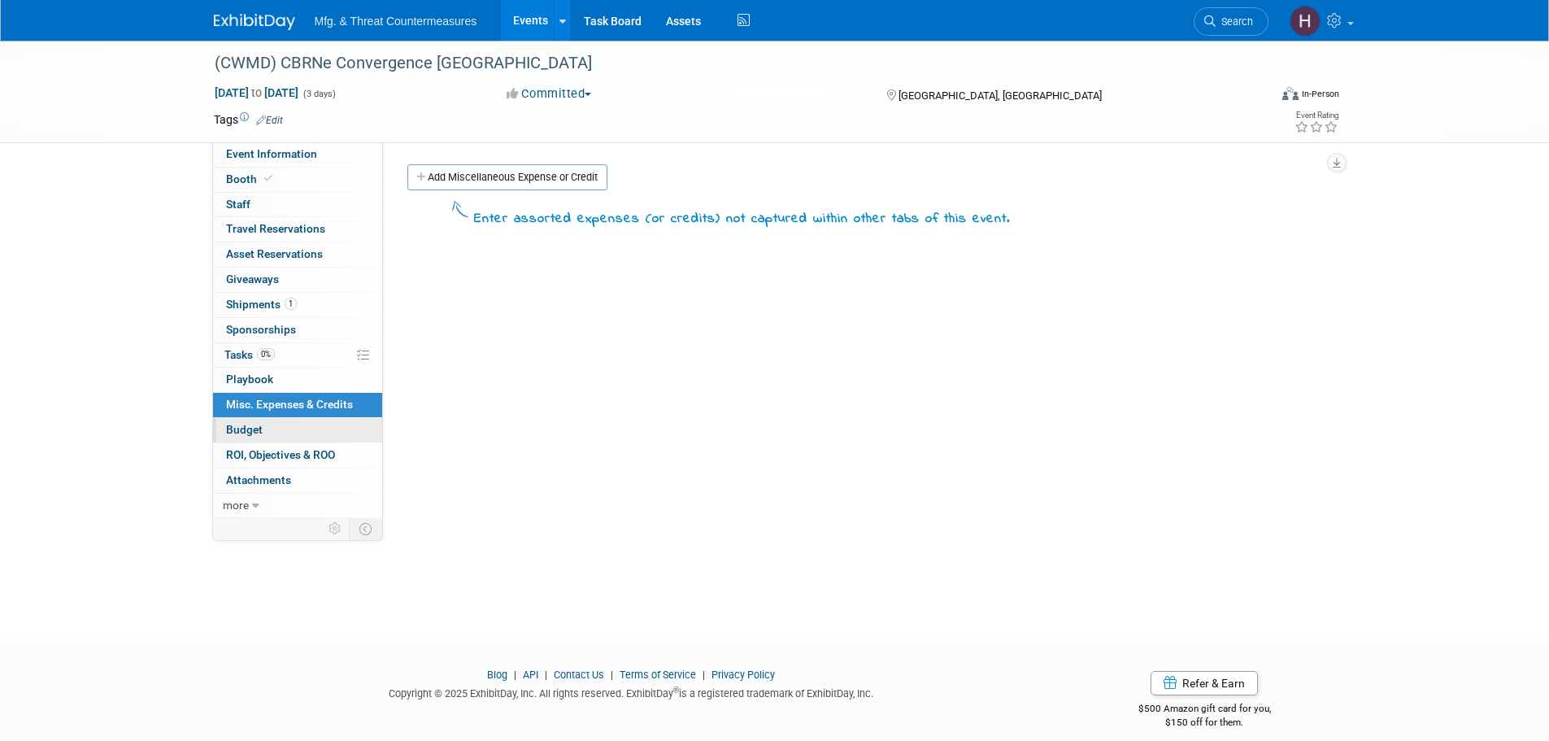
click at [245, 436] on span "Budget" at bounding box center [244, 429] width 37 height 13
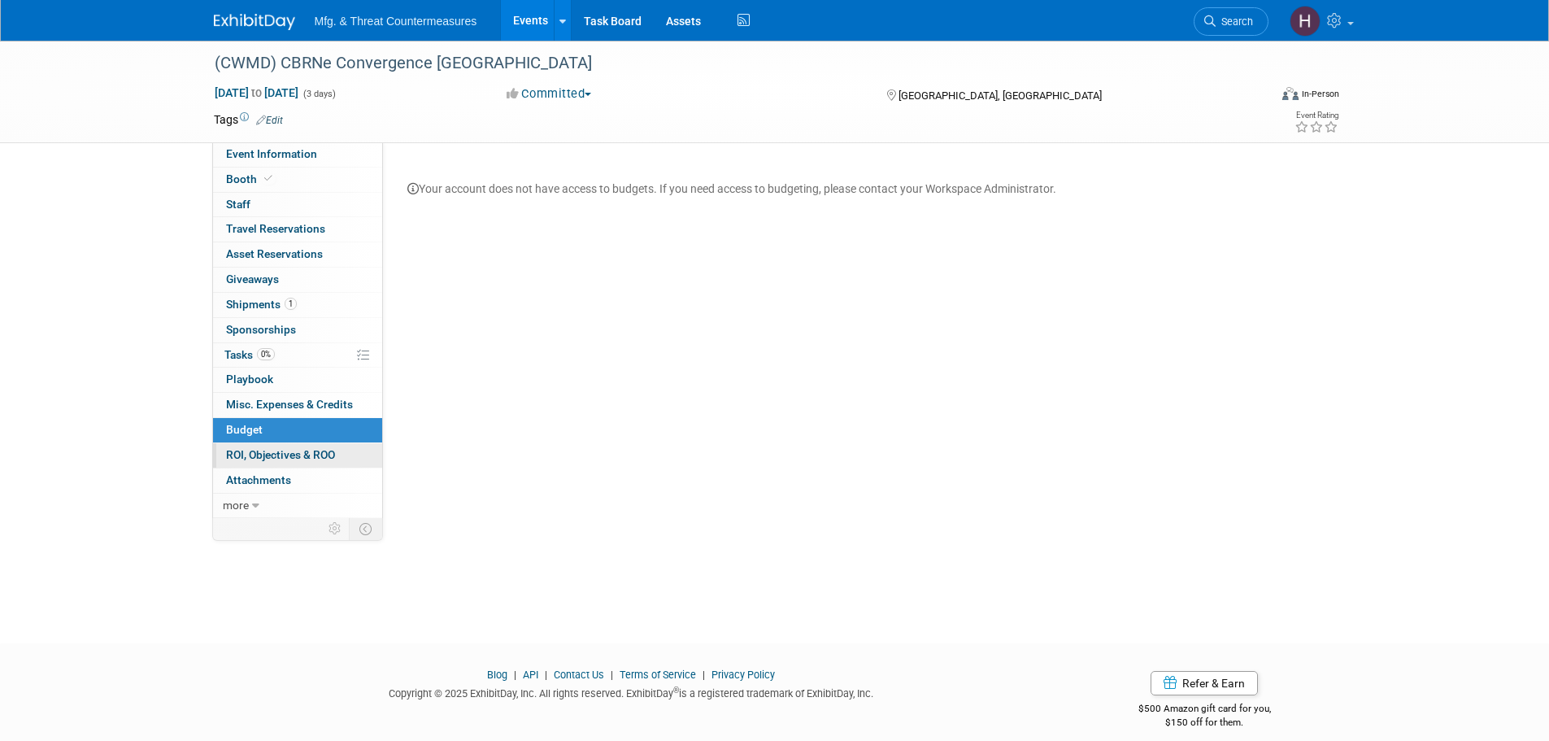
click at [246, 460] on span "ROI, Objectives & ROO 0" at bounding box center [280, 454] width 109 height 13
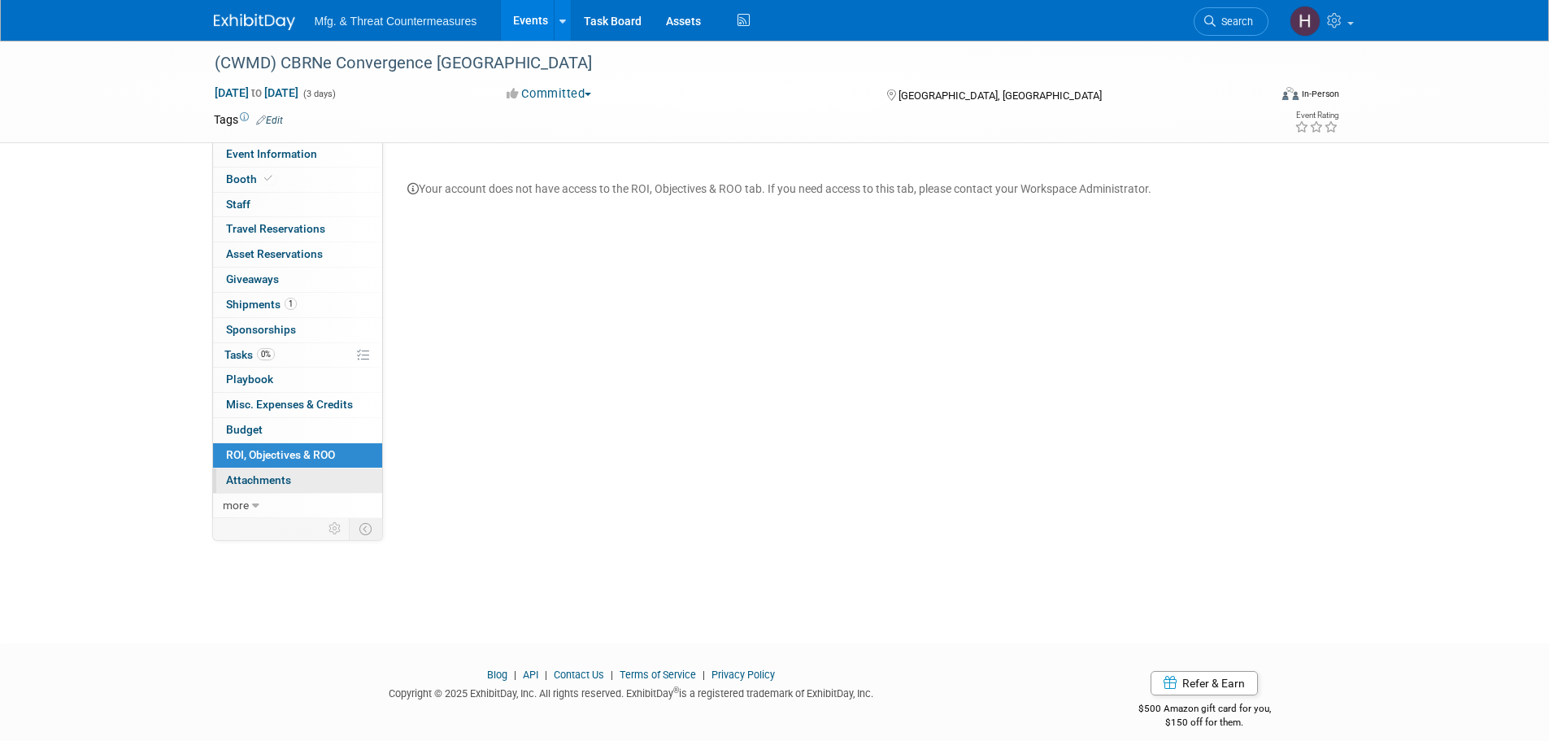
click at [247, 486] on span "Attachments 0" at bounding box center [258, 479] width 65 height 13
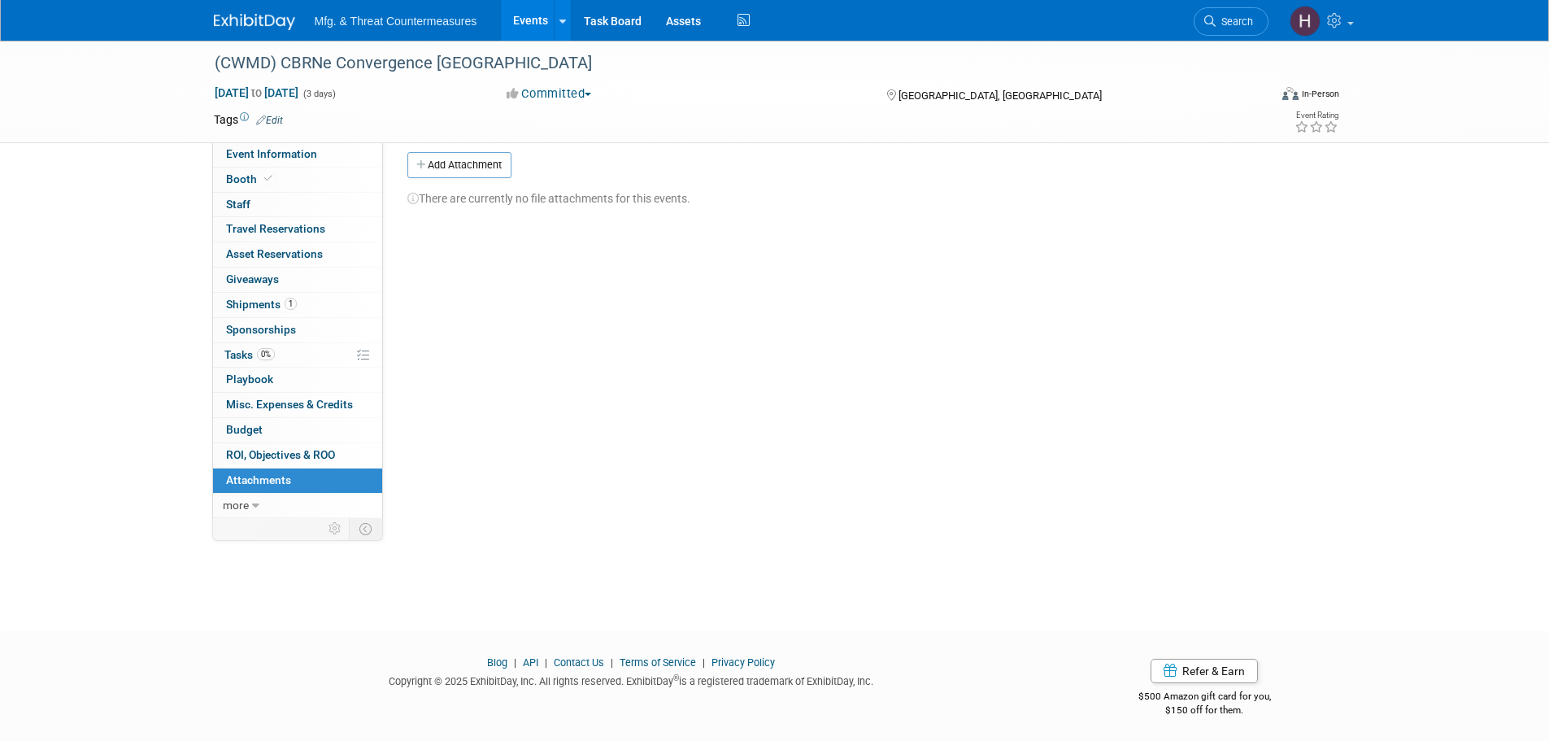
scroll to position [16, 0]
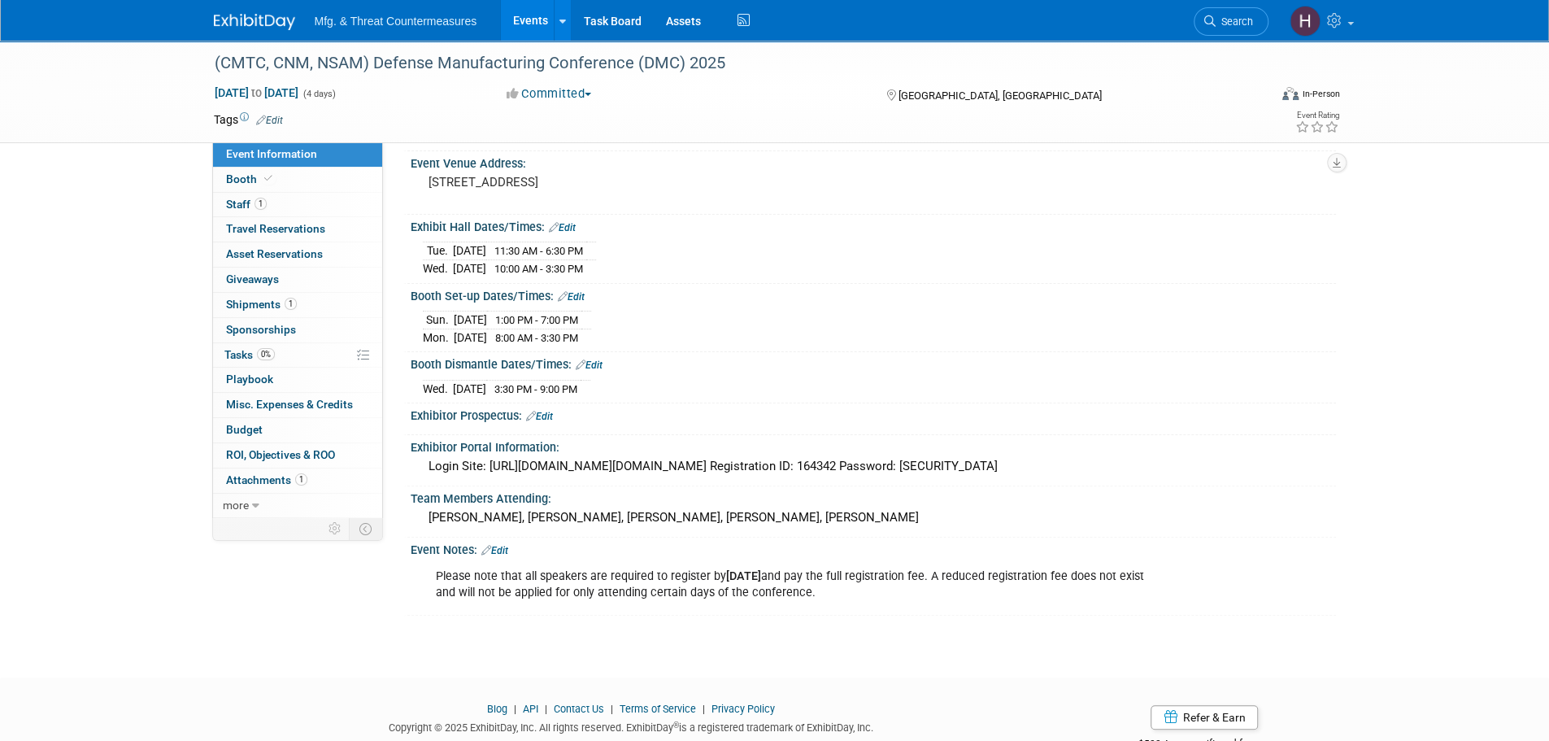
scroll to position [156, 0]
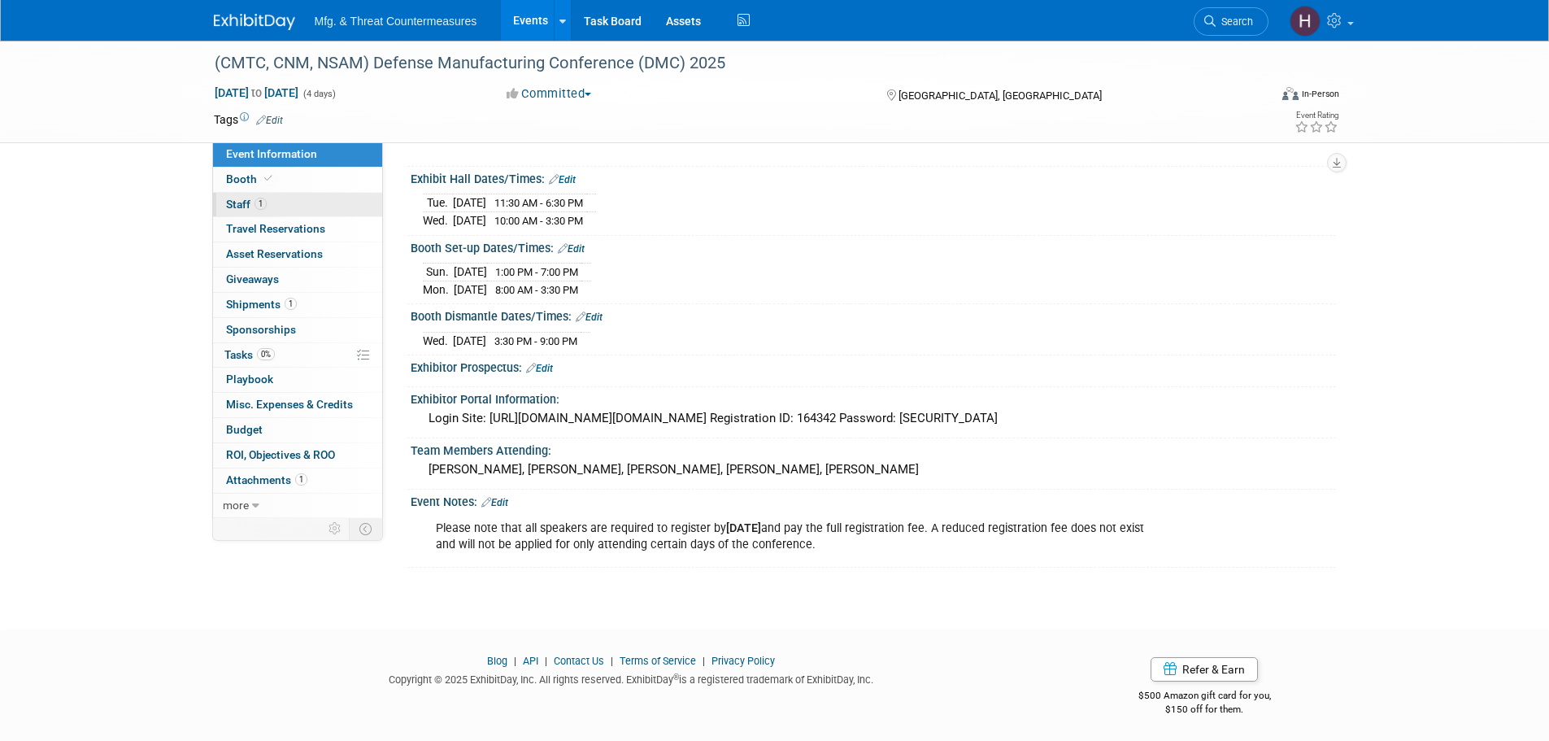
drag, startPoint x: 310, startPoint y: 209, endPoint x: 322, endPoint y: 208, distance: 12.2
click at [310, 209] on link "1 Staff 1" at bounding box center [297, 205] width 169 height 24
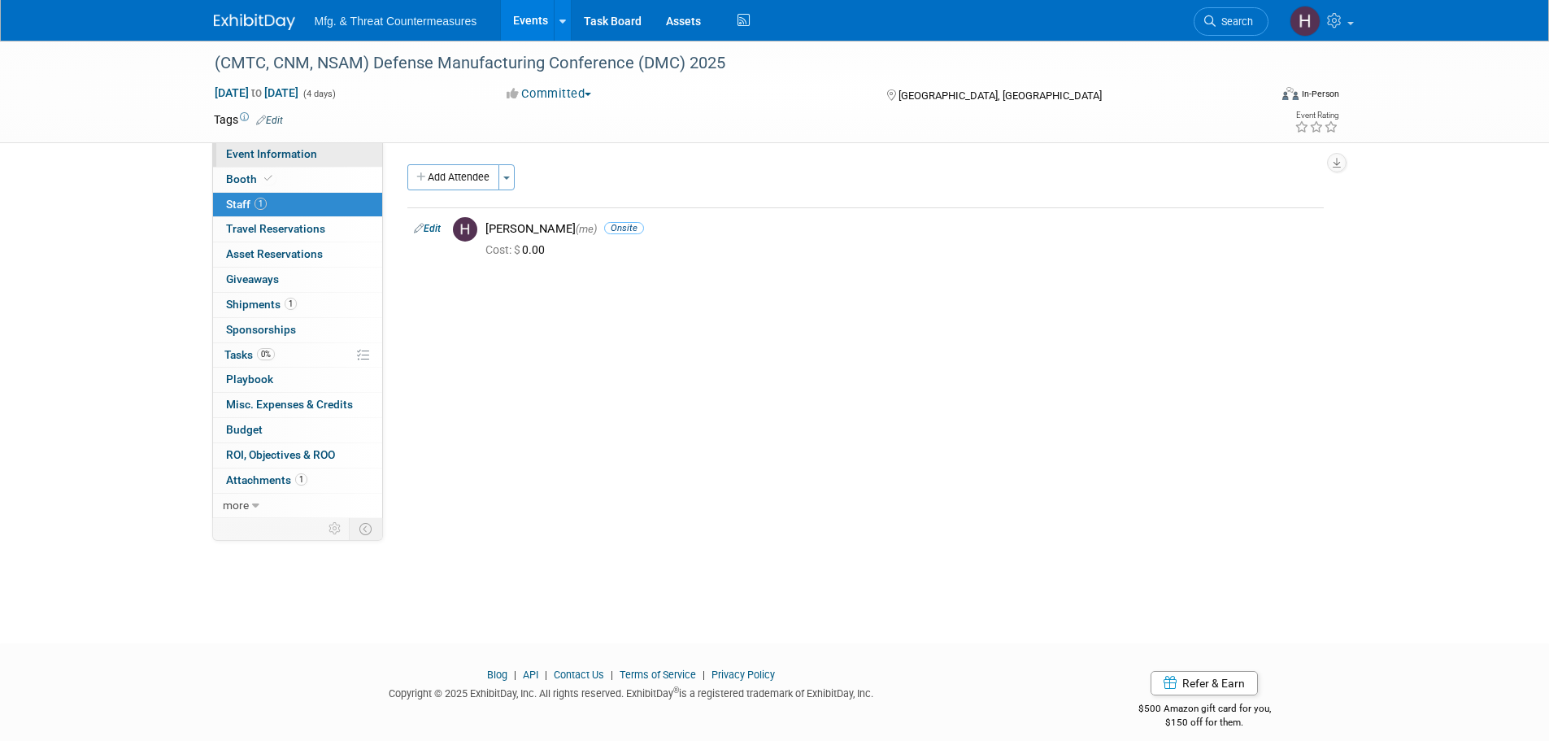
click at [271, 150] on span "Event Information" at bounding box center [271, 153] width 91 height 13
